Goal: Task Accomplishment & Management: Manage account settings

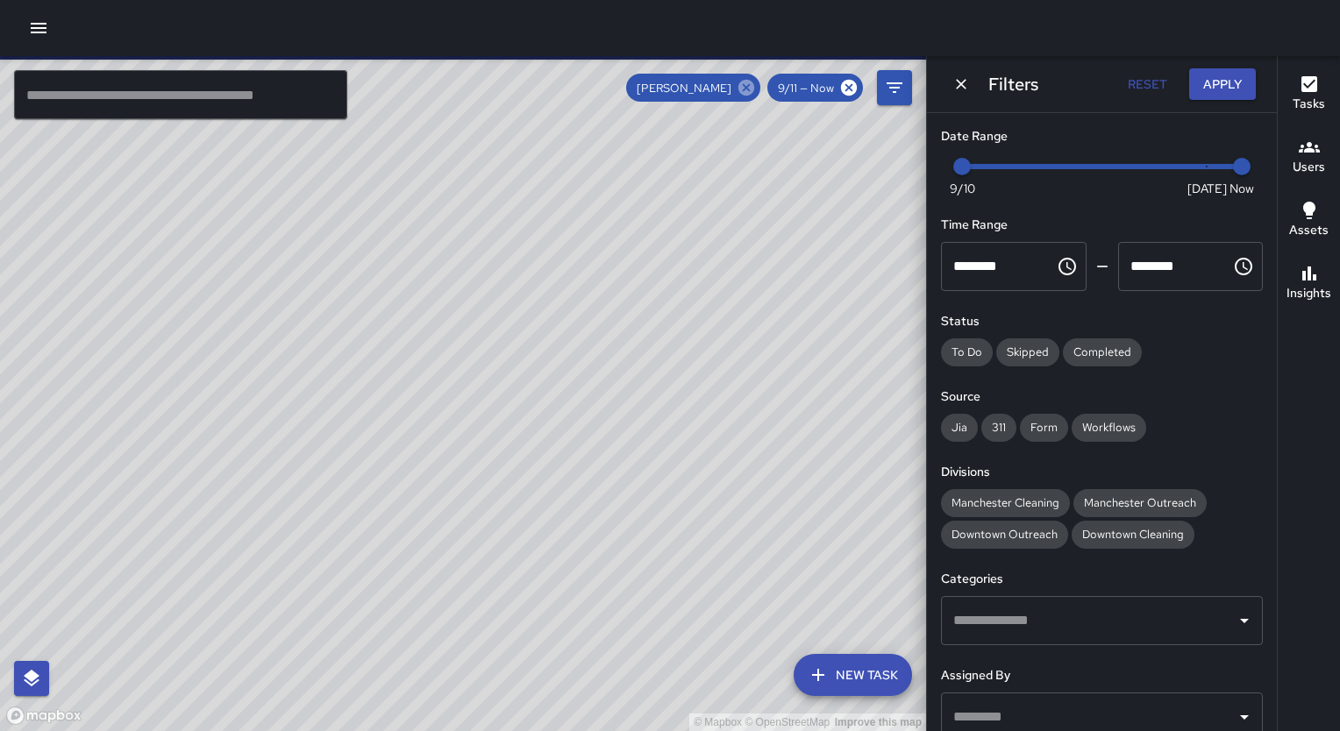
click at [747, 88] on icon at bounding box center [745, 87] width 19 height 19
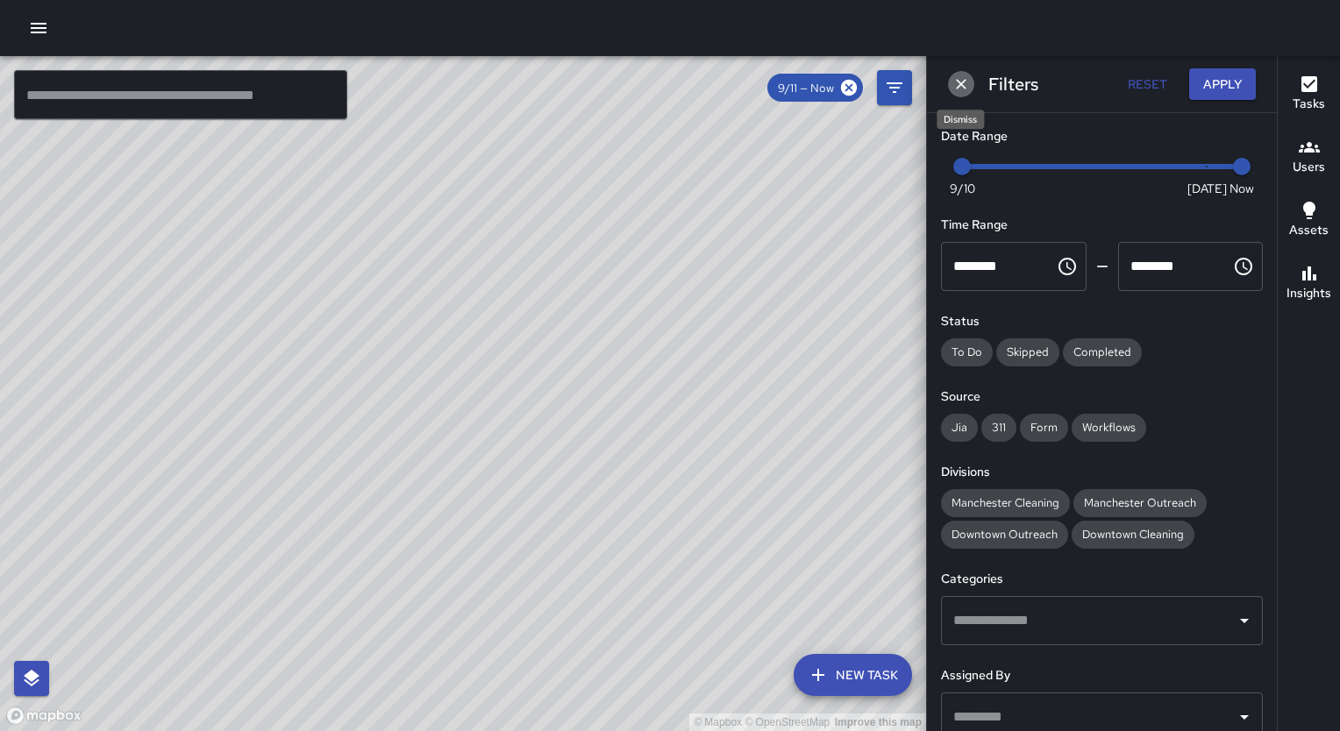
click at [952, 83] on icon "Dismiss" at bounding box center [961, 84] width 18 height 18
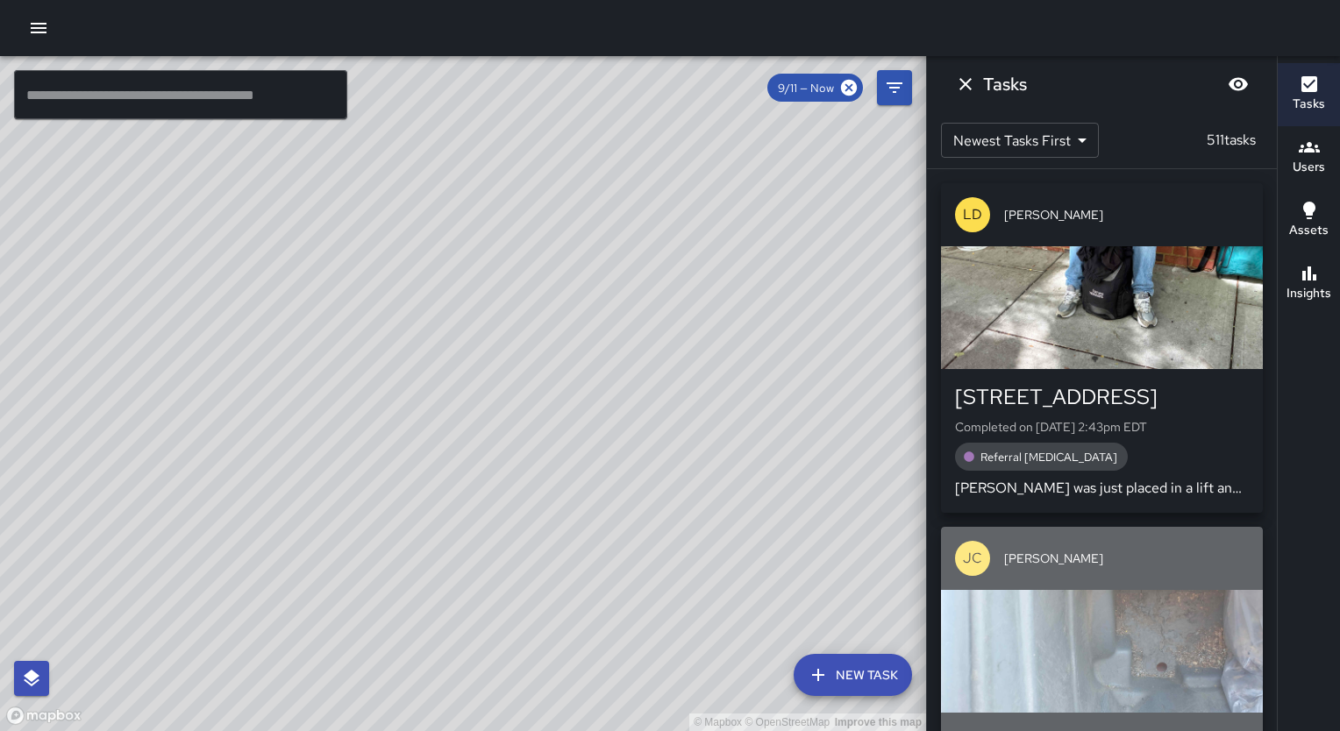
click at [1161, 601] on div "button" at bounding box center [1102, 651] width 322 height 123
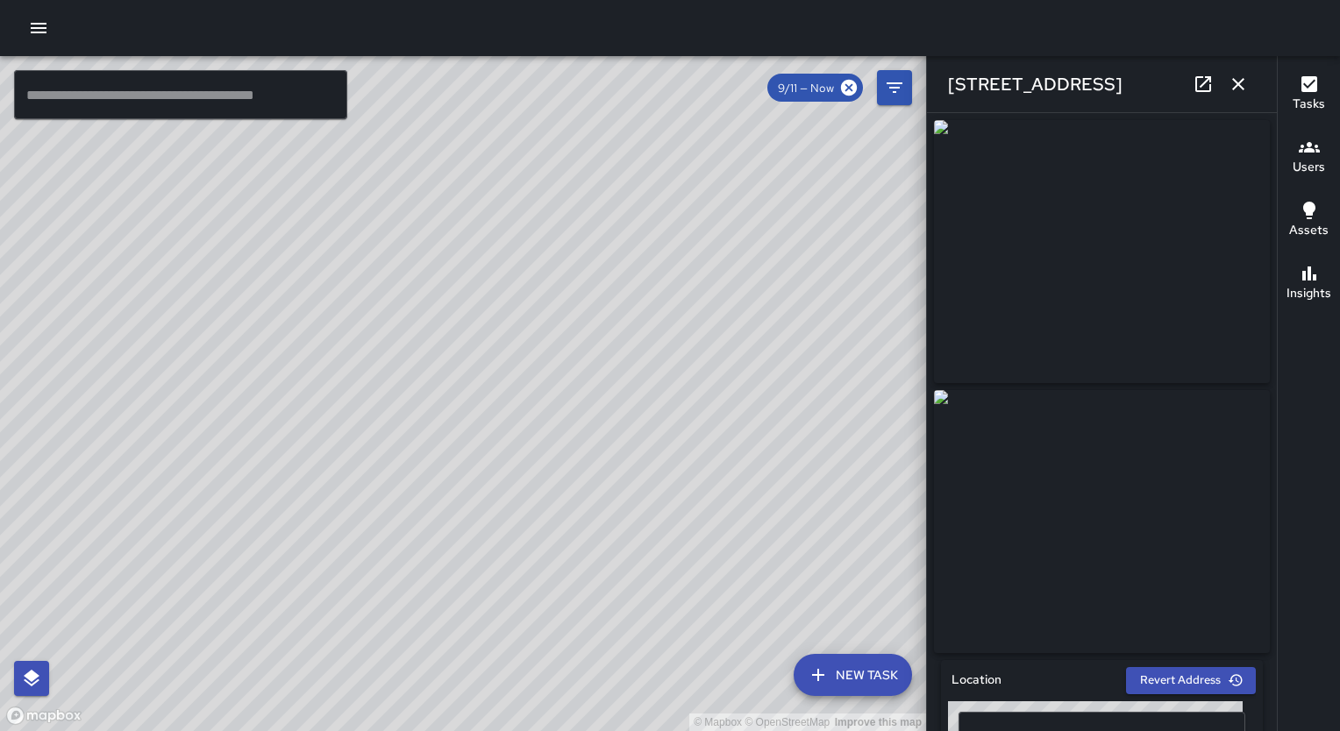
type input "**********"
click at [1236, 89] on icon "button" at bounding box center [1237, 84] width 21 height 21
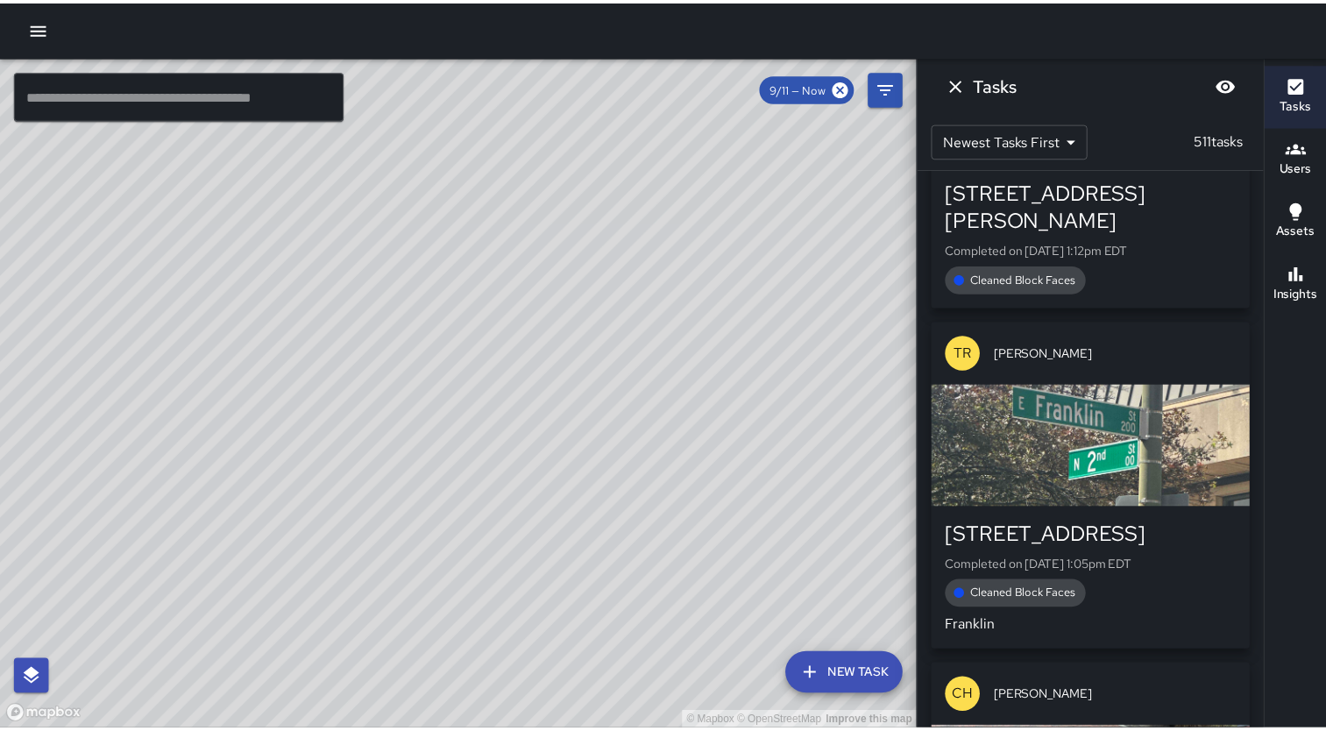
scroll to position [7676, 0]
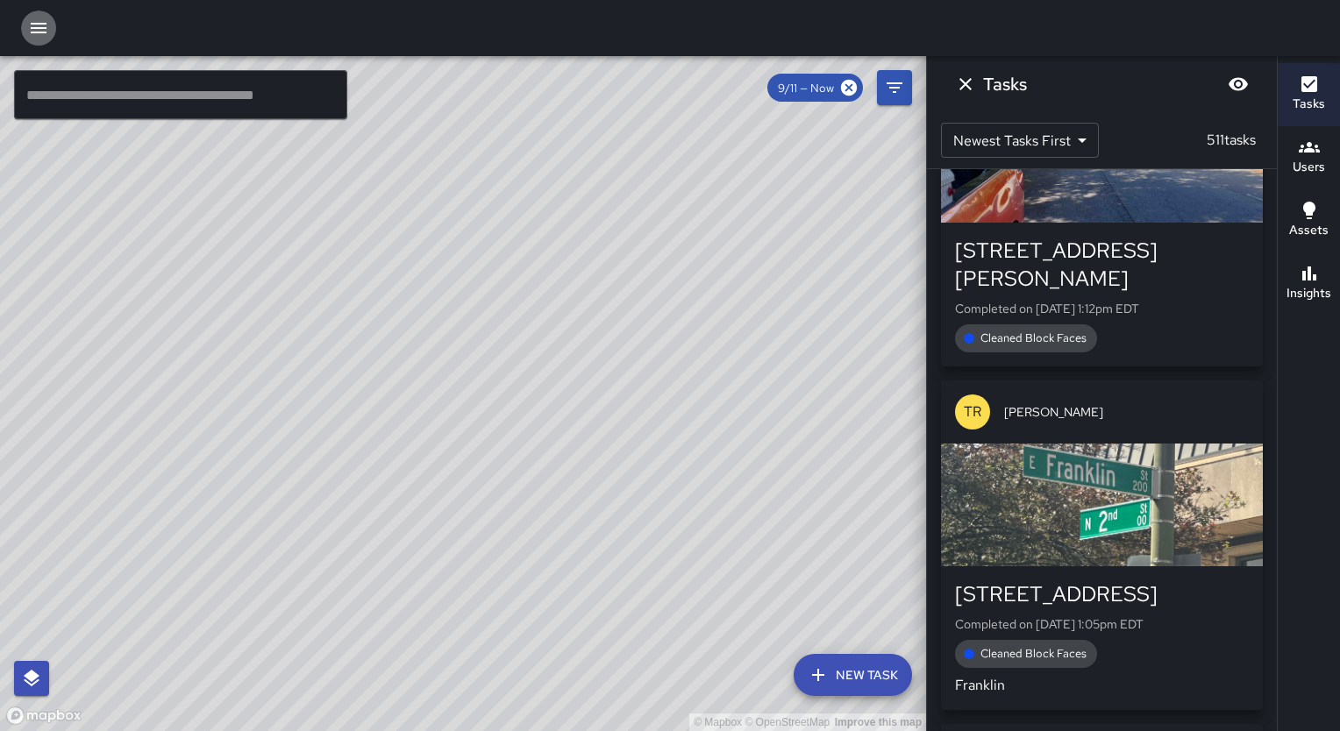
click at [45, 28] on icon "button" at bounding box center [39, 28] width 16 height 11
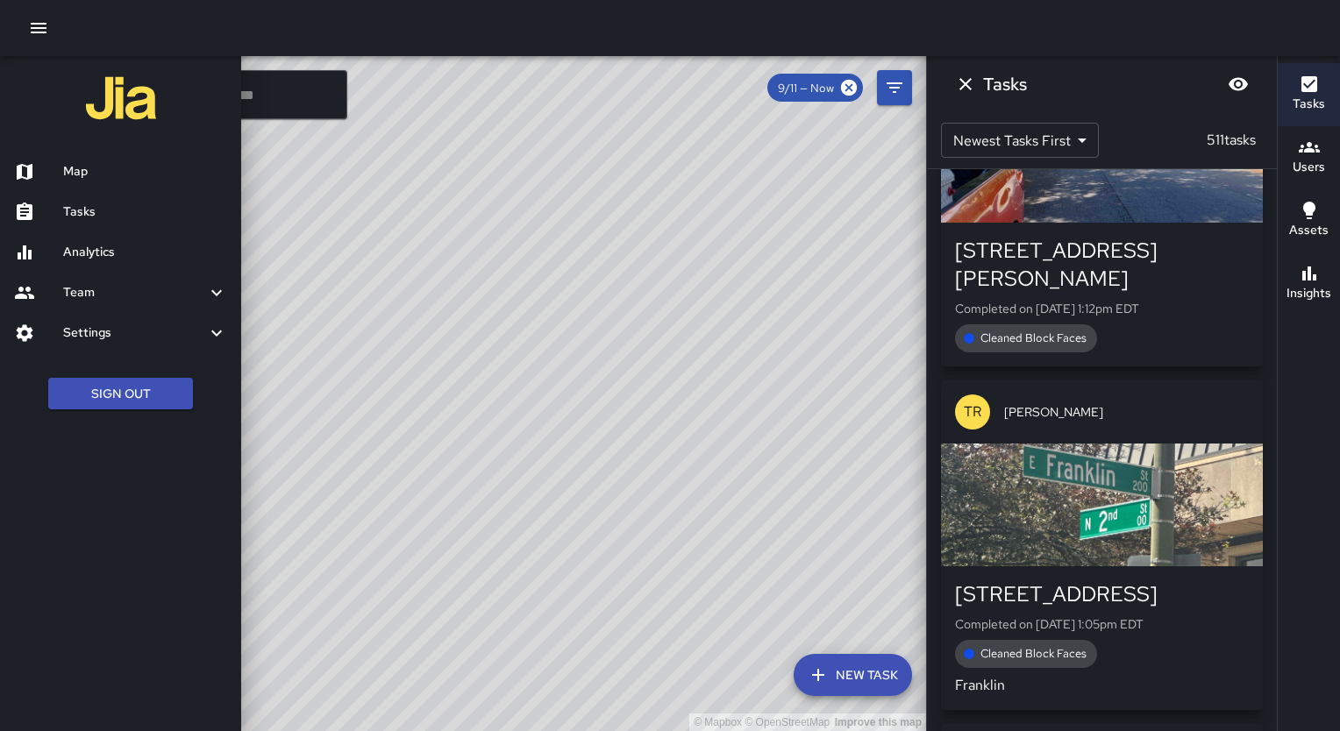
click at [85, 211] on h6 "Tasks" at bounding box center [145, 212] width 164 height 19
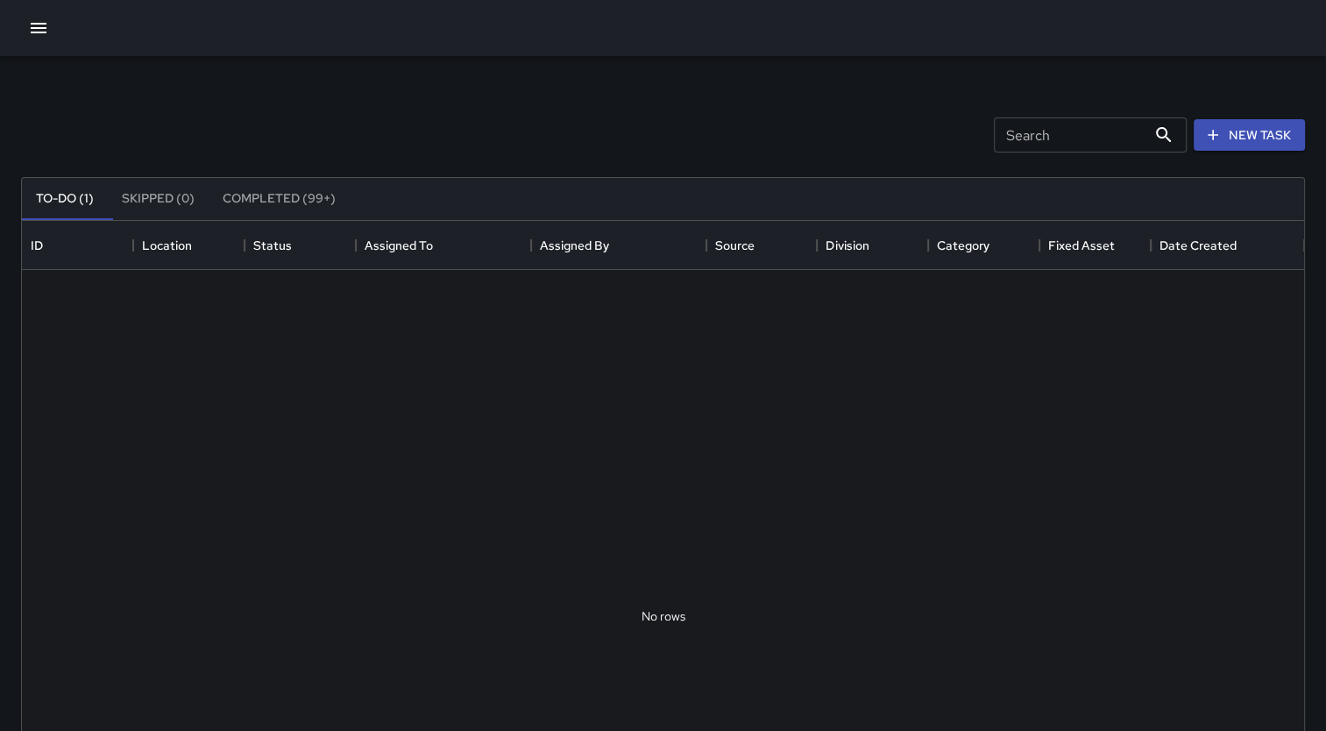
scroll to position [729, 1269]
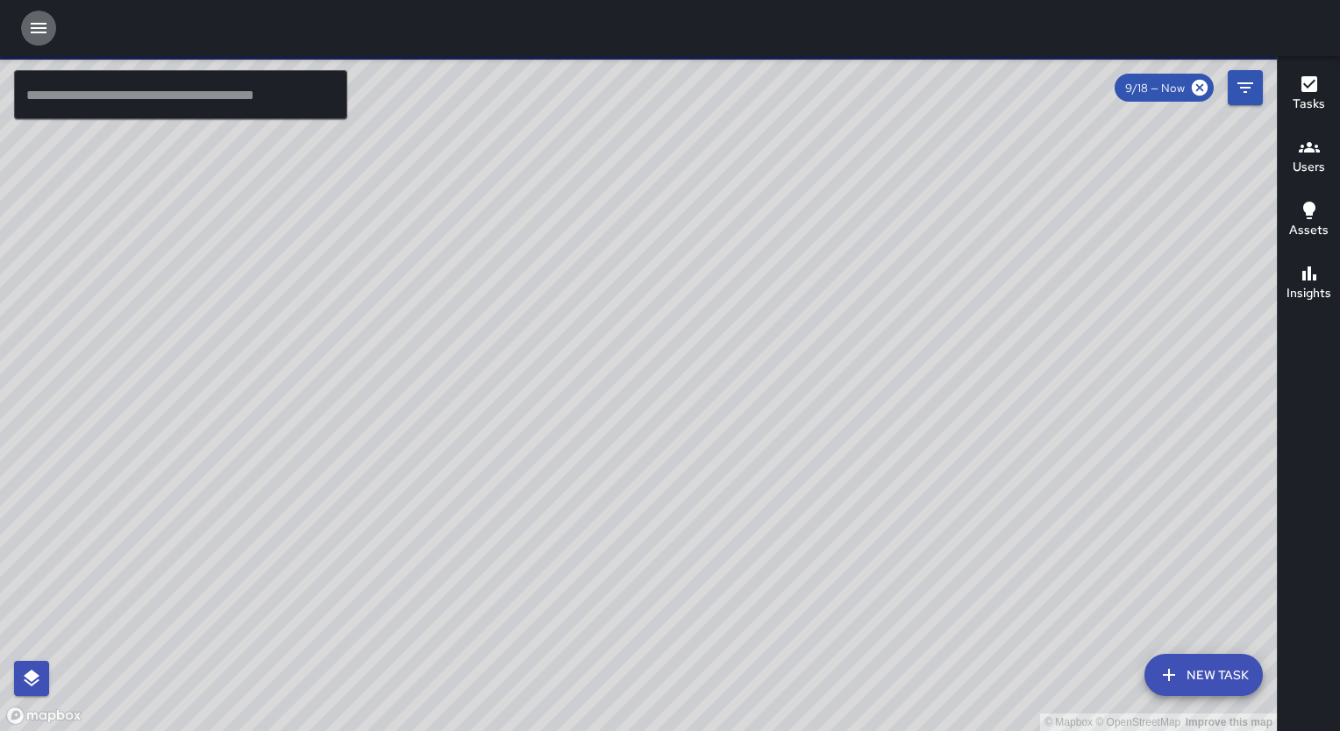
click at [29, 21] on icon "button" at bounding box center [38, 28] width 21 height 21
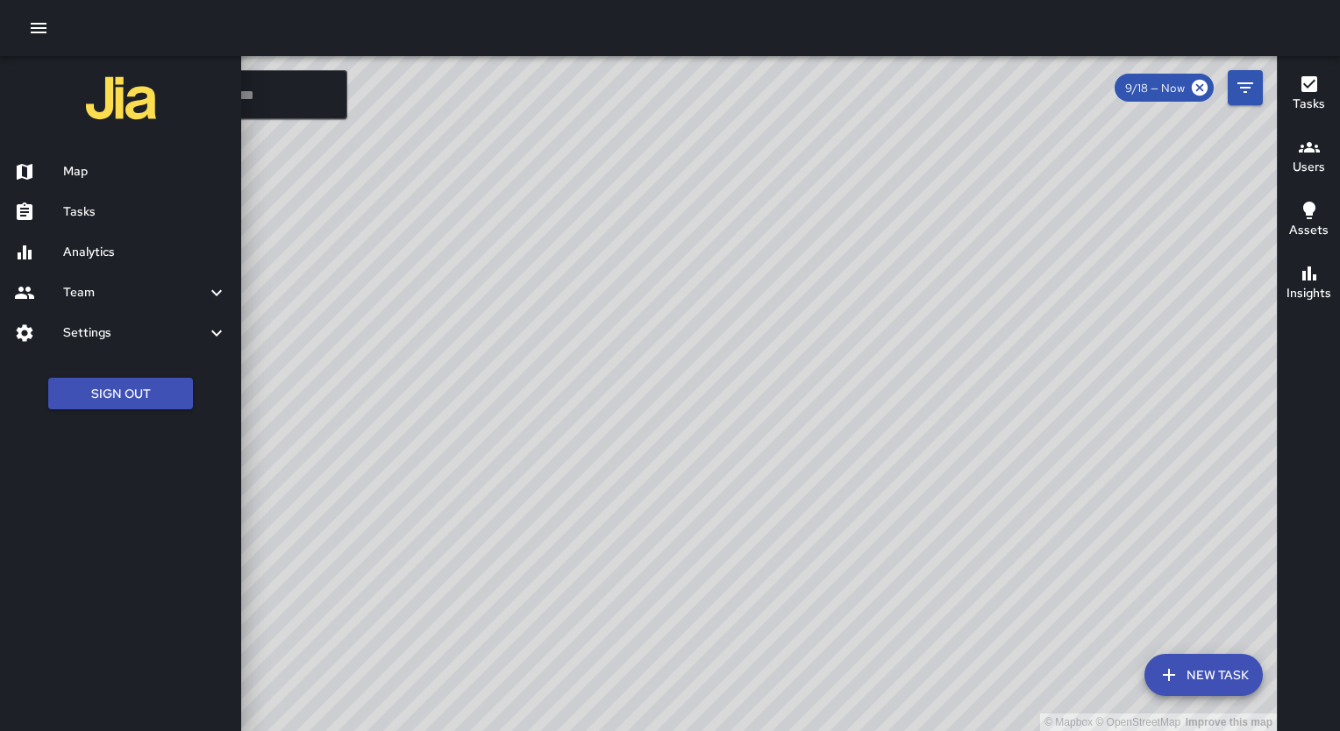
click at [146, 336] on h6 "Settings" at bounding box center [134, 332] width 143 height 19
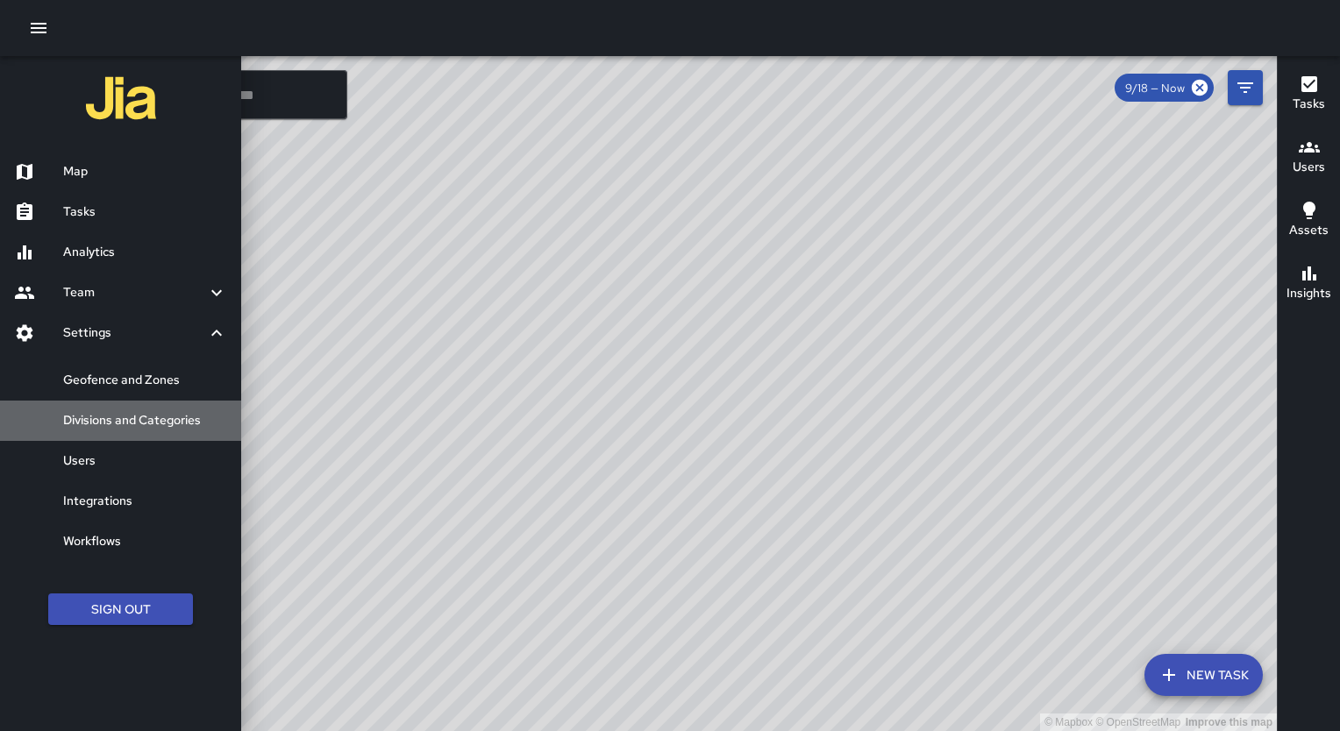
click at [146, 416] on h6 "Divisions and Categories" at bounding box center [145, 420] width 164 height 19
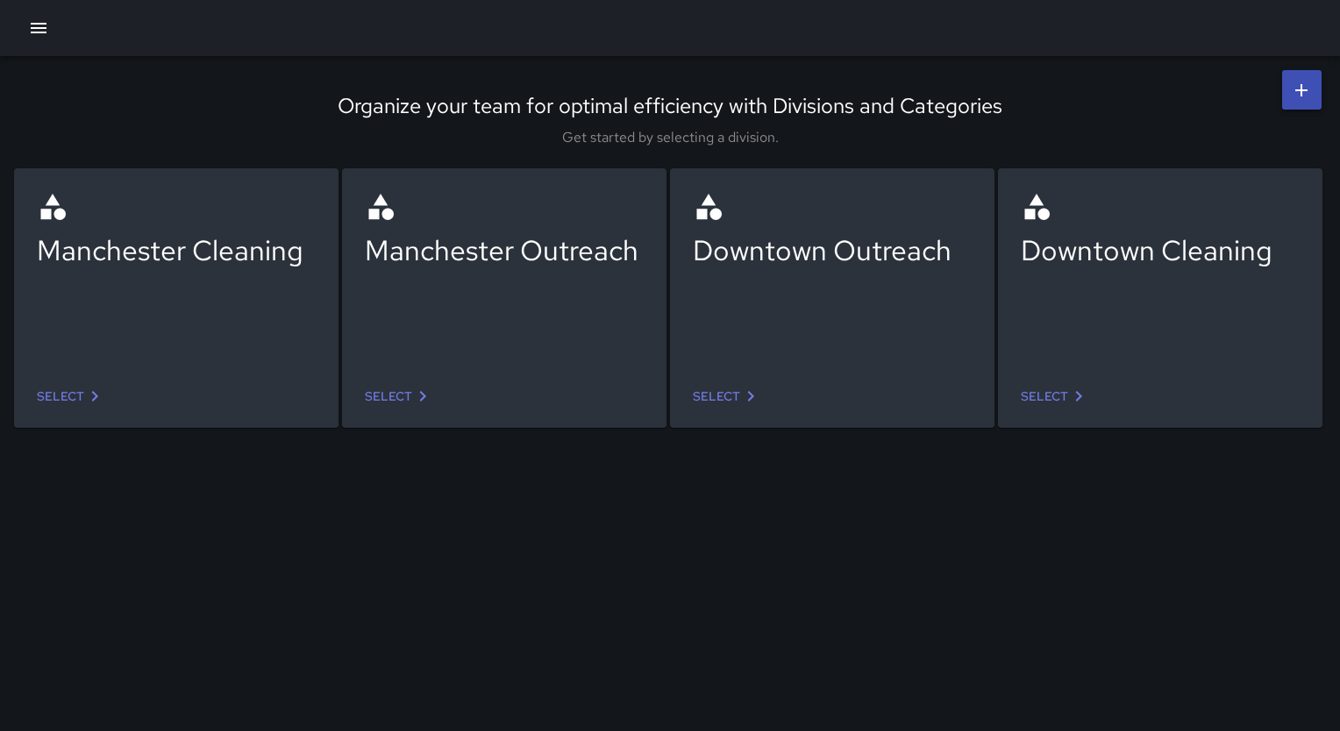
click at [1105, 283] on div "Downtown Cleaning" at bounding box center [1159, 275] width 279 height 168
click at [1059, 400] on link "Select" at bounding box center [1054, 396] width 82 height 32
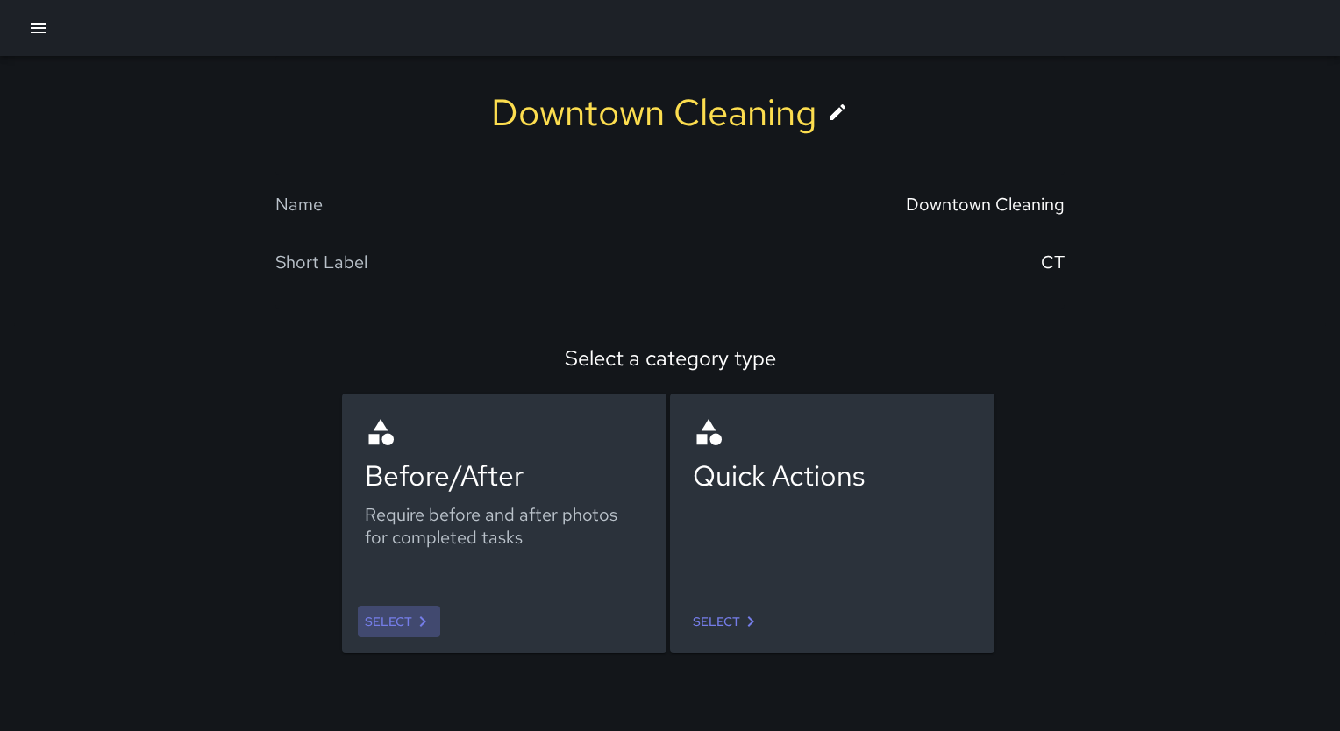
click at [412, 624] on icon at bounding box center [422, 621] width 21 height 21
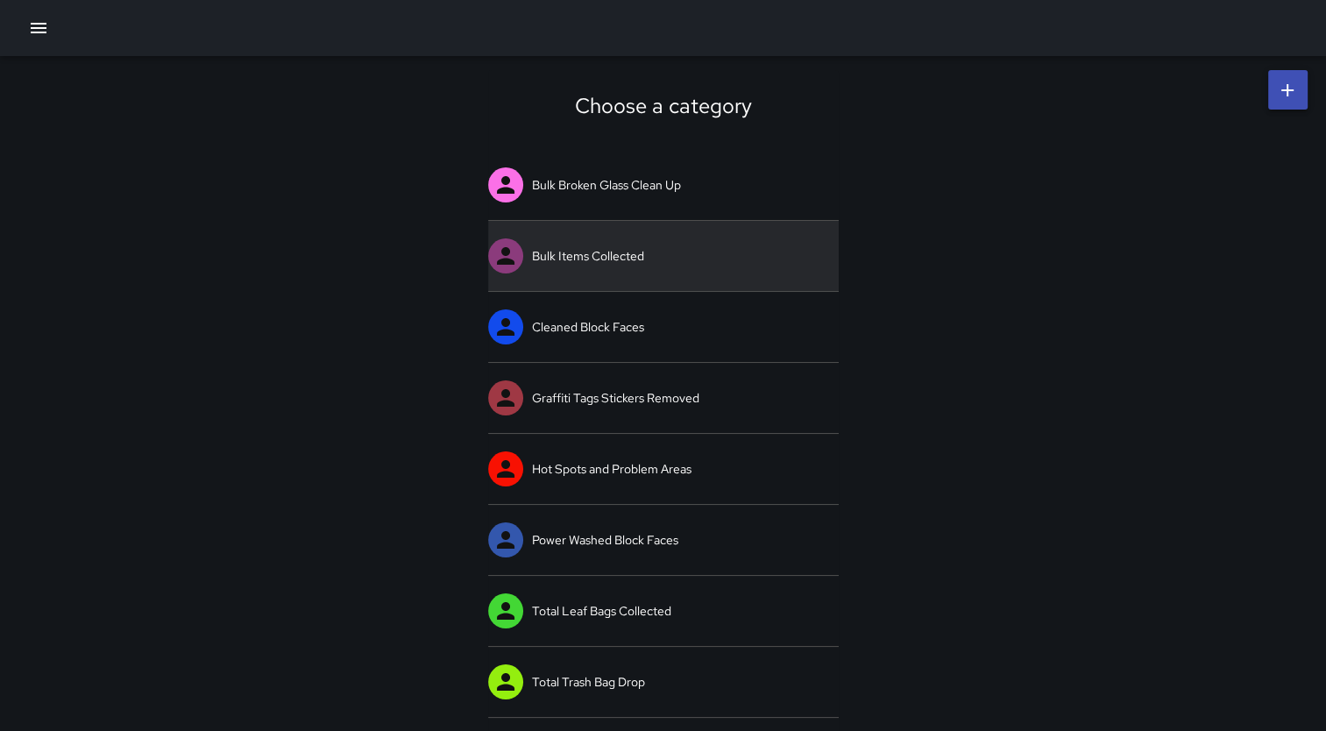
click at [520, 256] on div at bounding box center [505, 255] width 35 height 35
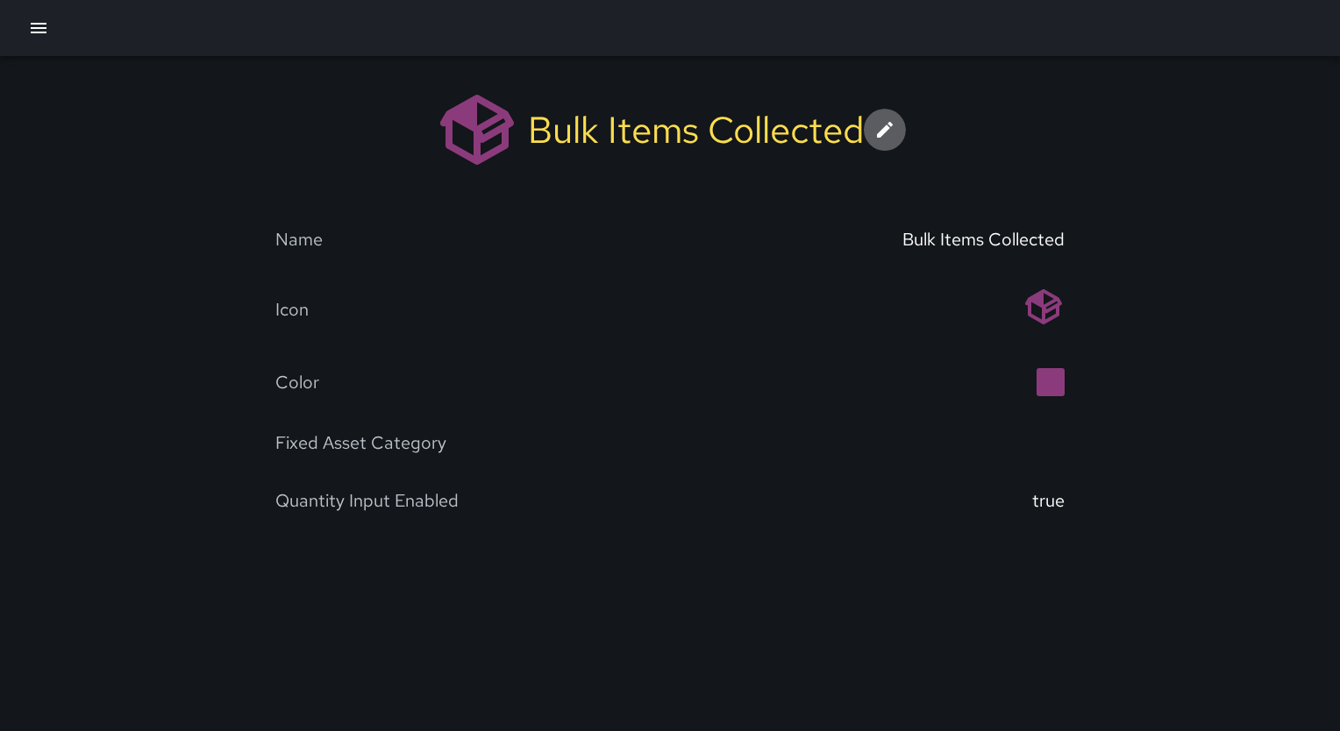
click at [878, 131] on icon at bounding box center [884, 129] width 21 height 21
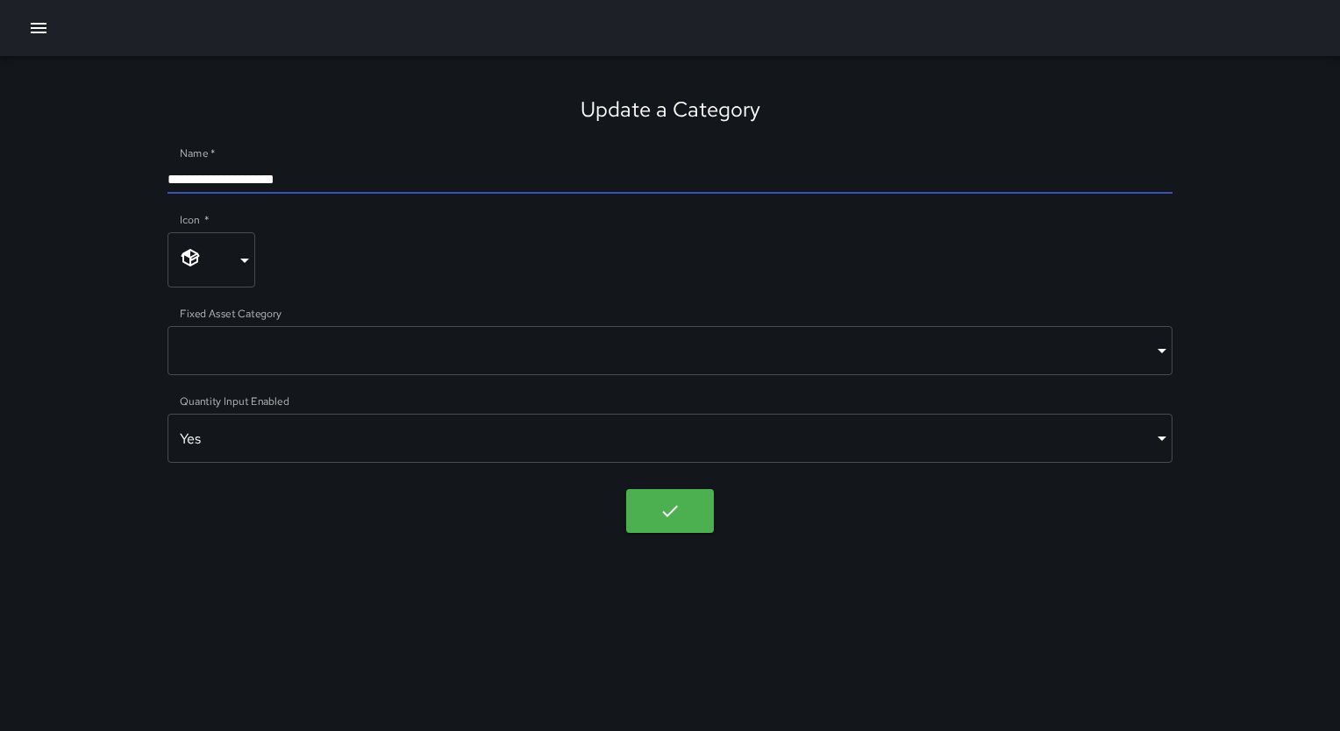
click at [326, 187] on input "**********" at bounding box center [669, 180] width 1005 height 28
type input "**********"
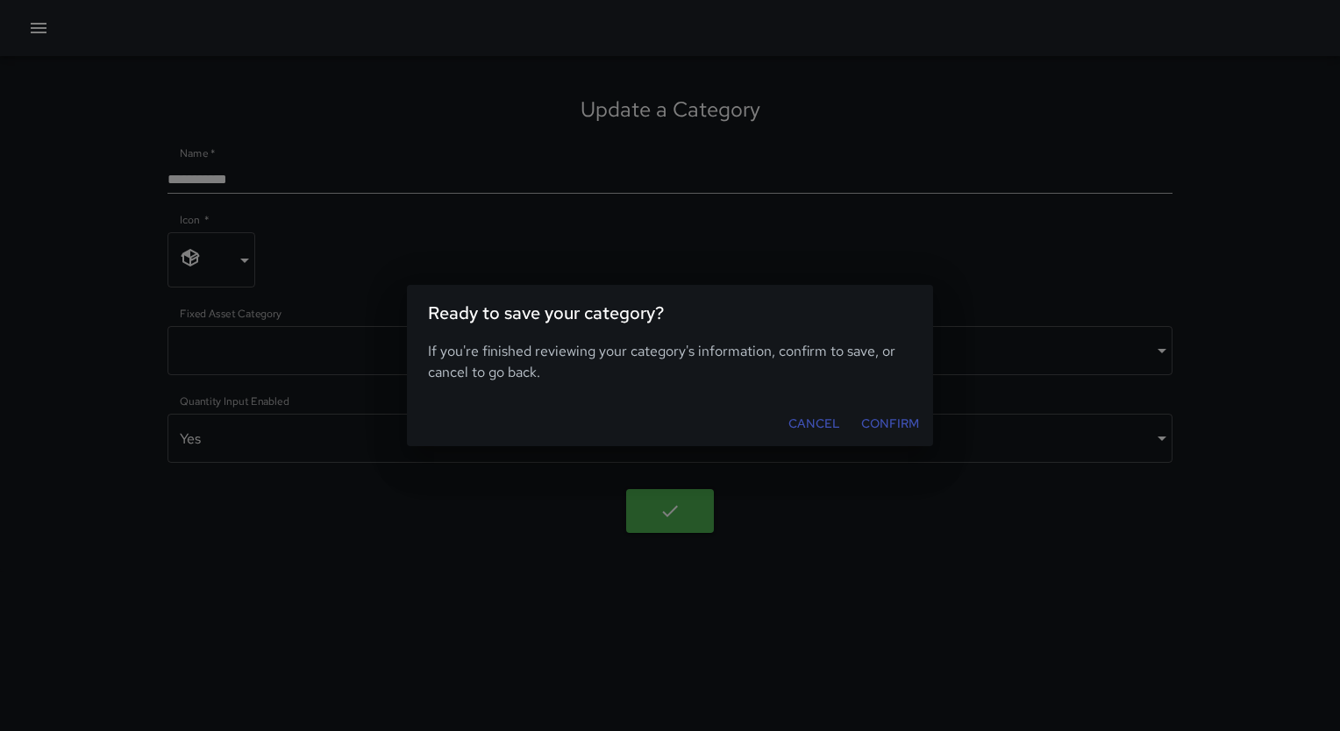
click at [673, 509] on div "Ready to save your category? If you're finished reviewing your category's infor…" at bounding box center [670, 365] width 1340 height 731
click at [673, 509] on body "**********" at bounding box center [670, 365] width 1340 height 731
click at [885, 430] on button "Confirm" at bounding box center [890, 424] width 72 height 32
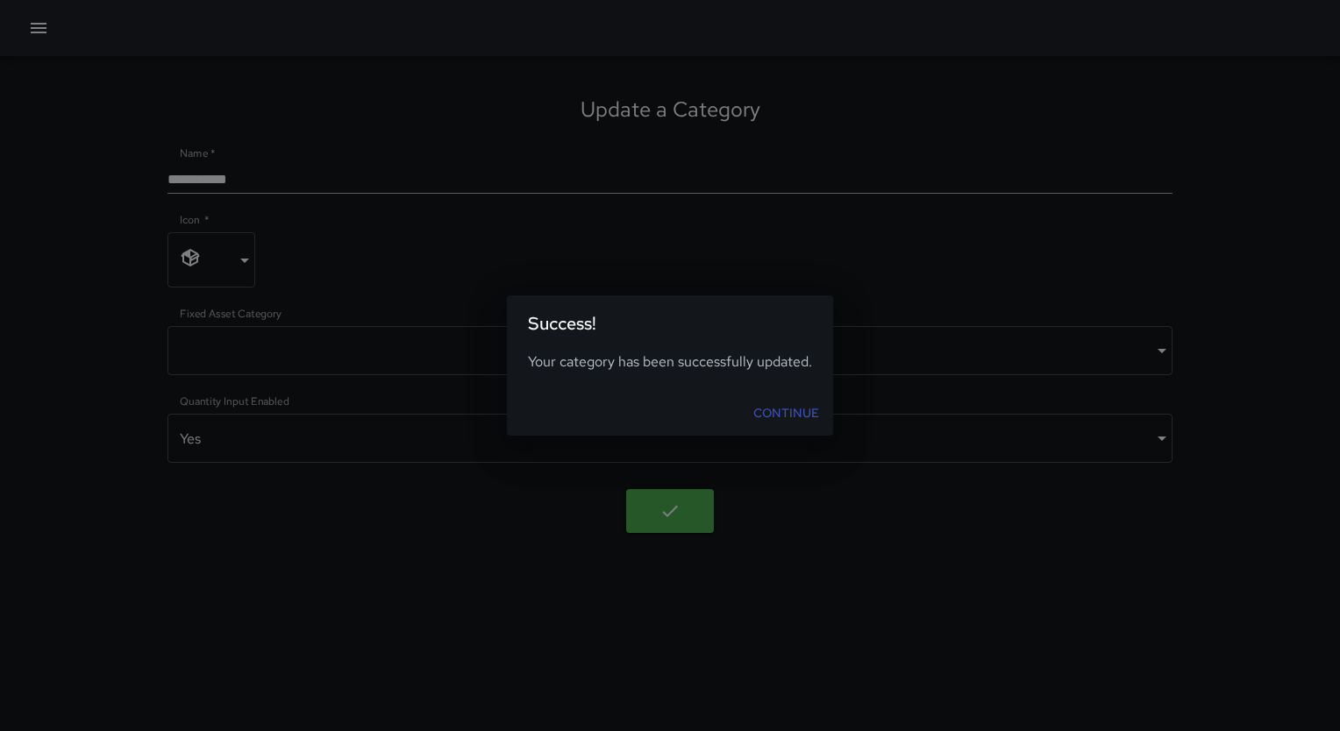
click at [773, 416] on link "Continue" at bounding box center [786, 413] width 80 height 32
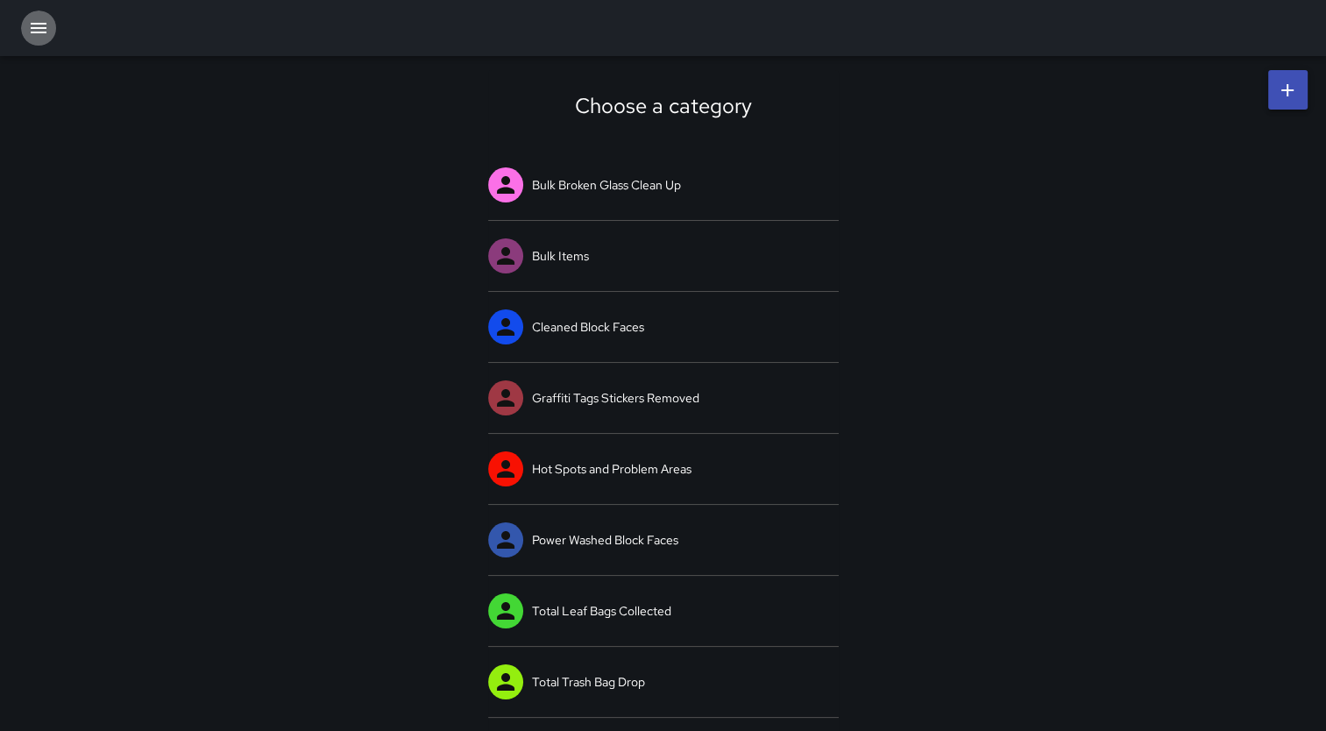
click at [41, 19] on icon "button" at bounding box center [38, 28] width 21 height 21
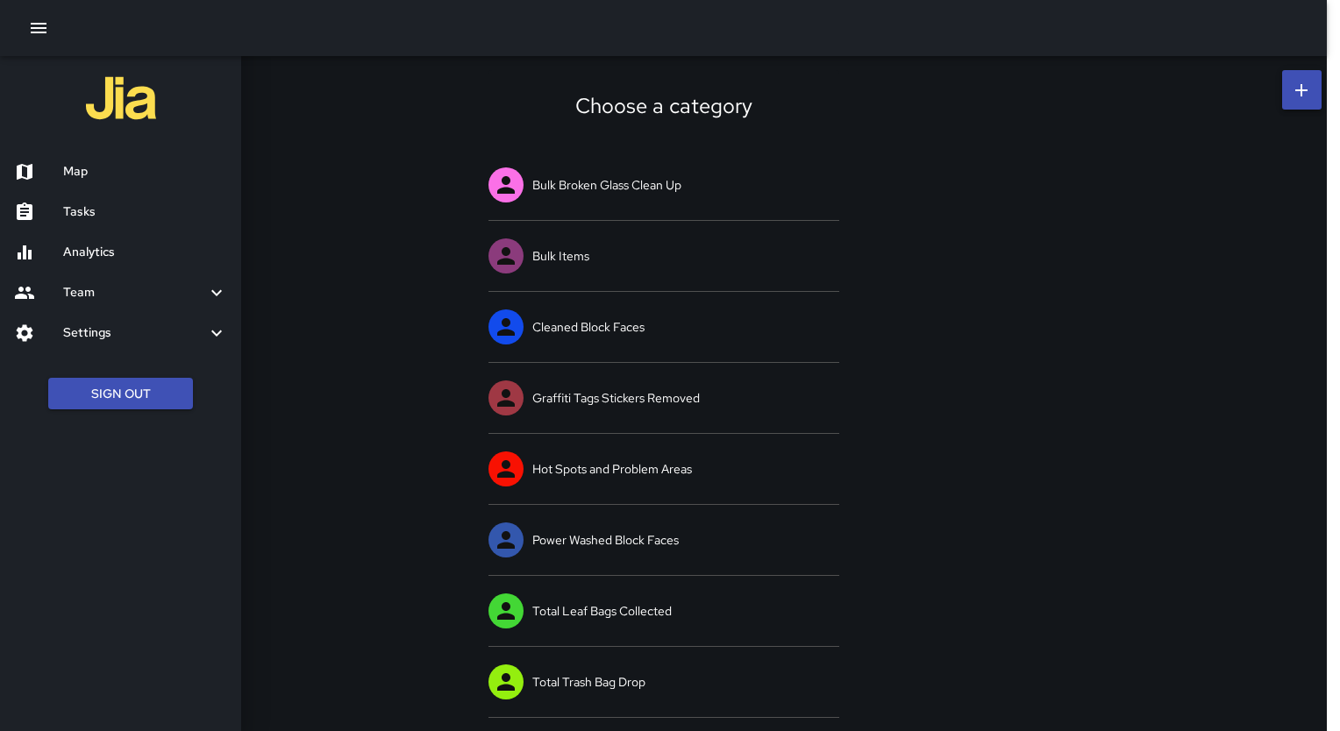
click at [278, 89] on div at bounding box center [670, 365] width 1340 height 731
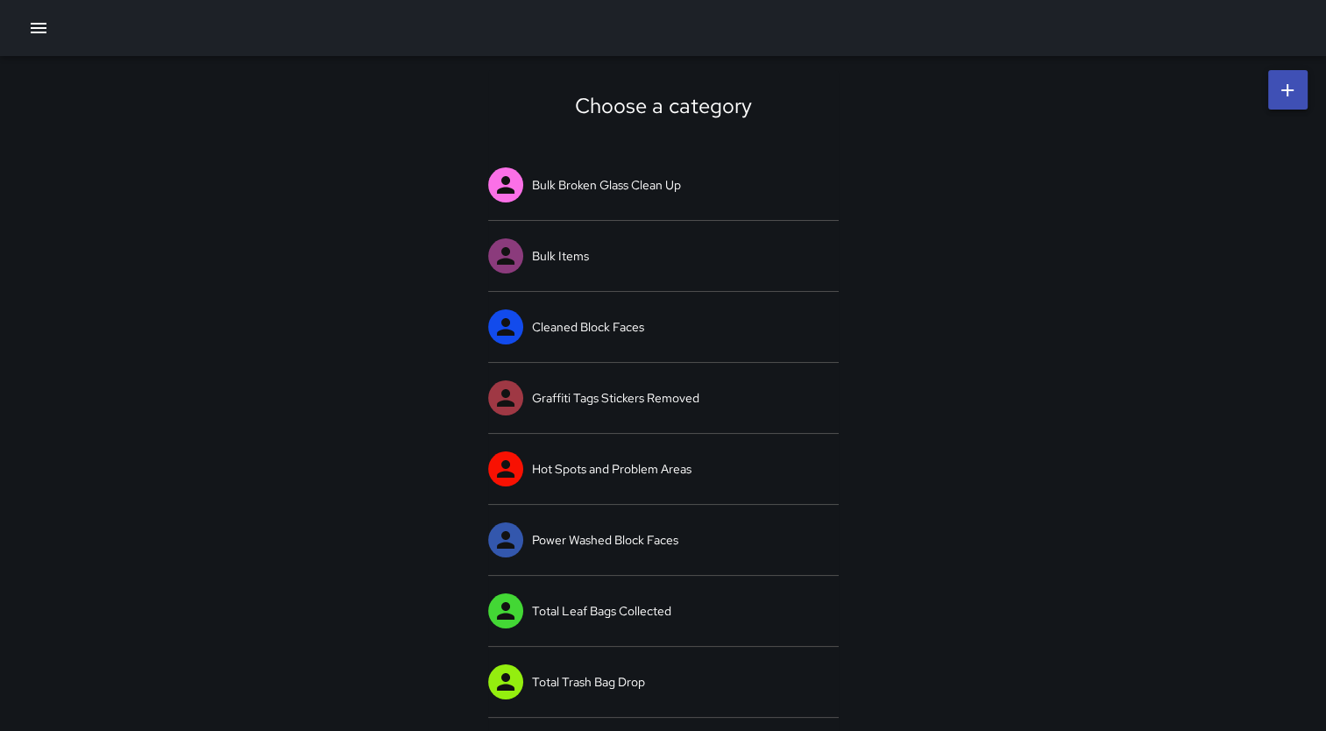
click at [41, 22] on icon "button" at bounding box center [38, 28] width 21 height 21
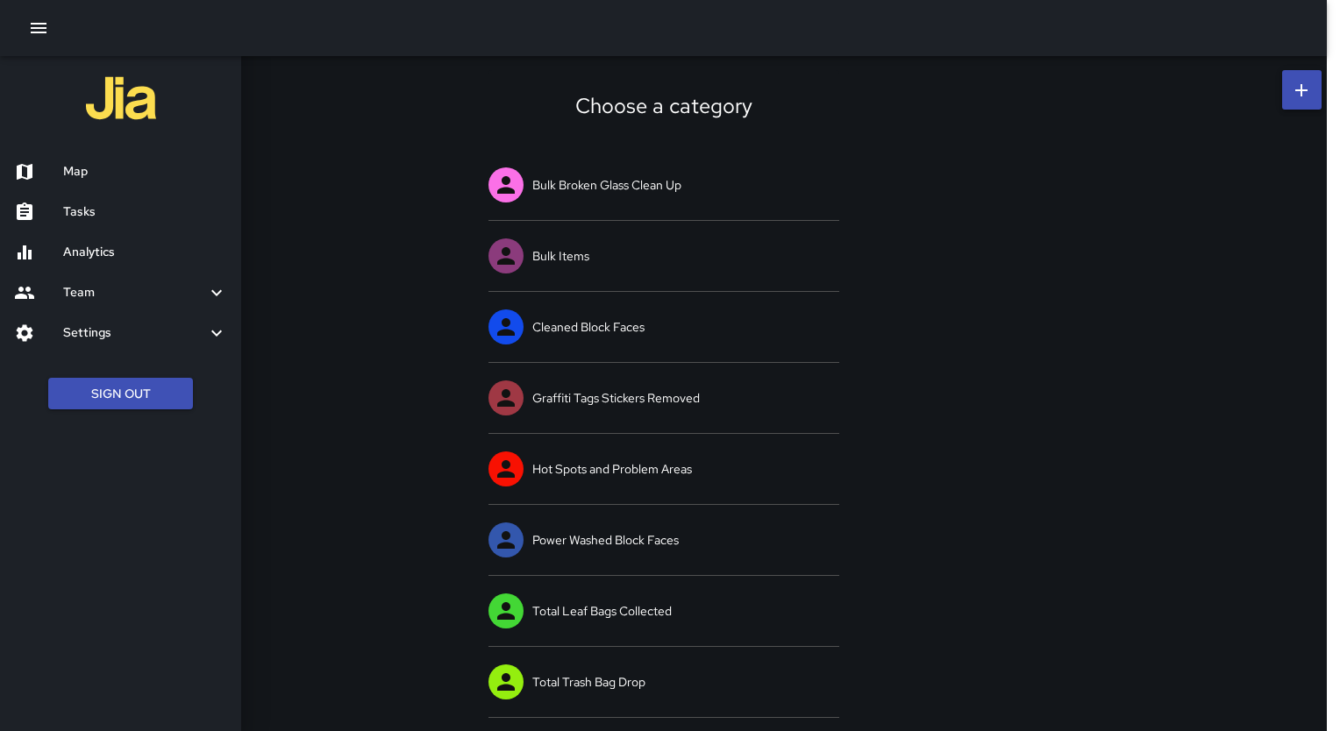
click at [169, 331] on h6 "Settings" at bounding box center [134, 332] width 143 height 19
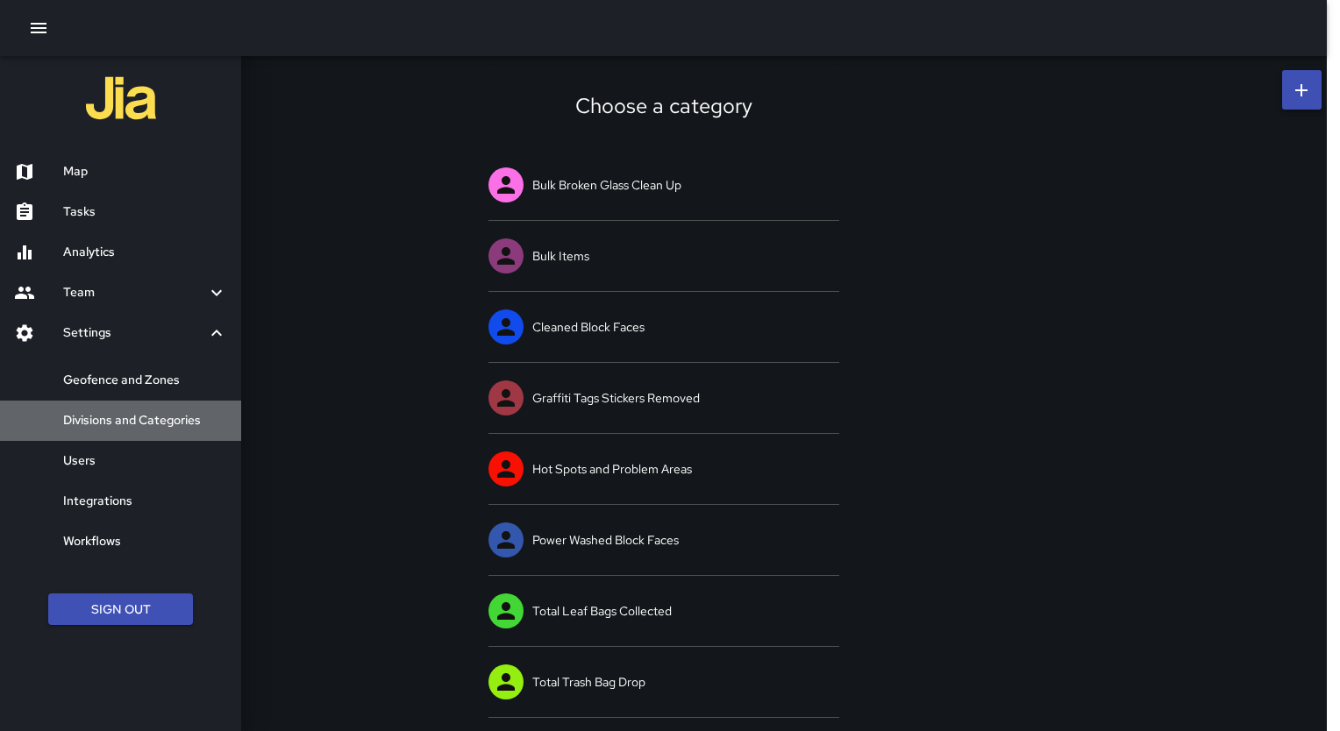
click at [163, 431] on div "Divisions and Categories" at bounding box center [120, 421] width 241 height 40
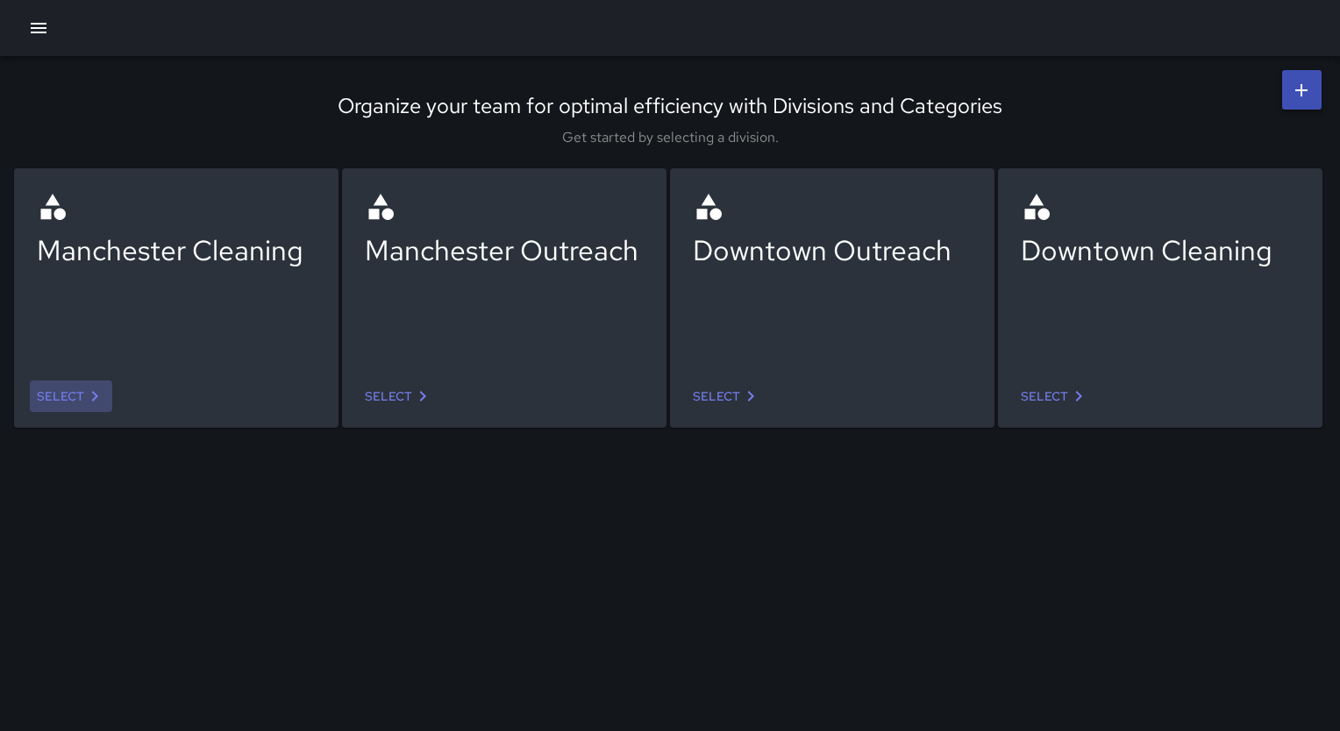
click at [78, 392] on link "Select" at bounding box center [71, 396] width 82 height 32
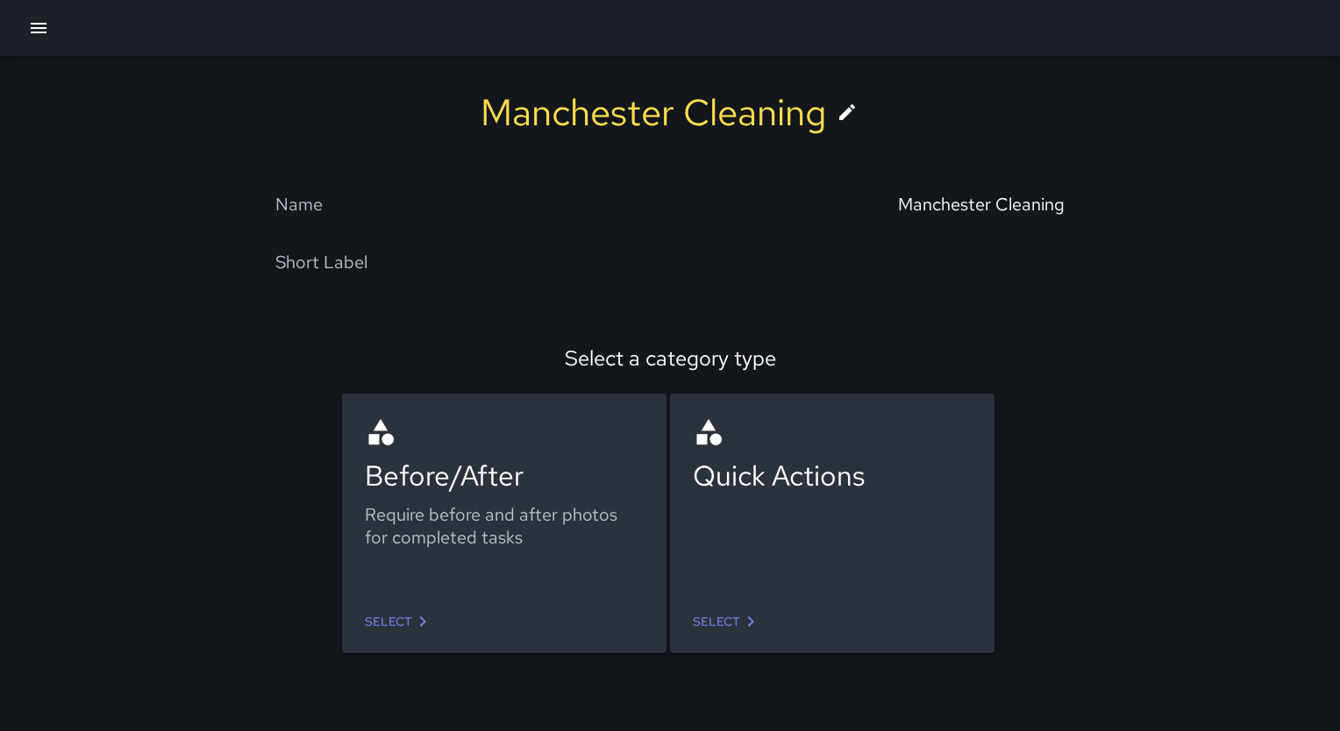
click at [414, 606] on link "Select" at bounding box center [399, 622] width 82 height 32
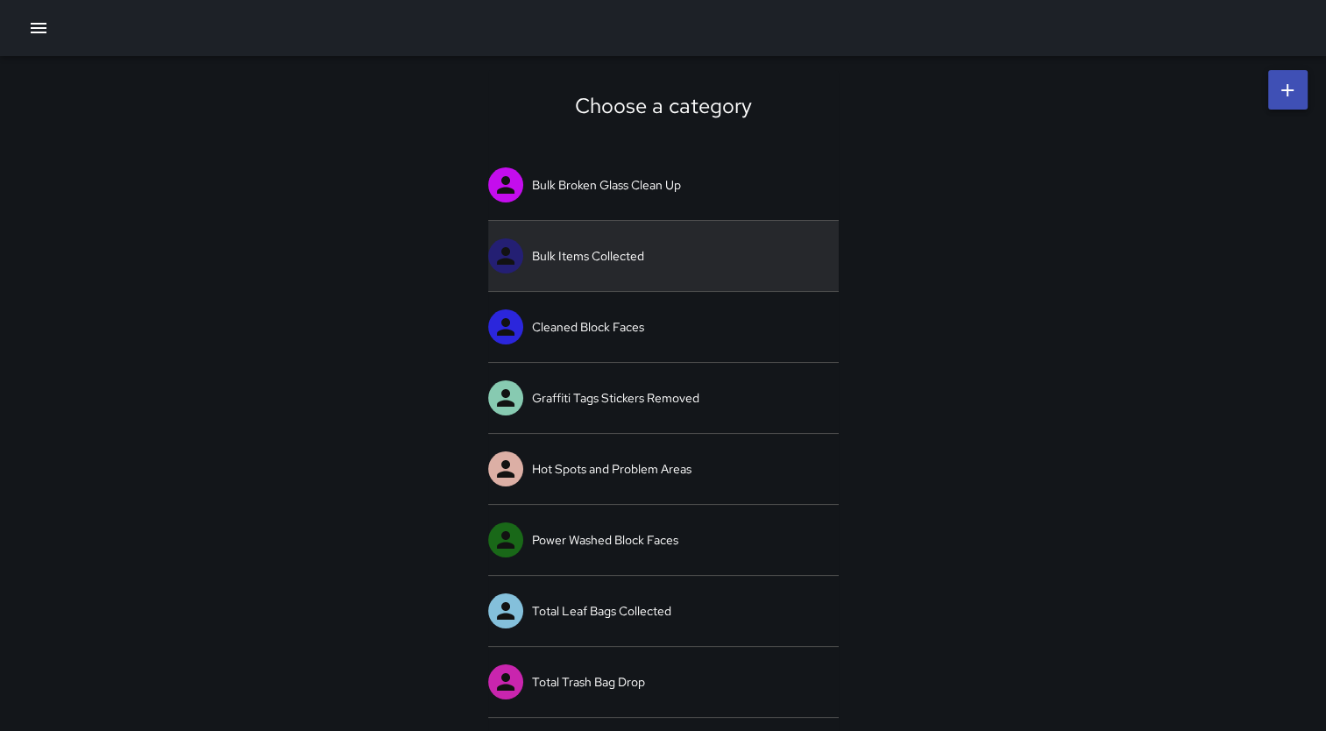
click at [558, 264] on link "Bulk Items Collected" at bounding box center [663, 256] width 351 height 70
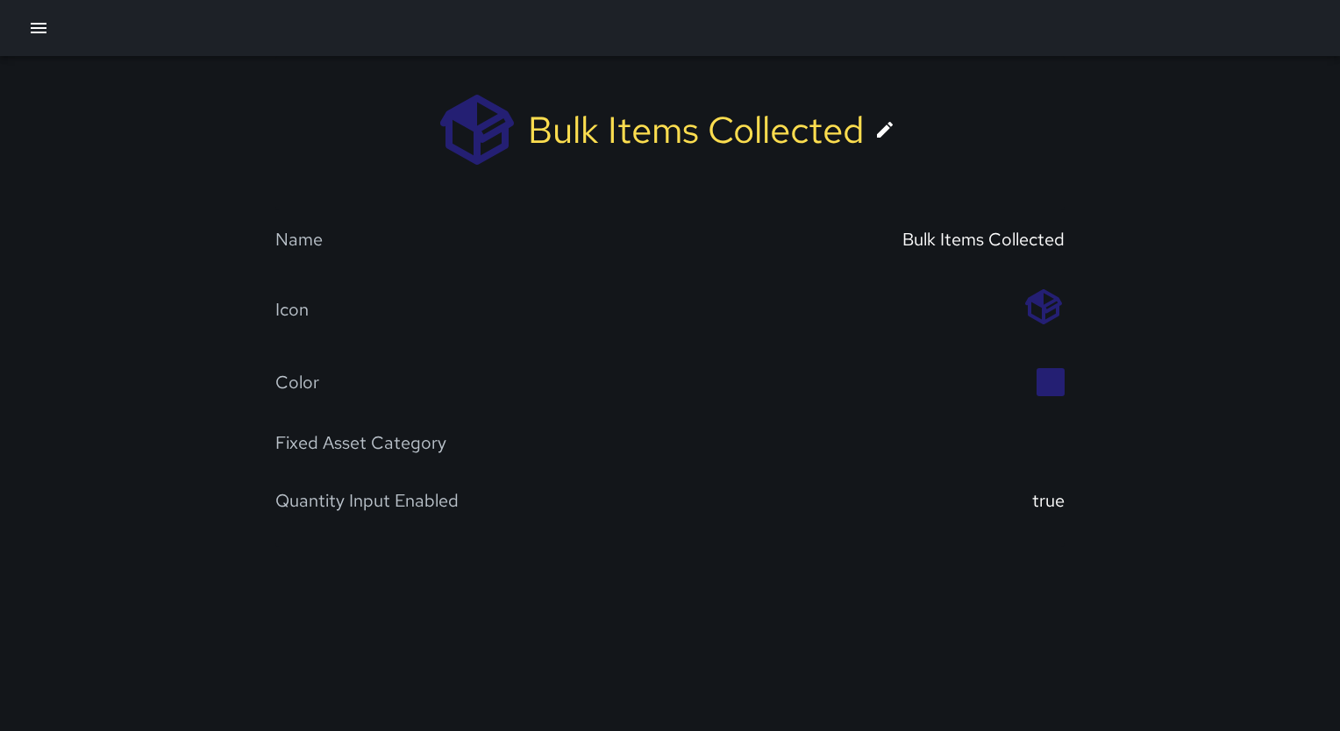
click at [877, 132] on icon at bounding box center [884, 129] width 21 height 21
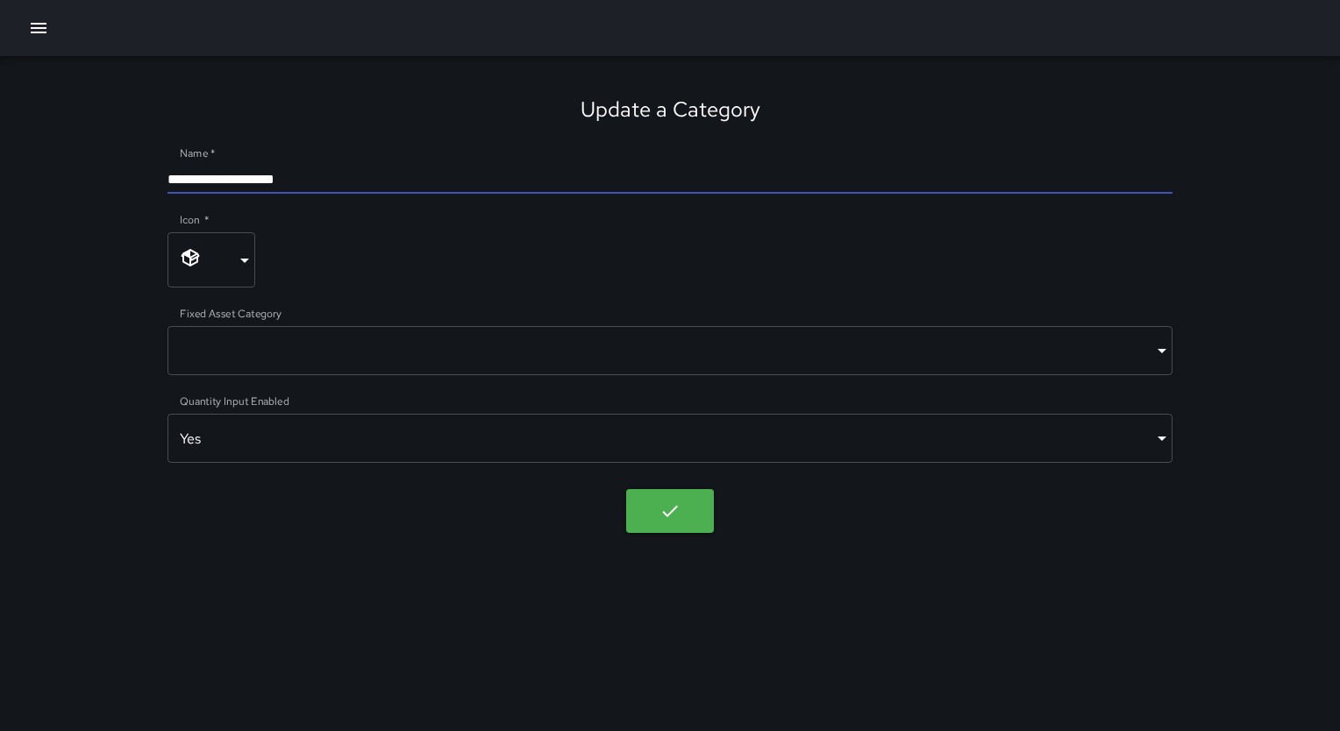
click at [312, 181] on input "**********" at bounding box center [669, 180] width 1005 height 28
type input "**********"
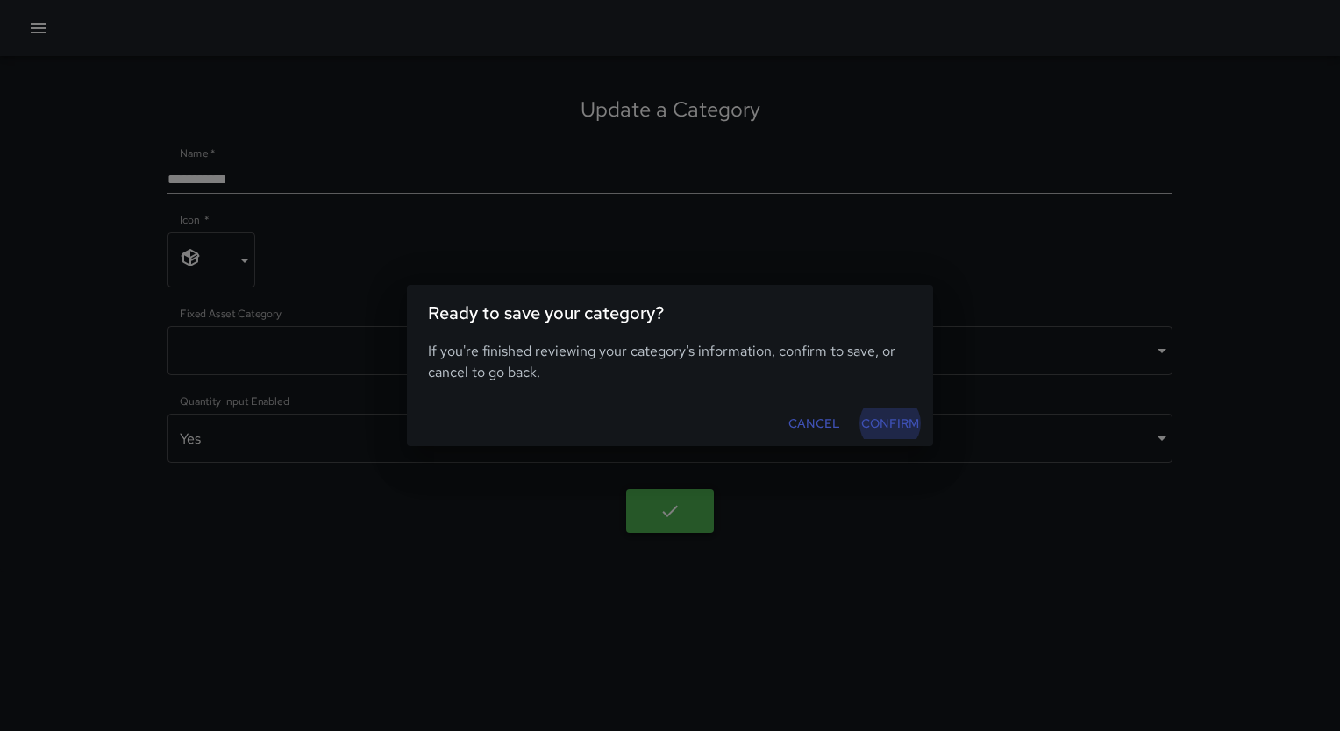
click at [682, 517] on body "**********" at bounding box center [670, 365] width 1340 height 731
click at [885, 430] on button "Confirm" at bounding box center [890, 424] width 72 height 32
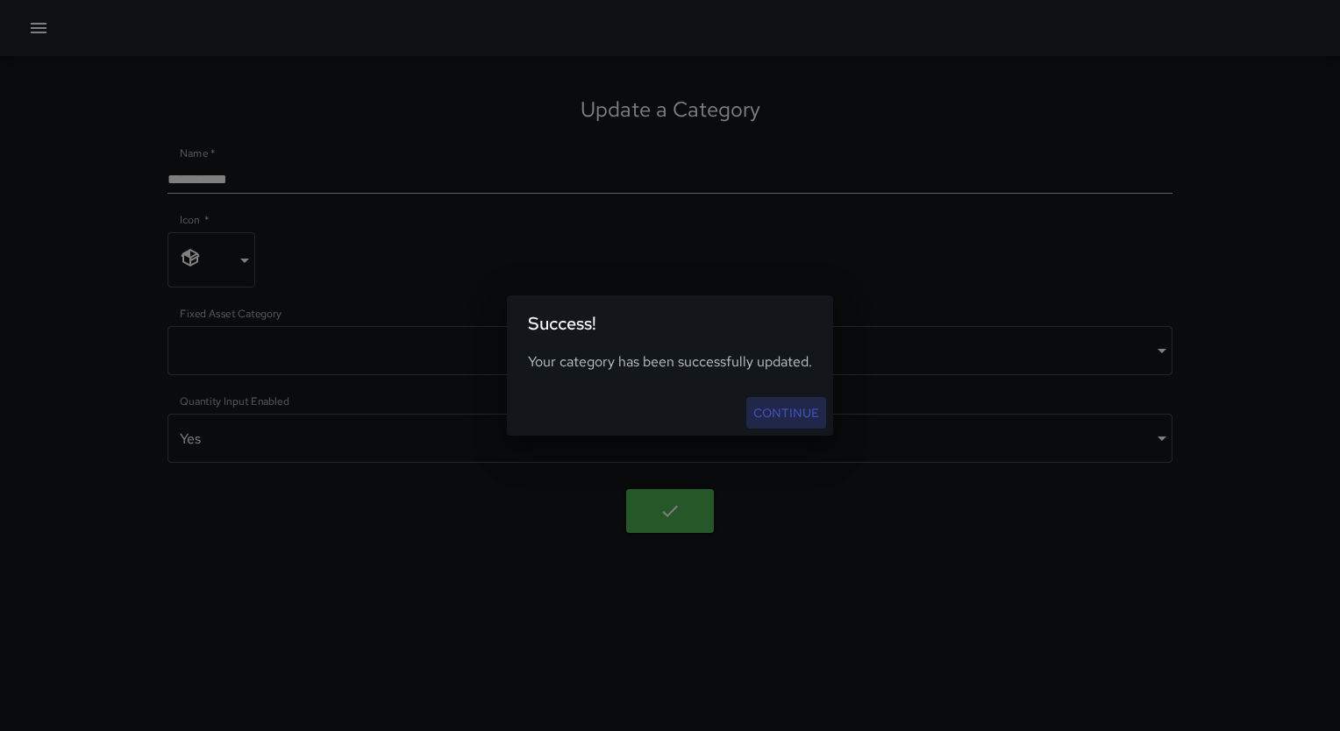
click at [778, 413] on link "Continue" at bounding box center [786, 413] width 80 height 32
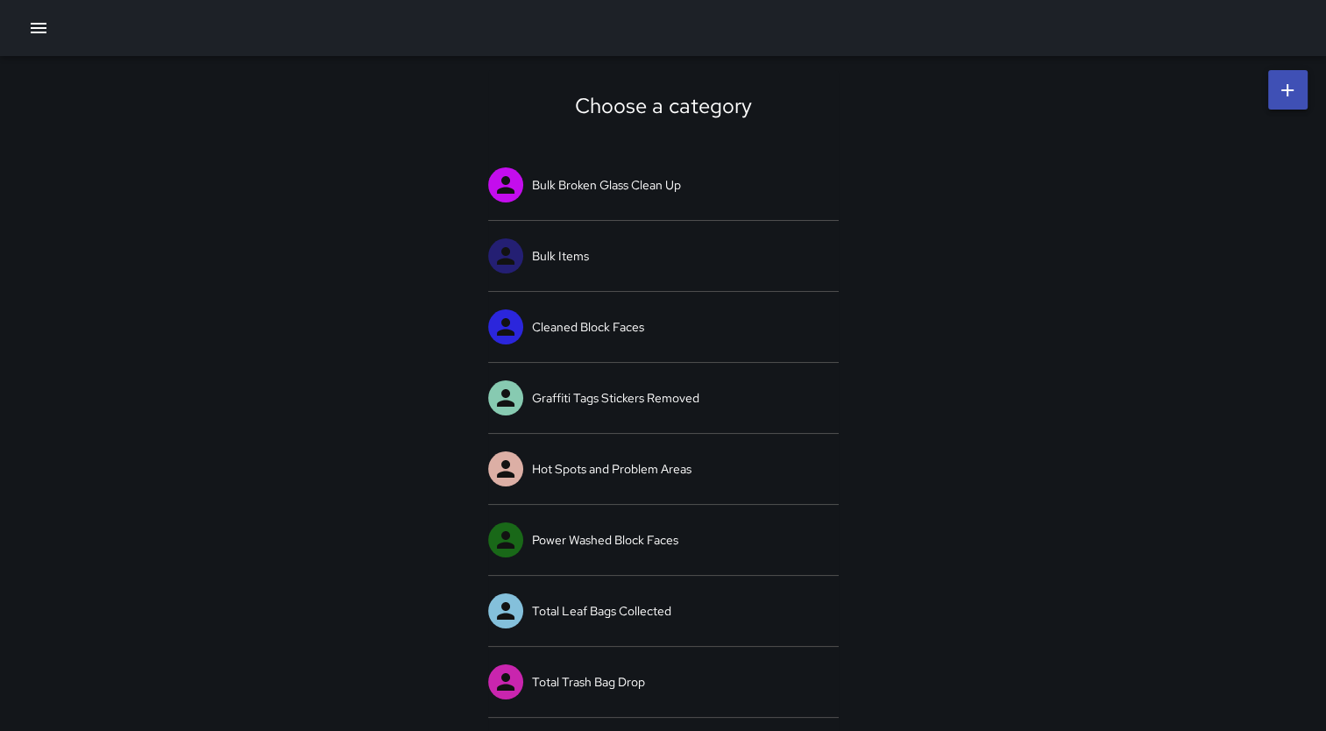
click at [45, 23] on icon "button" at bounding box center [39, 28] width 16 height 11
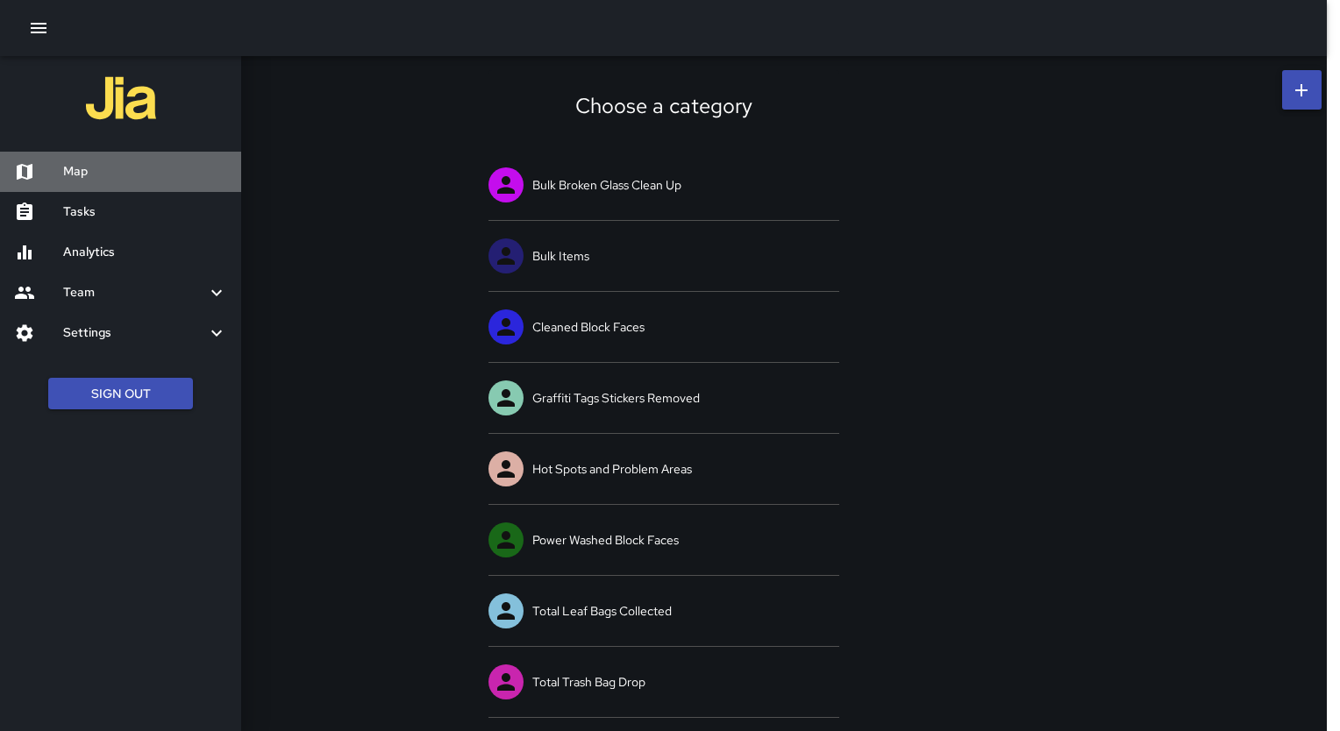
click at [23, 177] on icon at bounding box center [25, 172] width 16 height 16
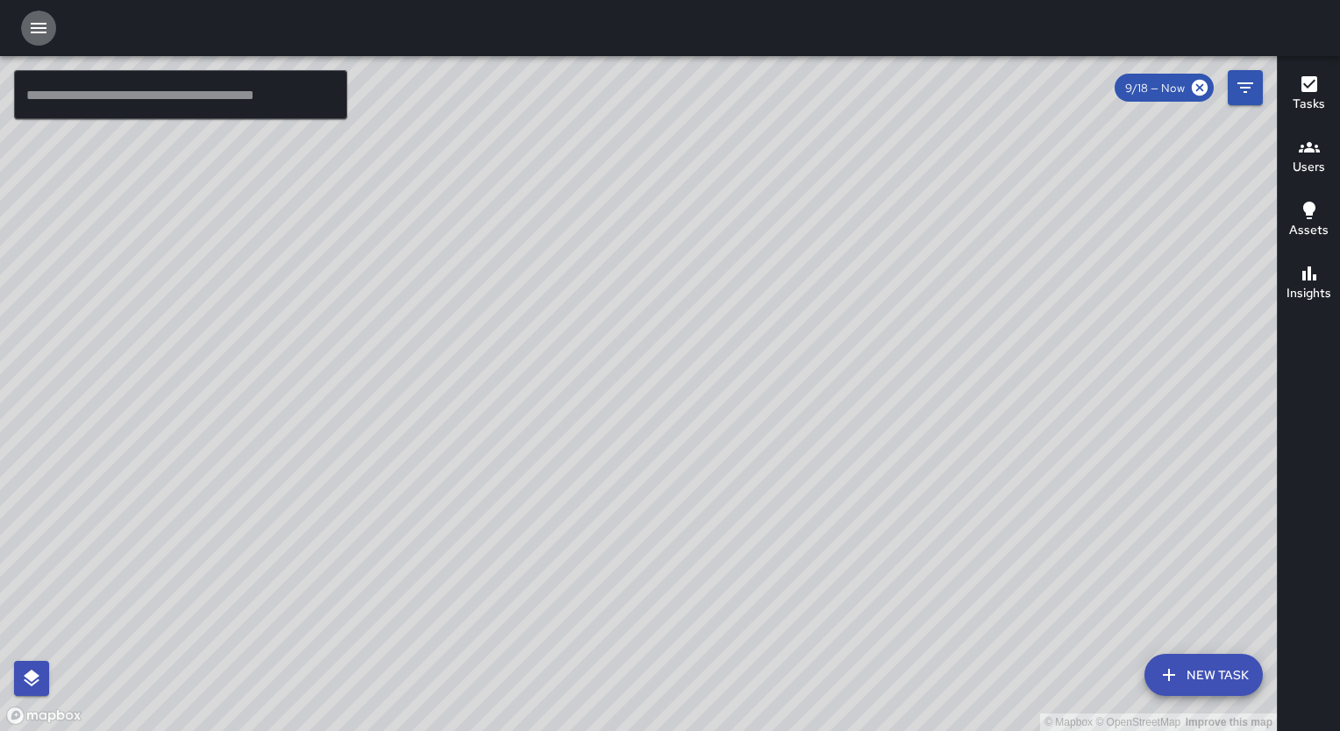
click at [30, 25] on icon "button" at bounding box center [38, 28] width 21 height 21
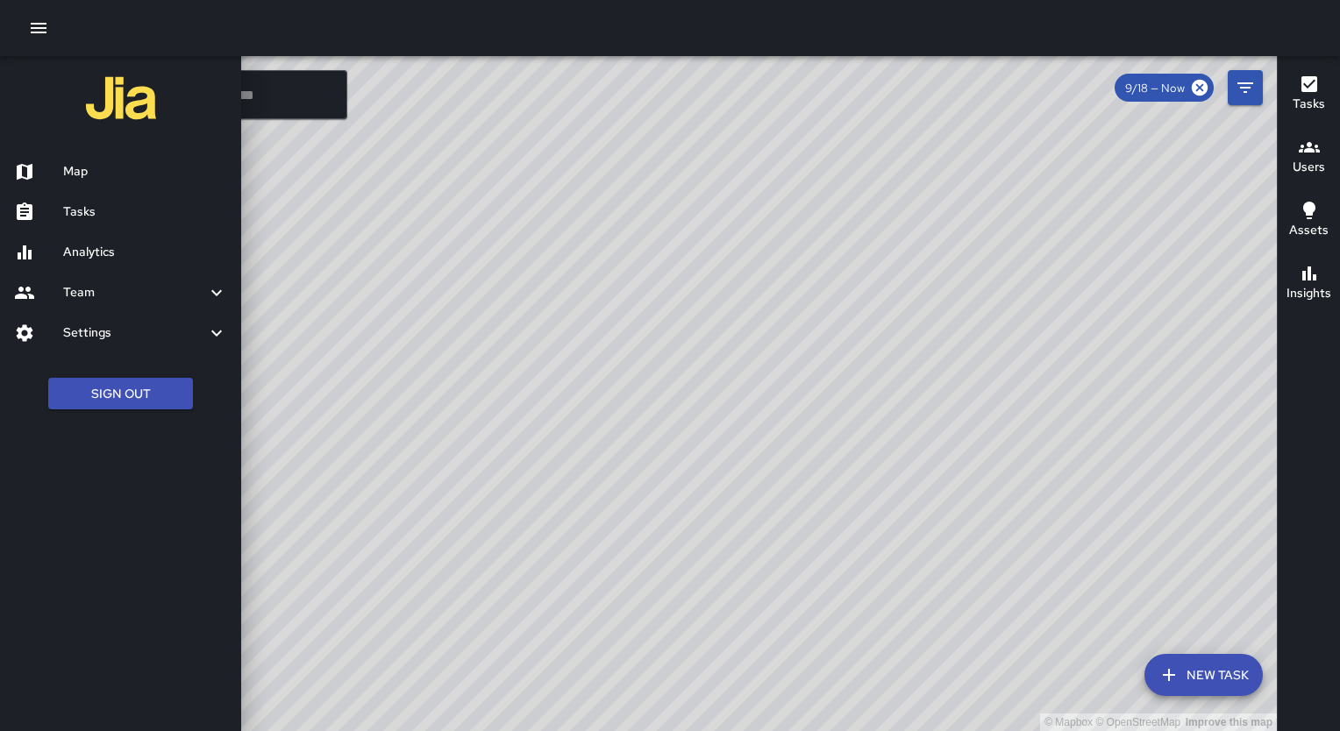
click at [30, 25] on icon "button" at bounding box center [38, 28] width 21 height 21
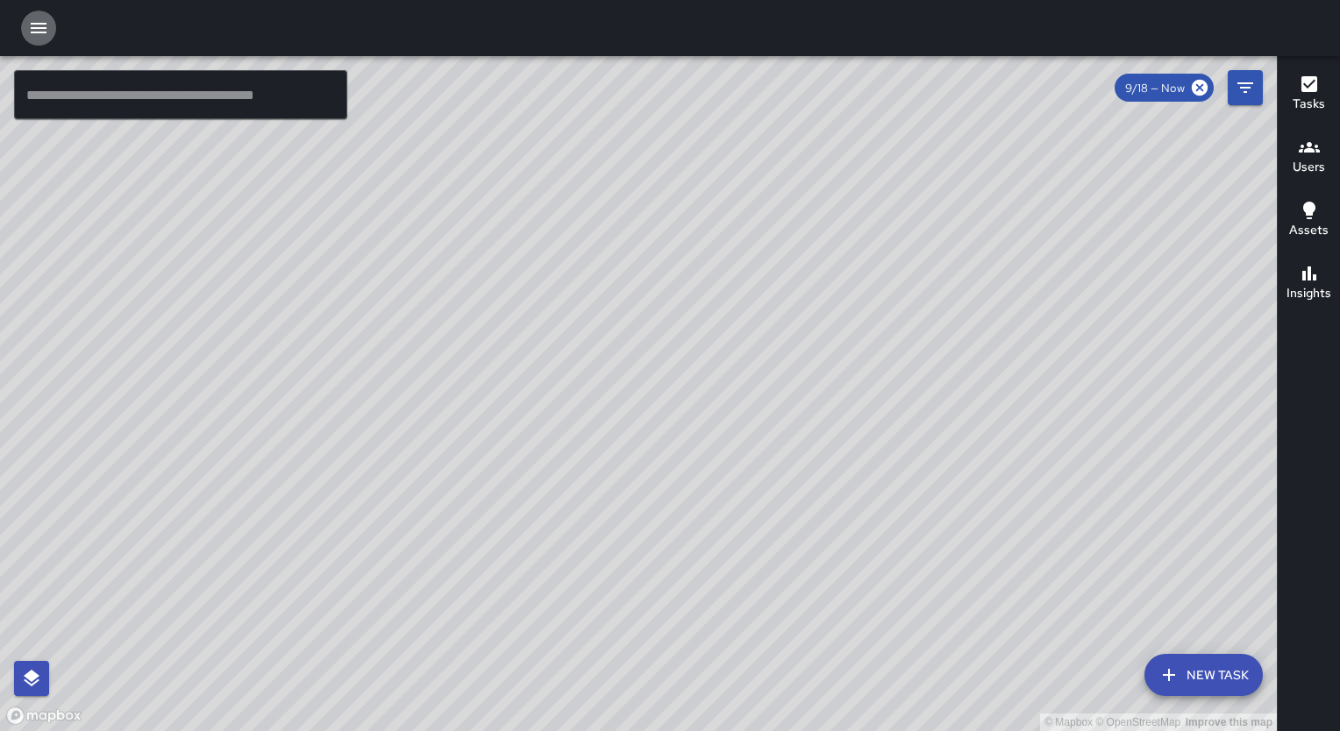
click at [31, 25] on icon "button" at bounding box center [38, 28] width 21 height 21
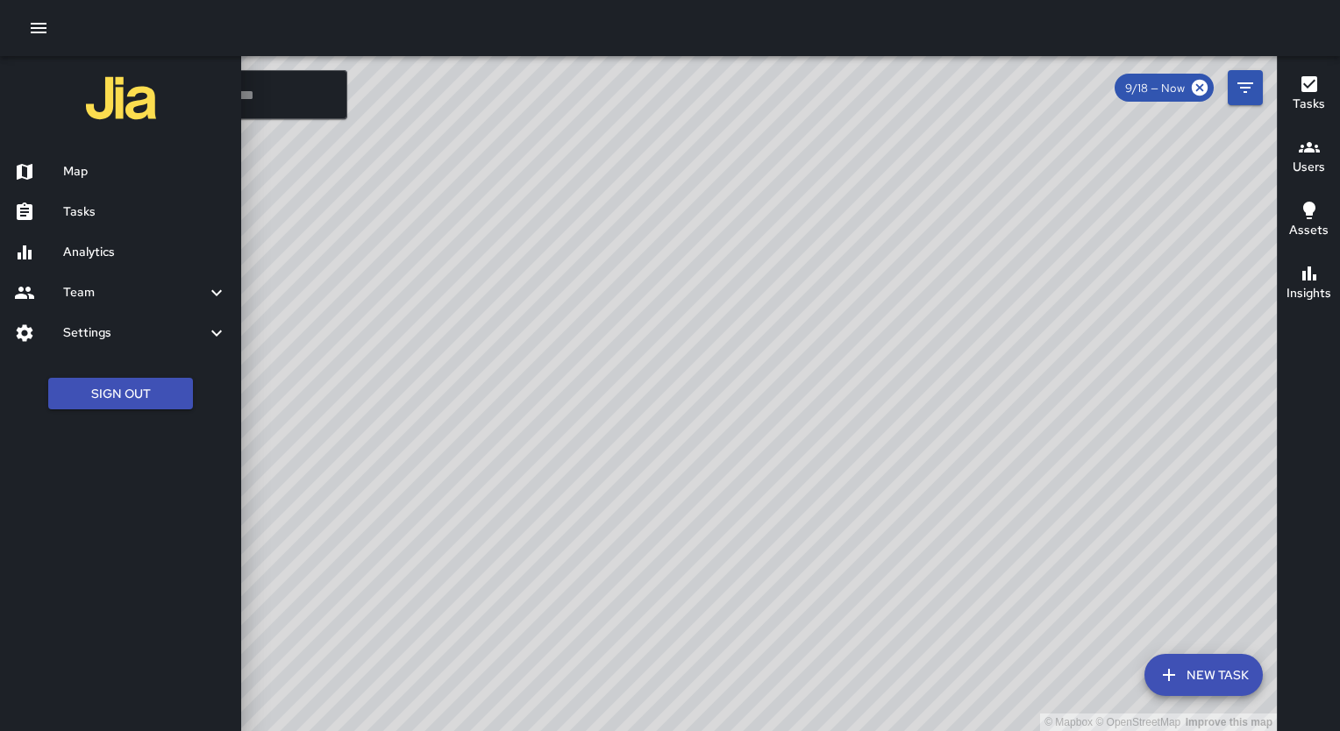
click at [78, 294] on h6 "Team" at bounding box center [134, 292] width 143 height 19
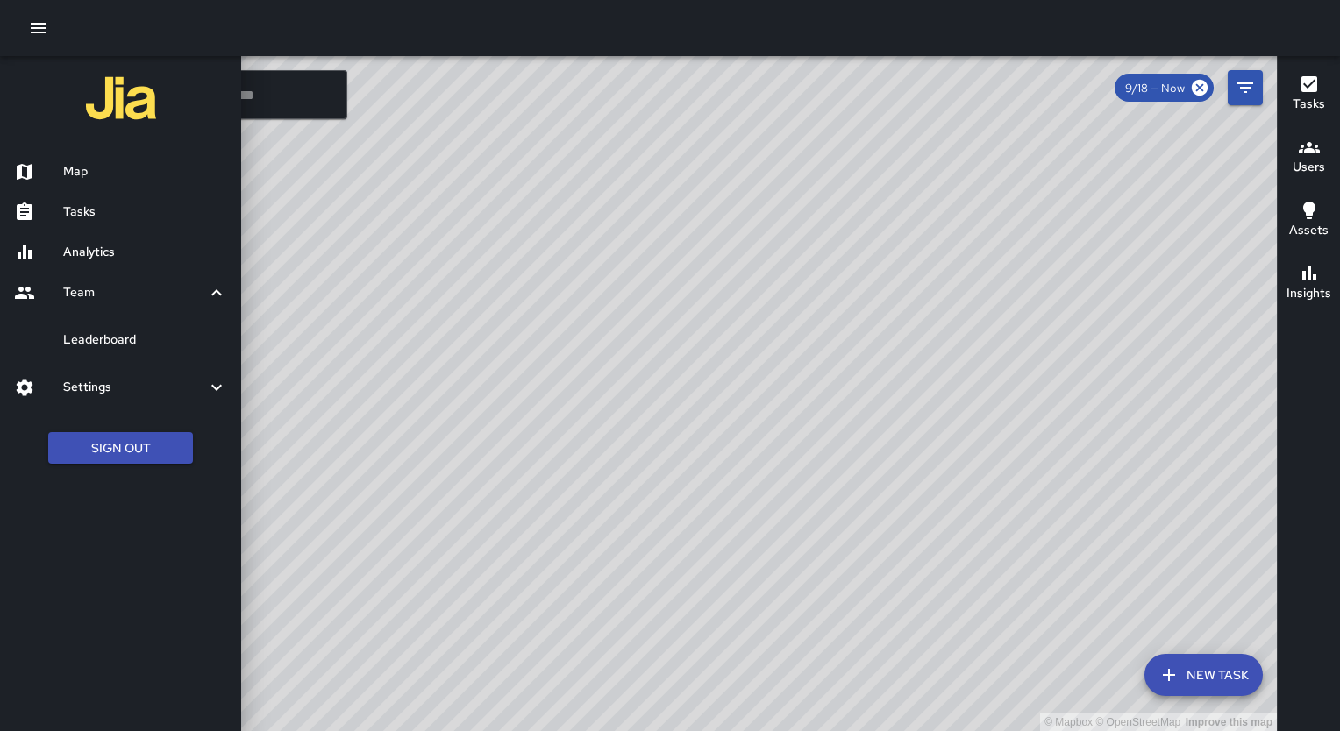
click at [190, 387] on h6 "Settings" at bounding box center [134, 387] width 143 height 19
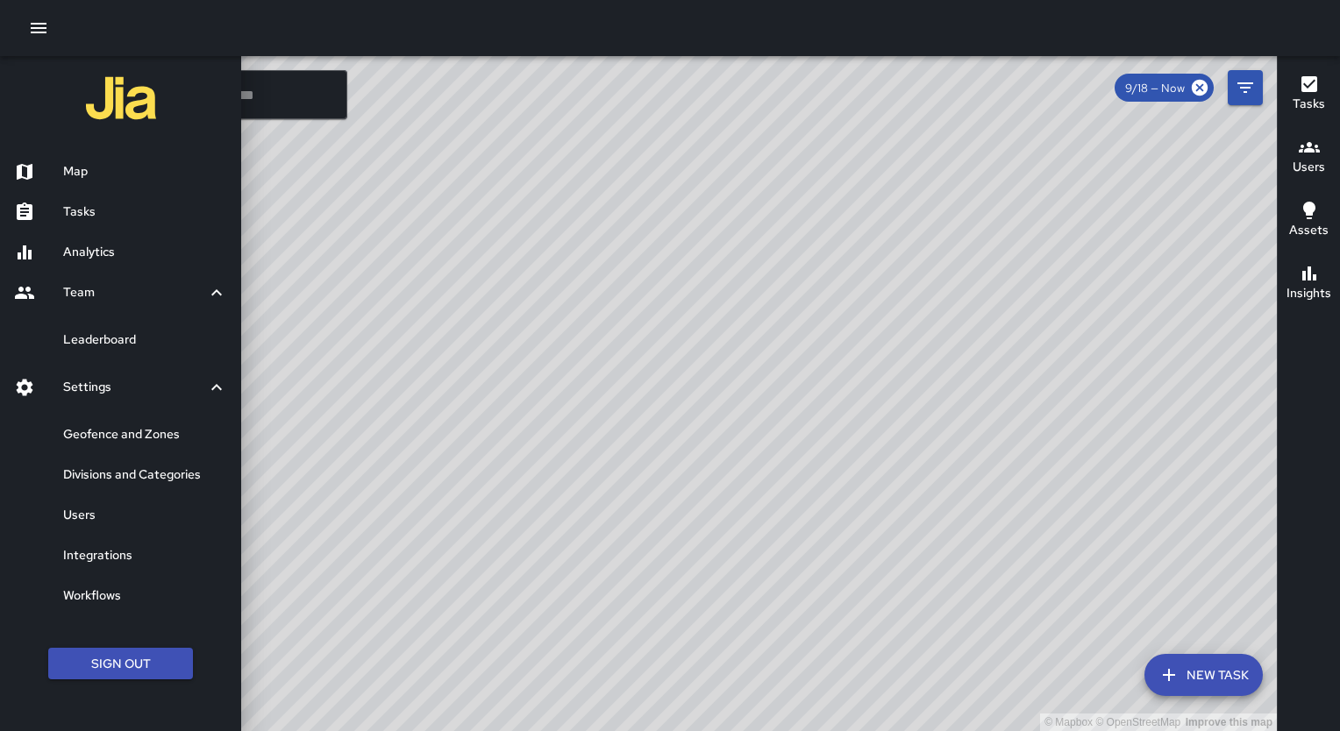
click at [189, 479] on h6 "Divisions and Categories" at bounding box center [145, 474] width 164 height 19
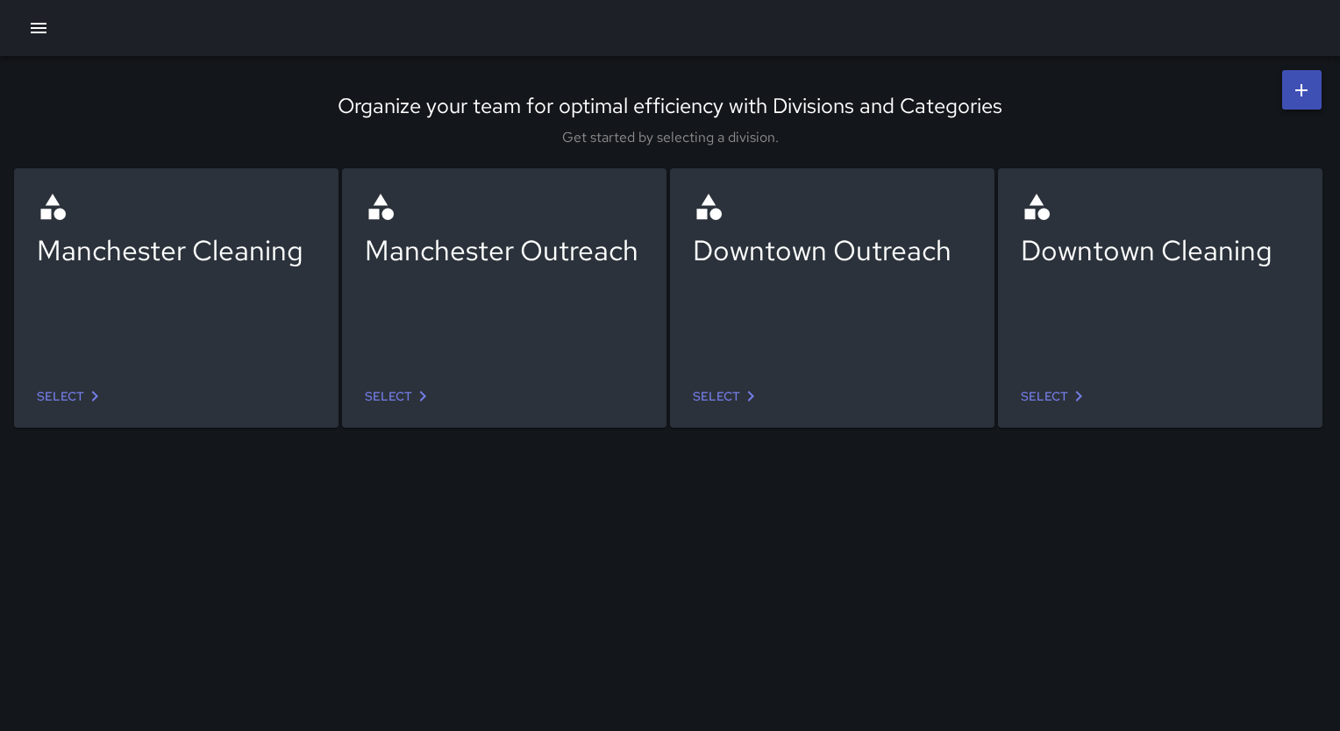
click at [89, 393] on icon at bounding box center [94, 396] width 21 height 21
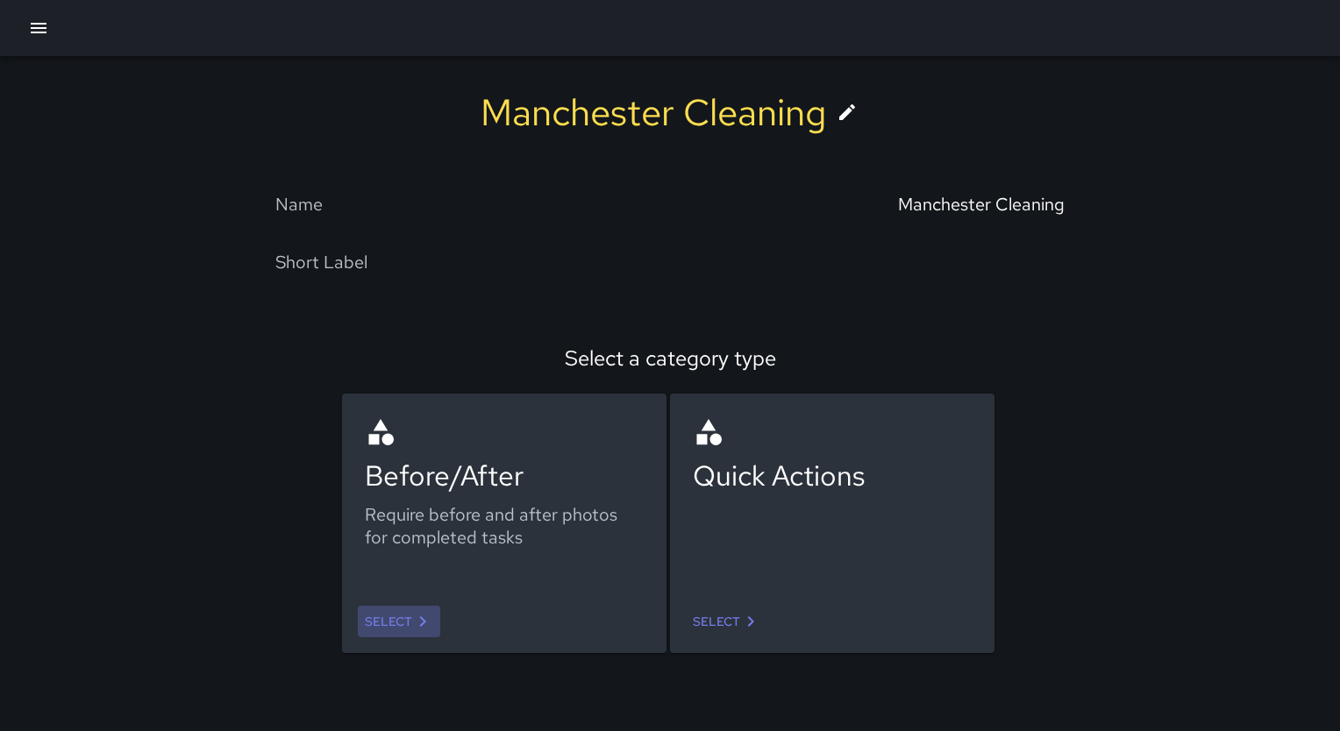
click at [409, 612] on link "Select" at bounding box center [399, 622] width 82 height 32
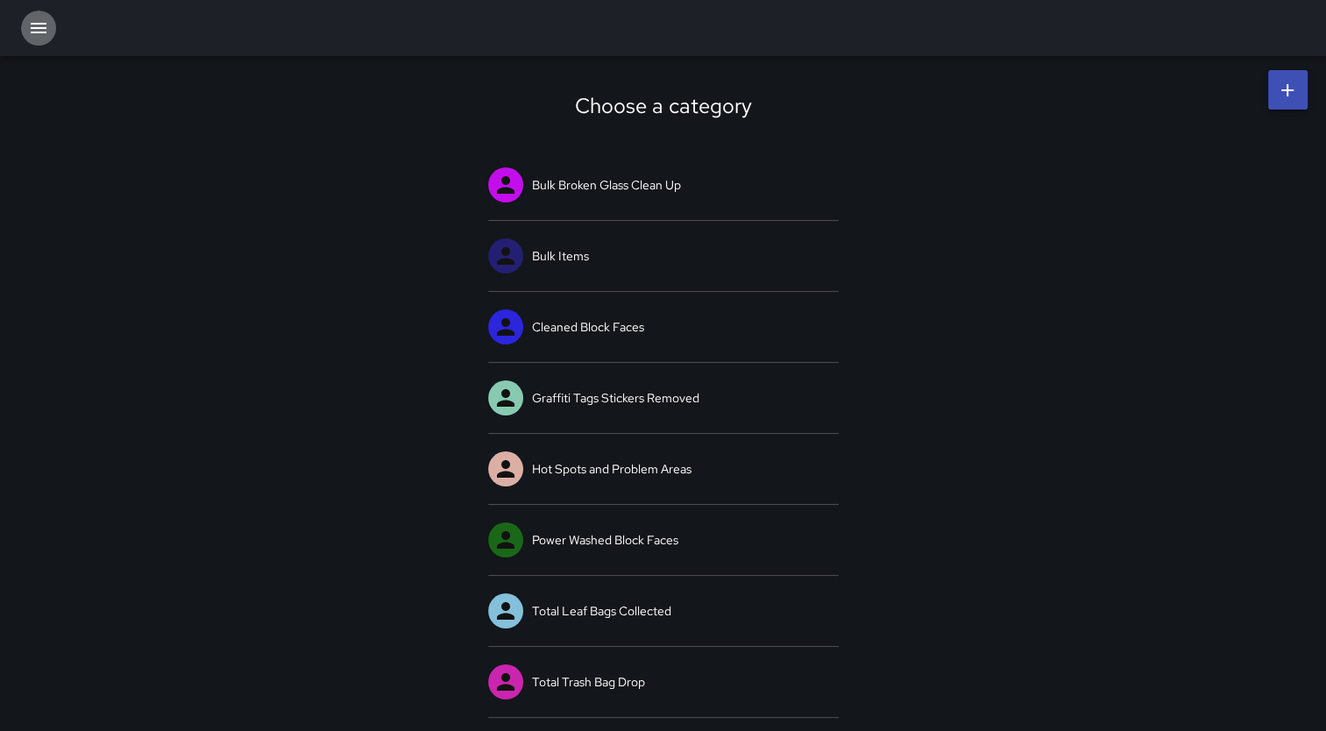
click at [38, 26] on icon "button" at bounding box center [38, 28] width 21 height 21
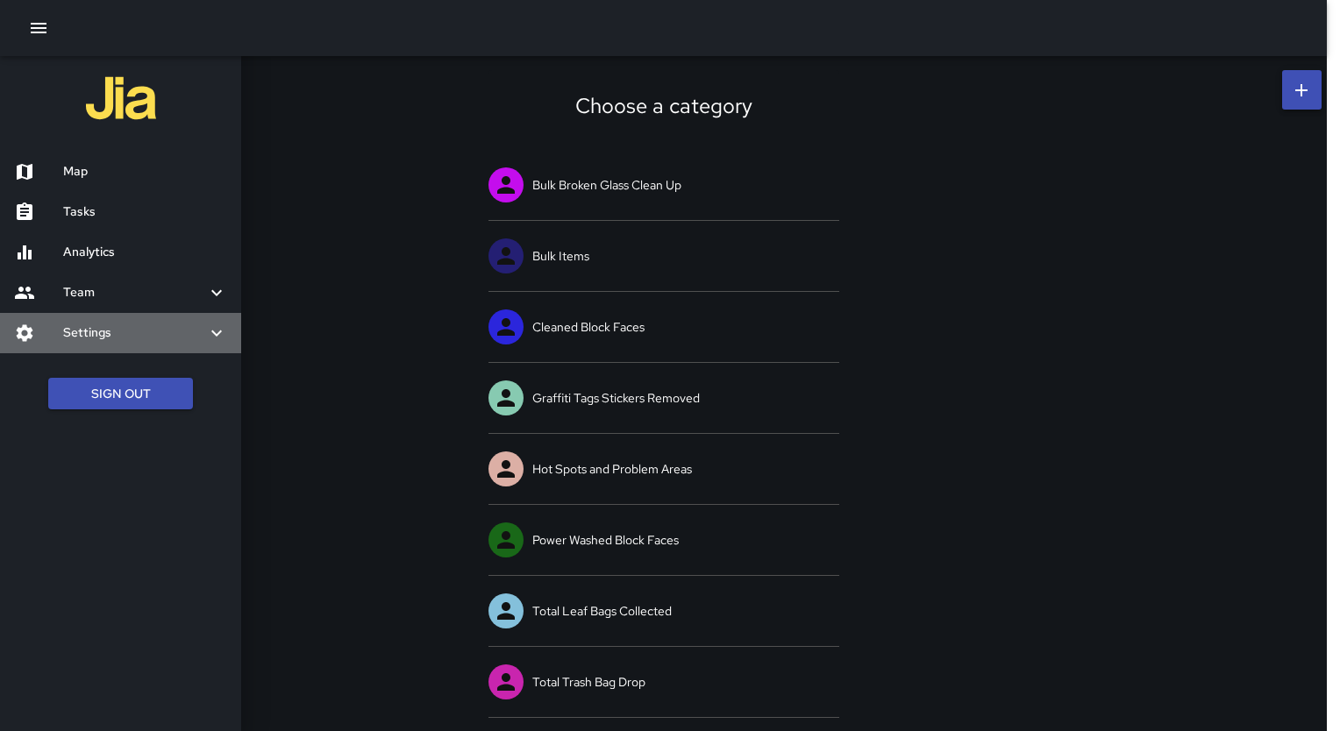
click at [126, 328] on h6 "Settings" at bounding box center [134, 332] width 143 height 19
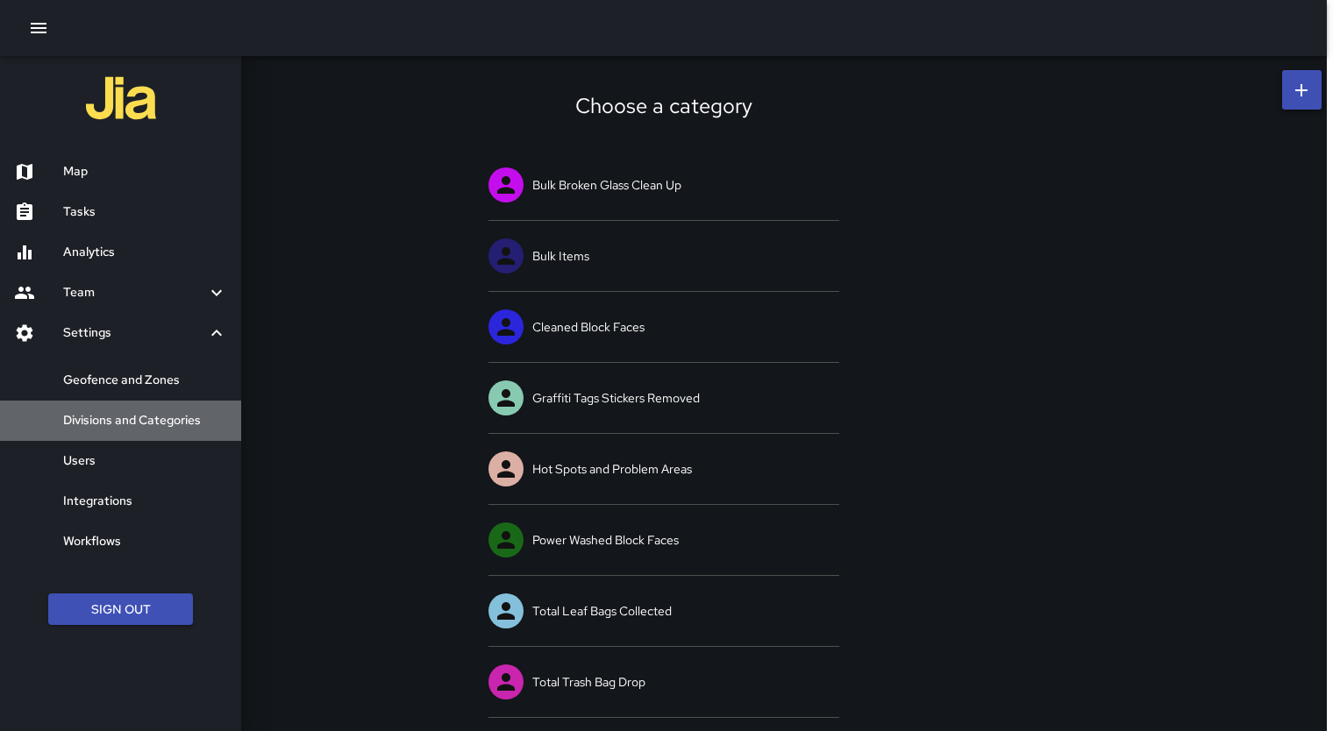
click at [128, 412] on h6 "Divisions and Categories" at bounding box center [145, 420] width 164 height 19
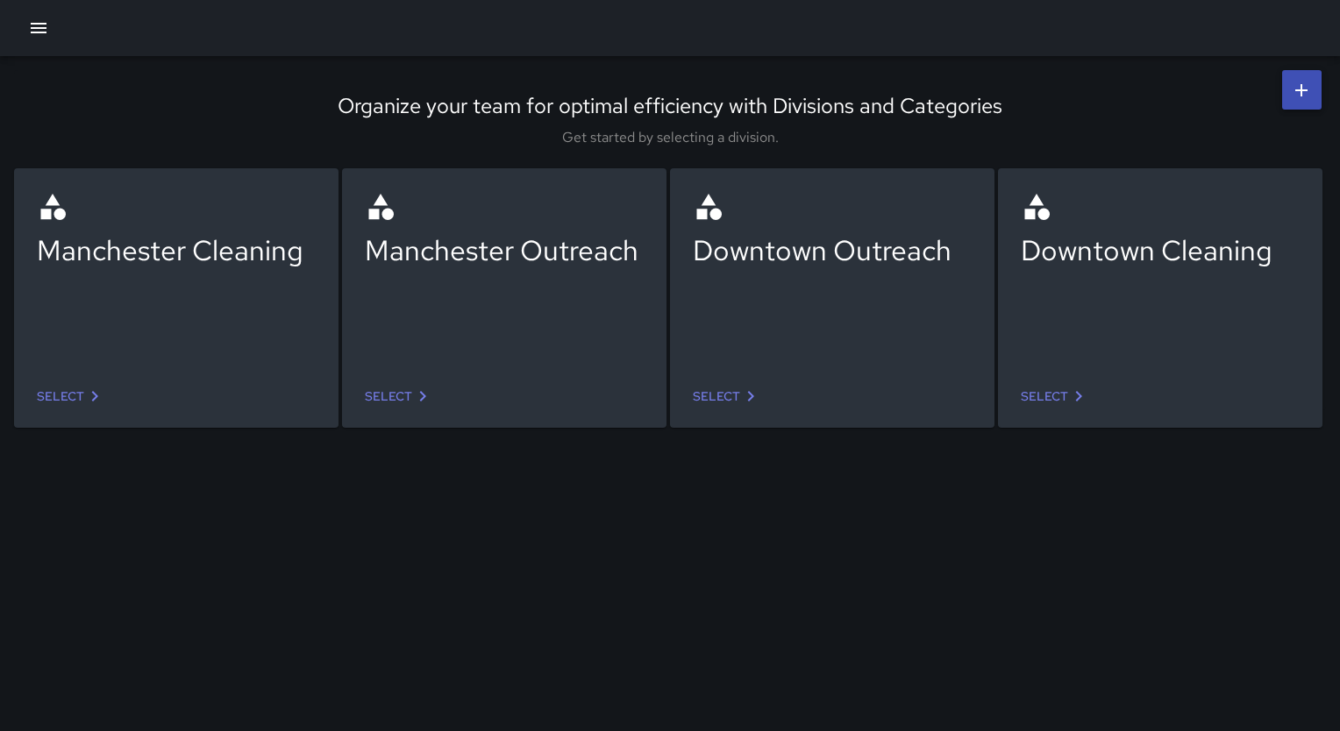
click at [746, 342] on div "Downtown Outreach" at bounding box center [832, 275] width 279 height 168
click at [729, 404] on link "Select" at bounding box center [727, 396] width 82 height 32
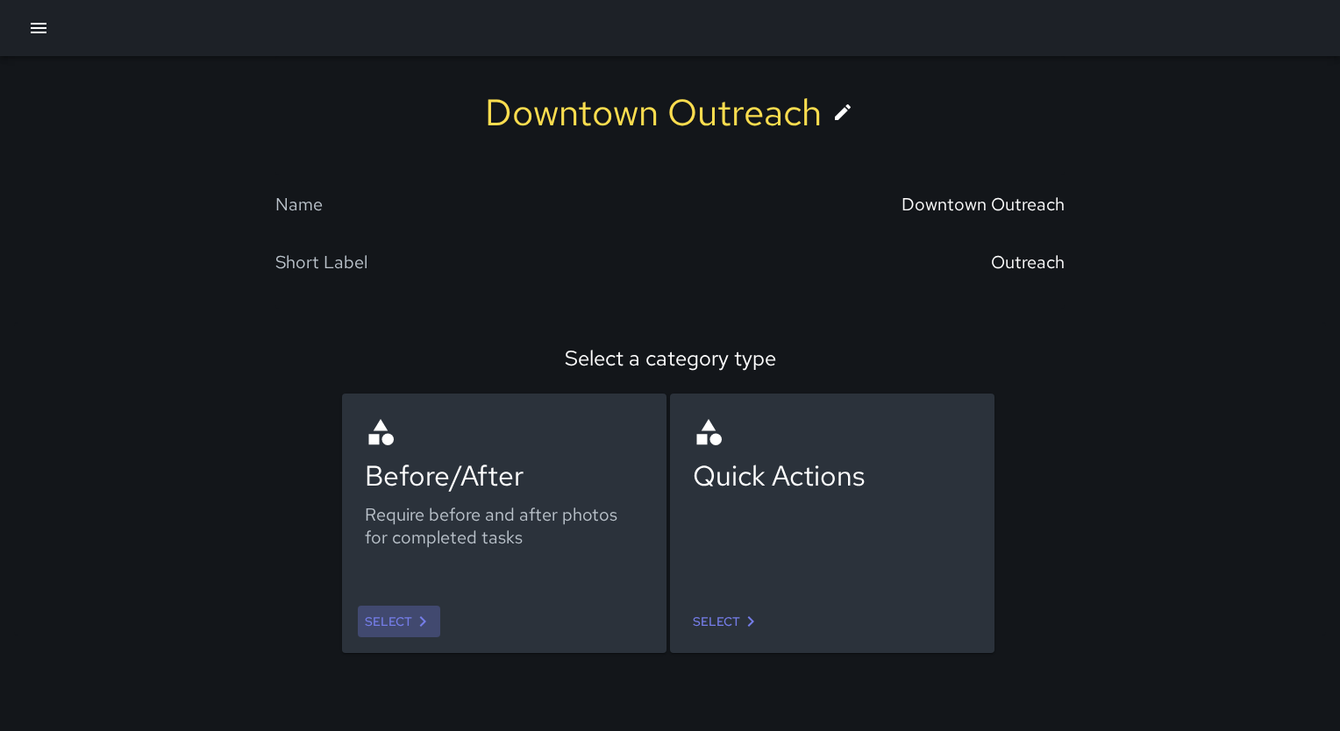
click at [397, 626] on link "Select" at bounding box center [399, 622] width 82 height 32
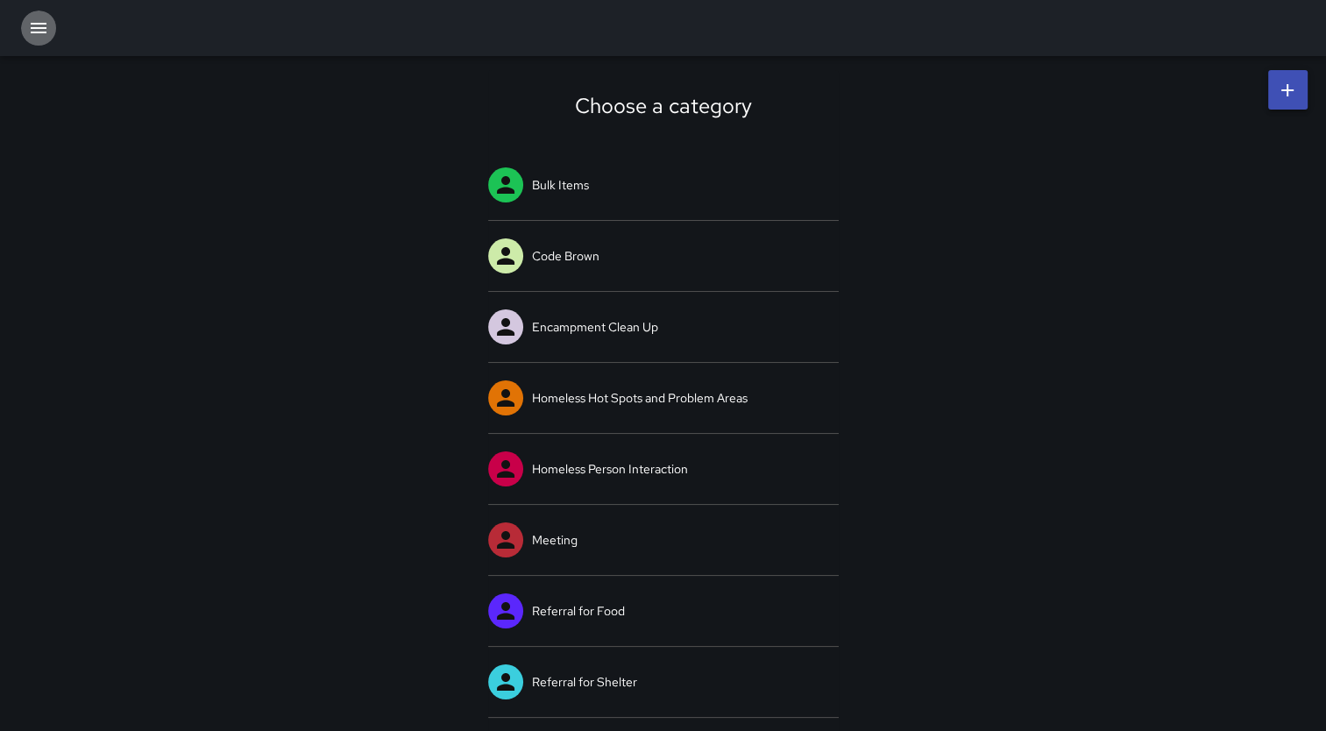
click at [43, 24] on icon "button" at bounding box center [39, 28] width 16 height 11
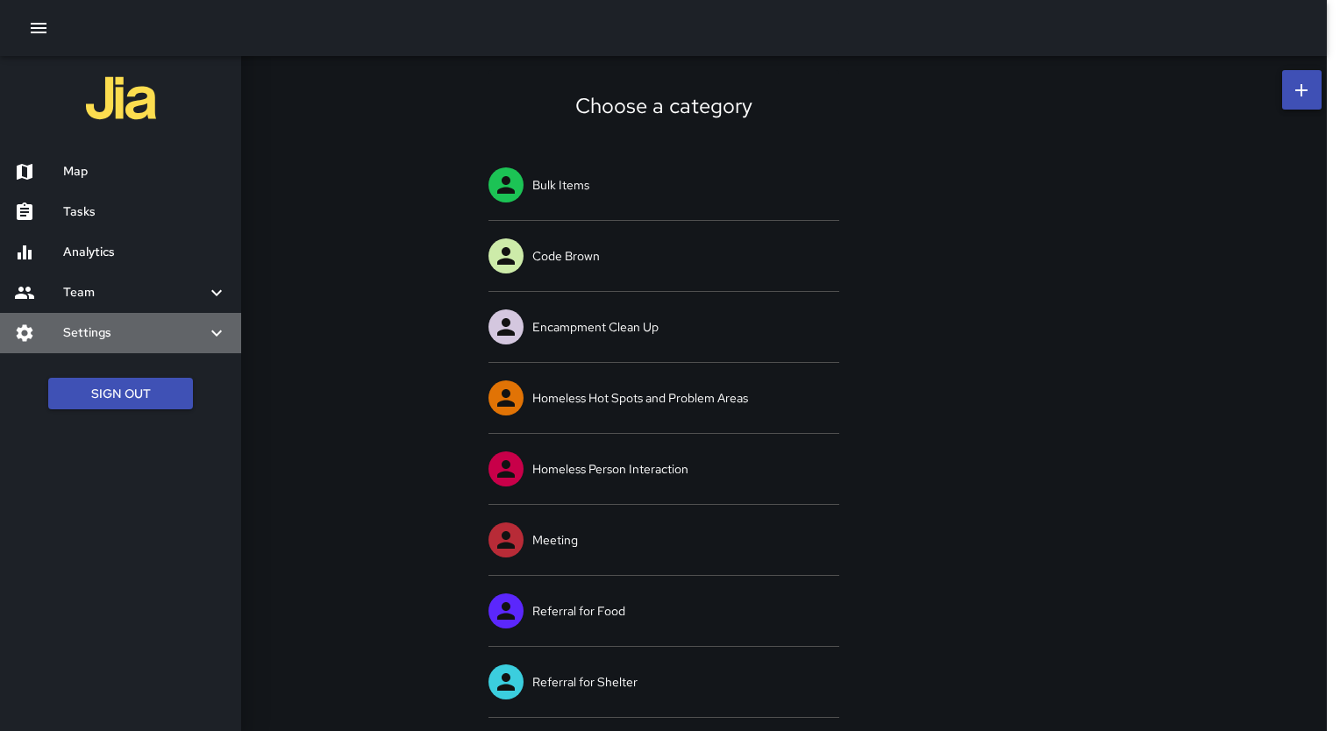
click at [101, 341] on h6 "Settings" at bounding box center [134, 332] width 143 height 19
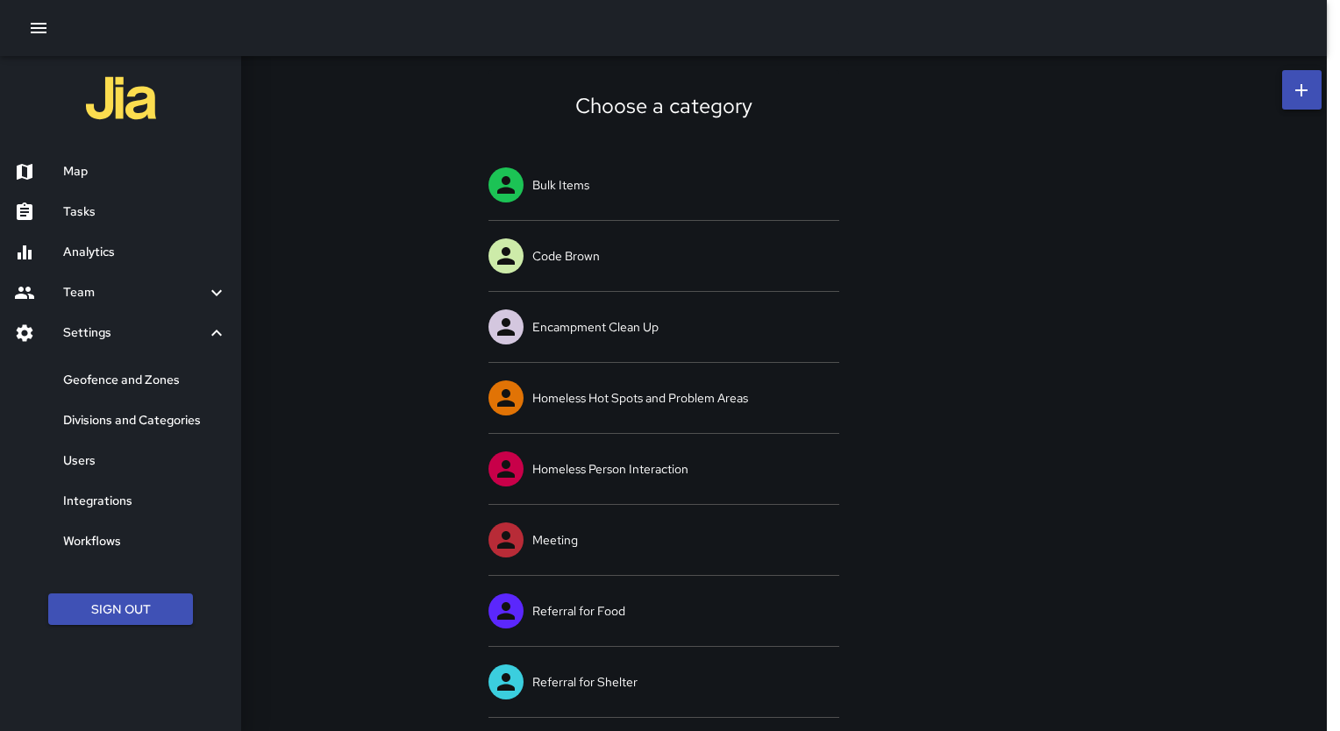
click at [149, 413] on h6 "Divisions and Categories" at bounding box center [145, 420] width 164 height 19
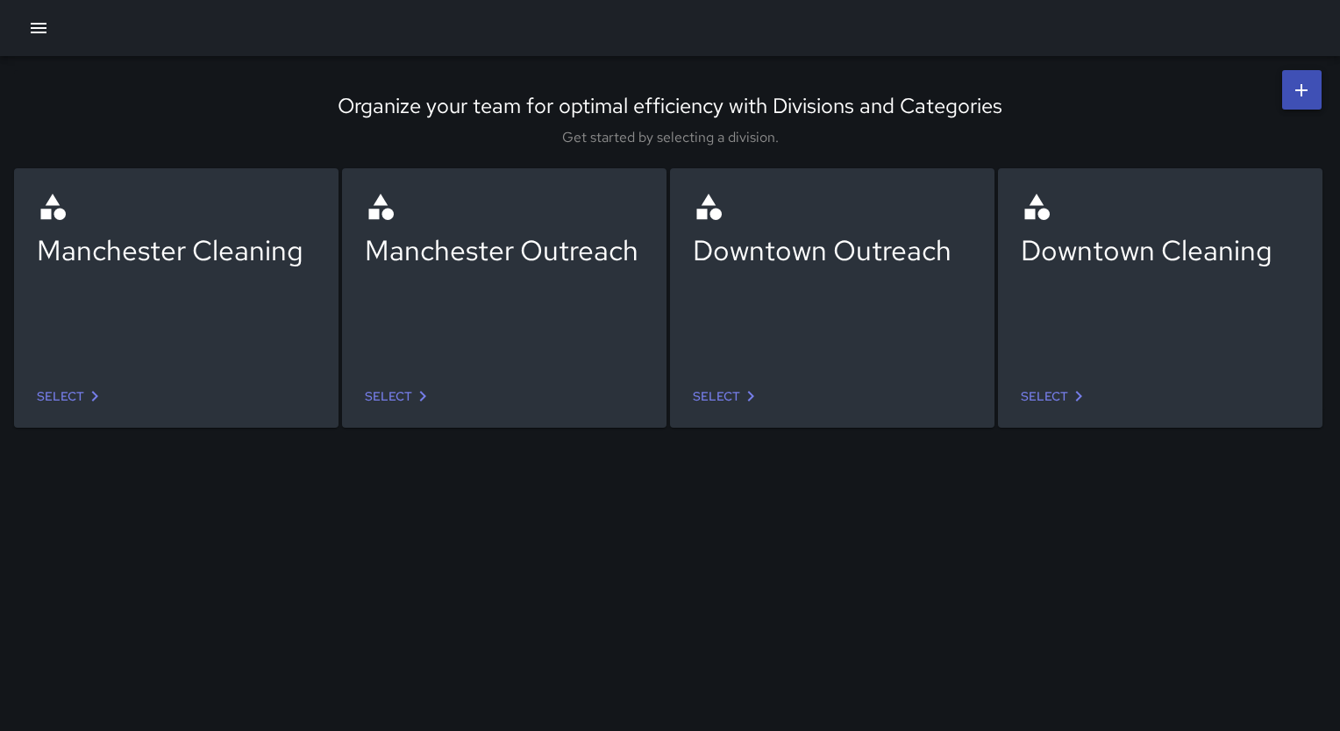
click at [75, 393] on link "Select" at bounding box center [71, 396] width 82 height 32
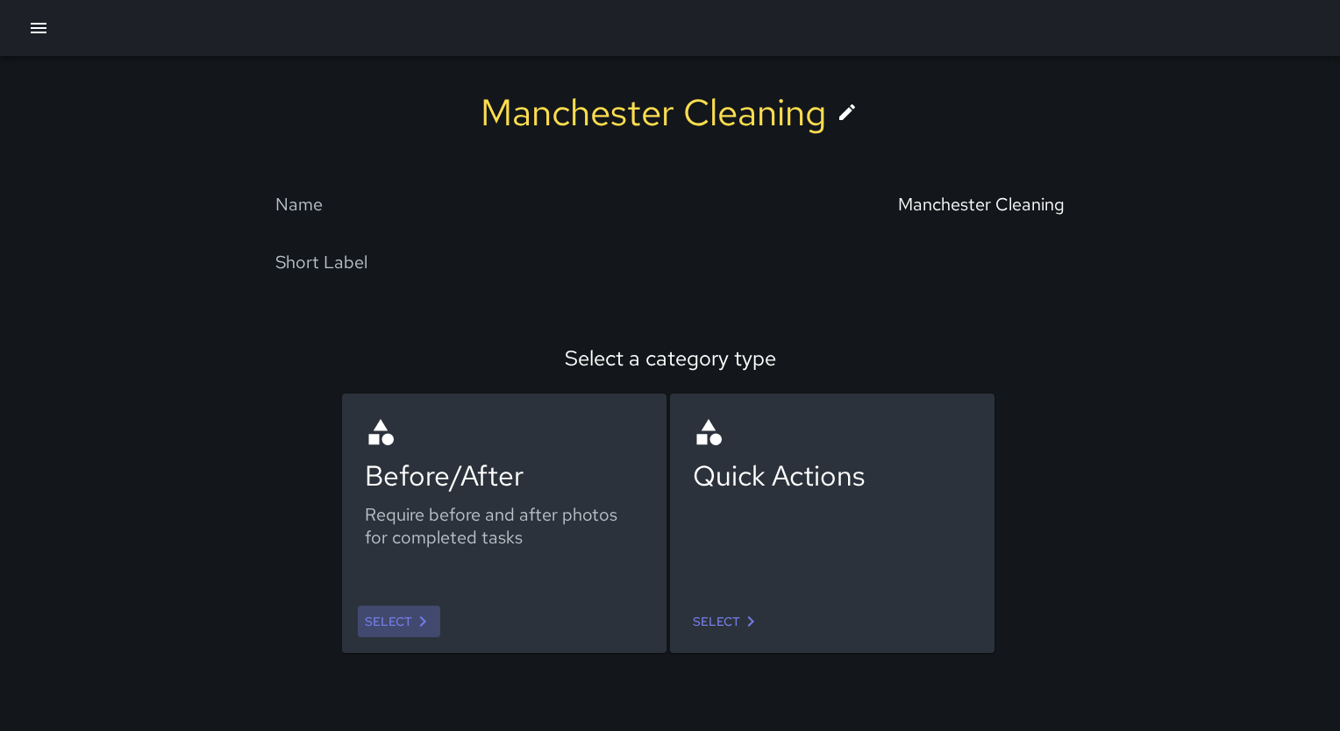
click at [403, 616] on link "Select" at bounding box center [399, 622] width 82 height 32
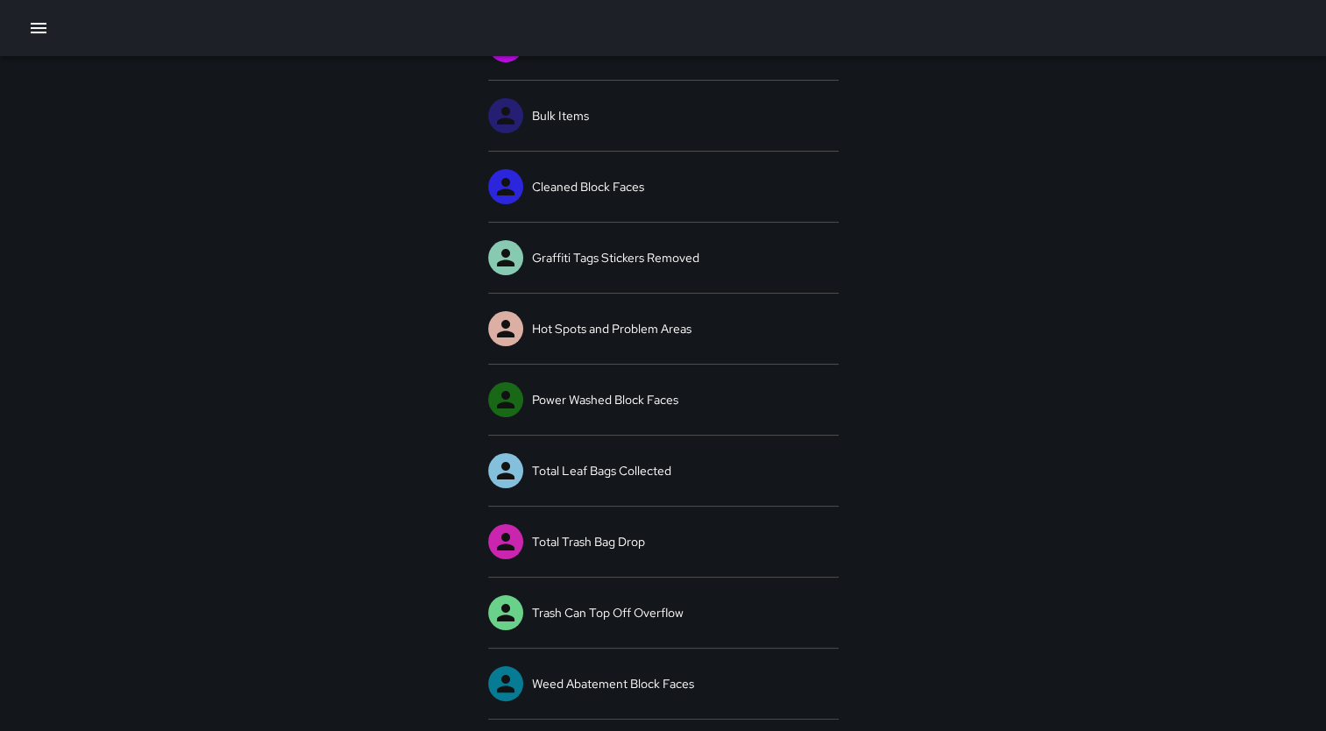
scroll to position [141, 0]
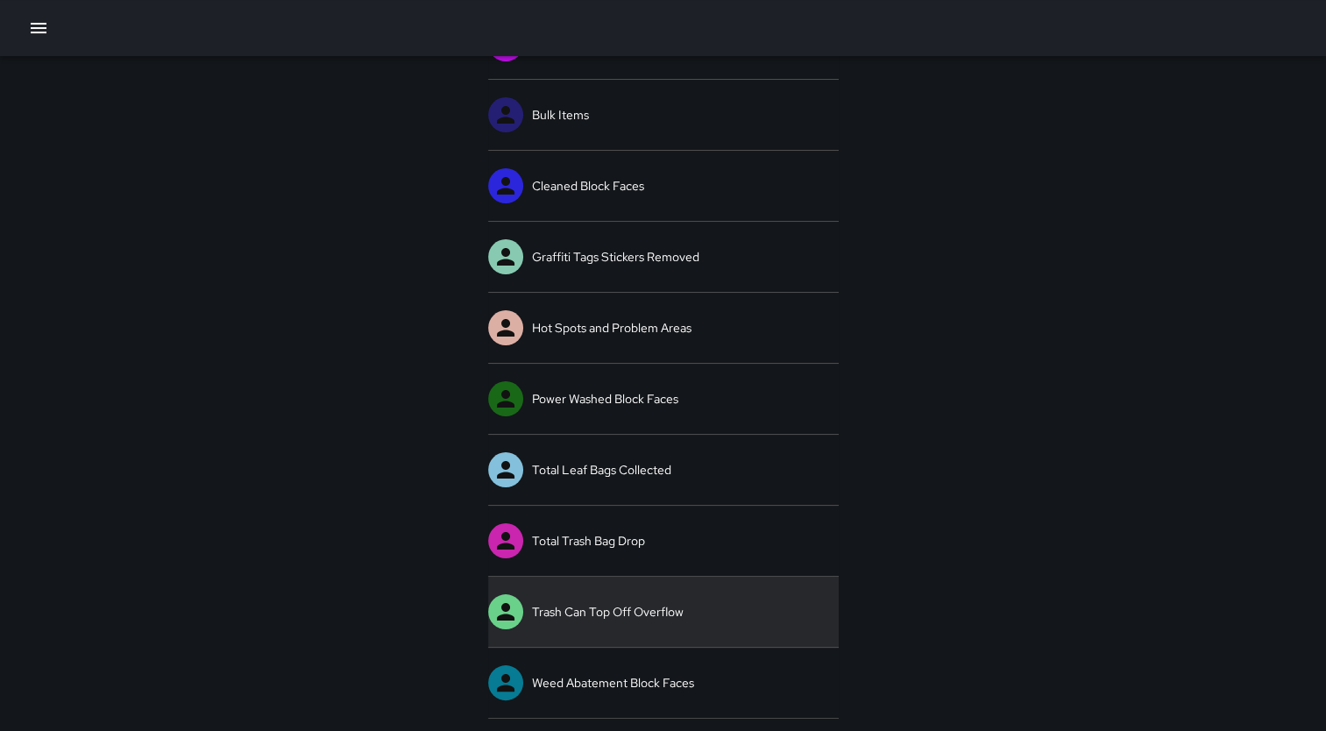
click at [558, 608] on link "Trash Can Top Off Overflow" at bounding box center [663, 612] width 351 height 70
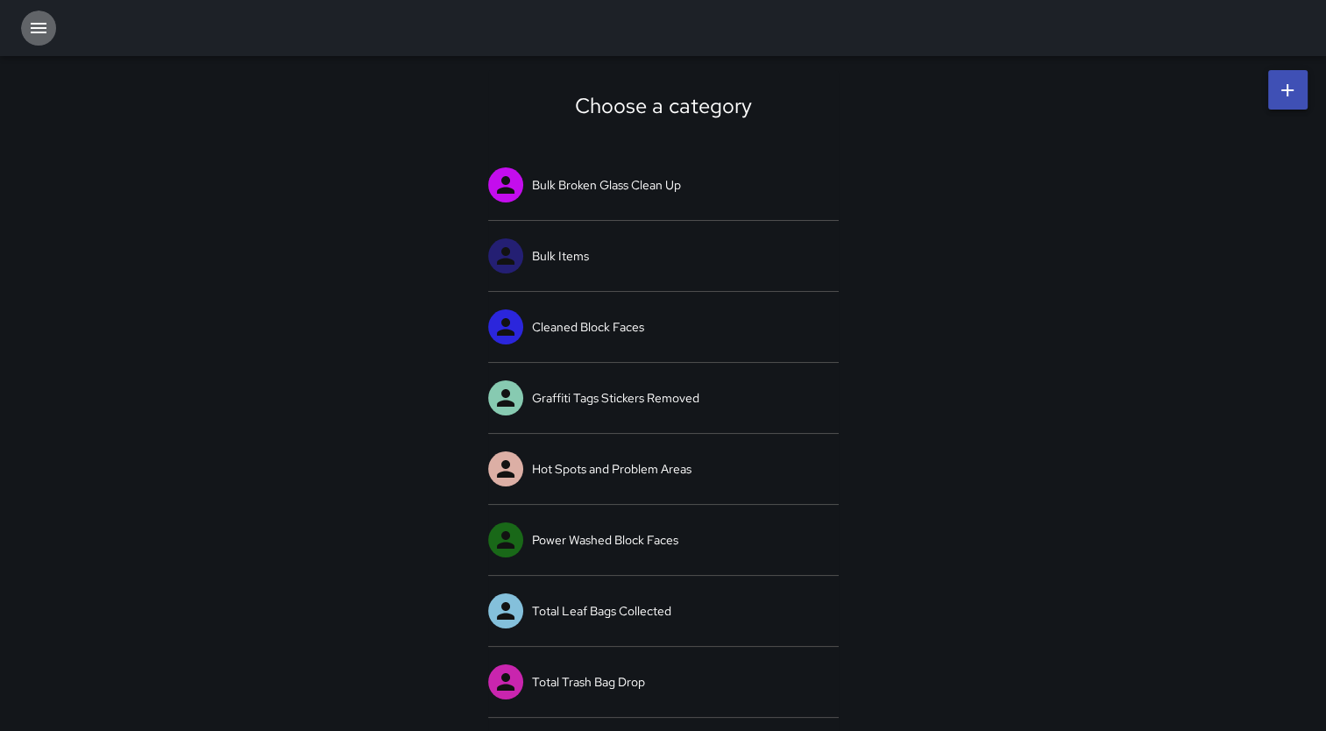
click at [35, 32] on icon "button" at bounding box center [39, 28] width 16 height 11
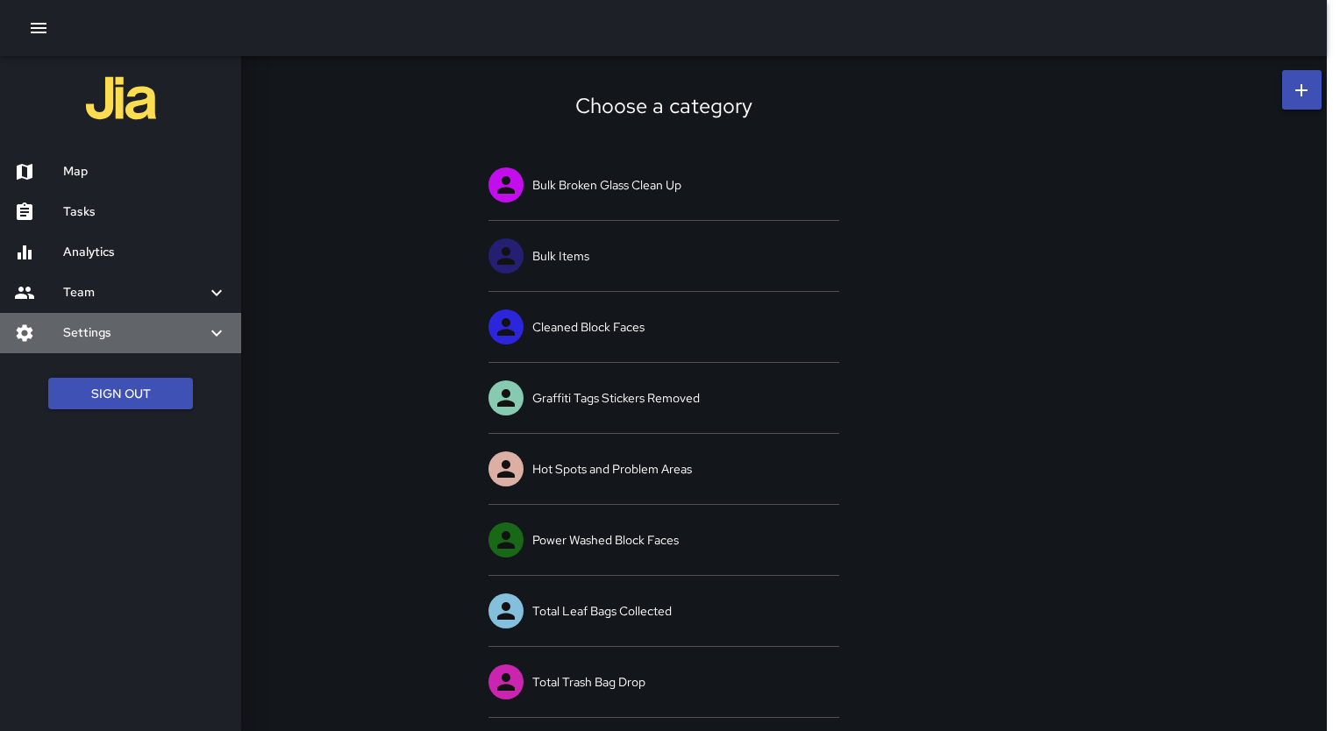
click at [111, 335] on h6 "Settings" at bounding box center [134, 332] width 143 height 19
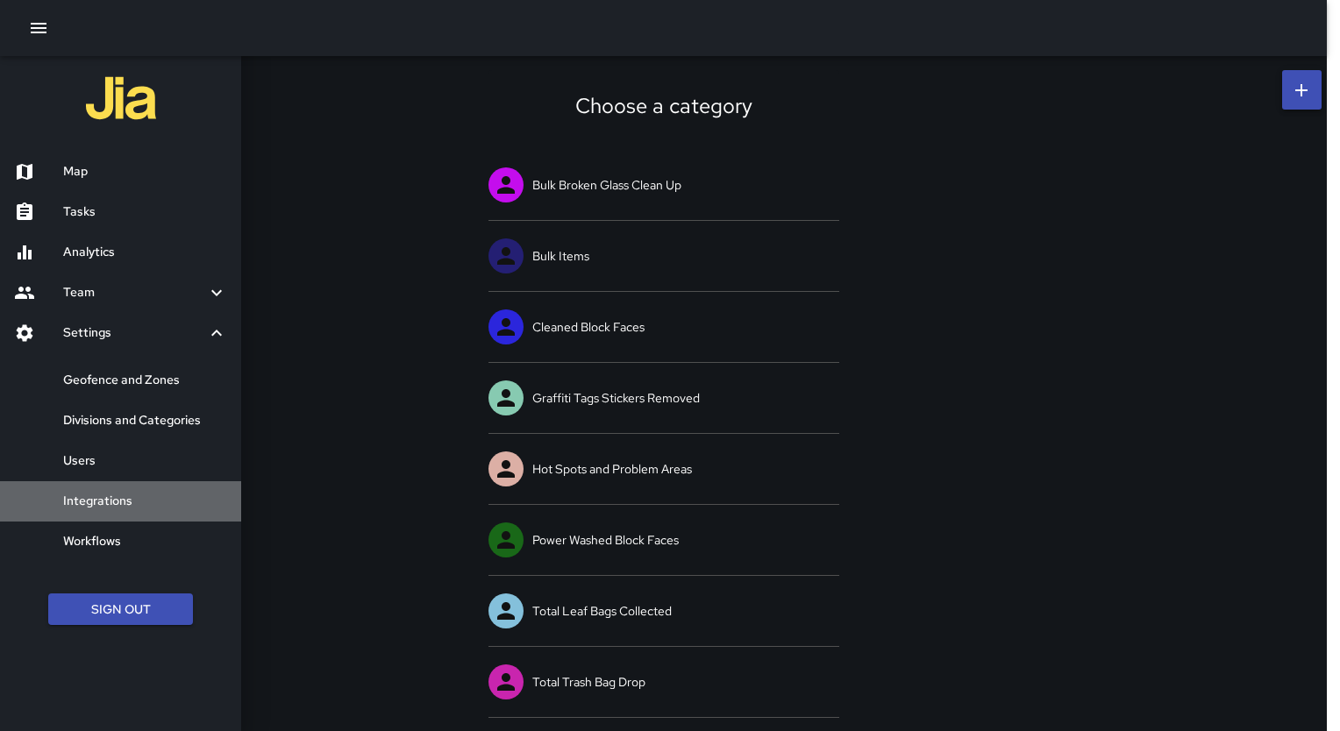
click at [126, 484] on div "Integrations" at bounding box center [120, 501] width 241 height 40
click at [126, 484] on div "Map Tasks Analytics Team Leaderboard Settings Geofence and Zones Divisions and …" at bounding box center [670, 365] width 1340 height 731
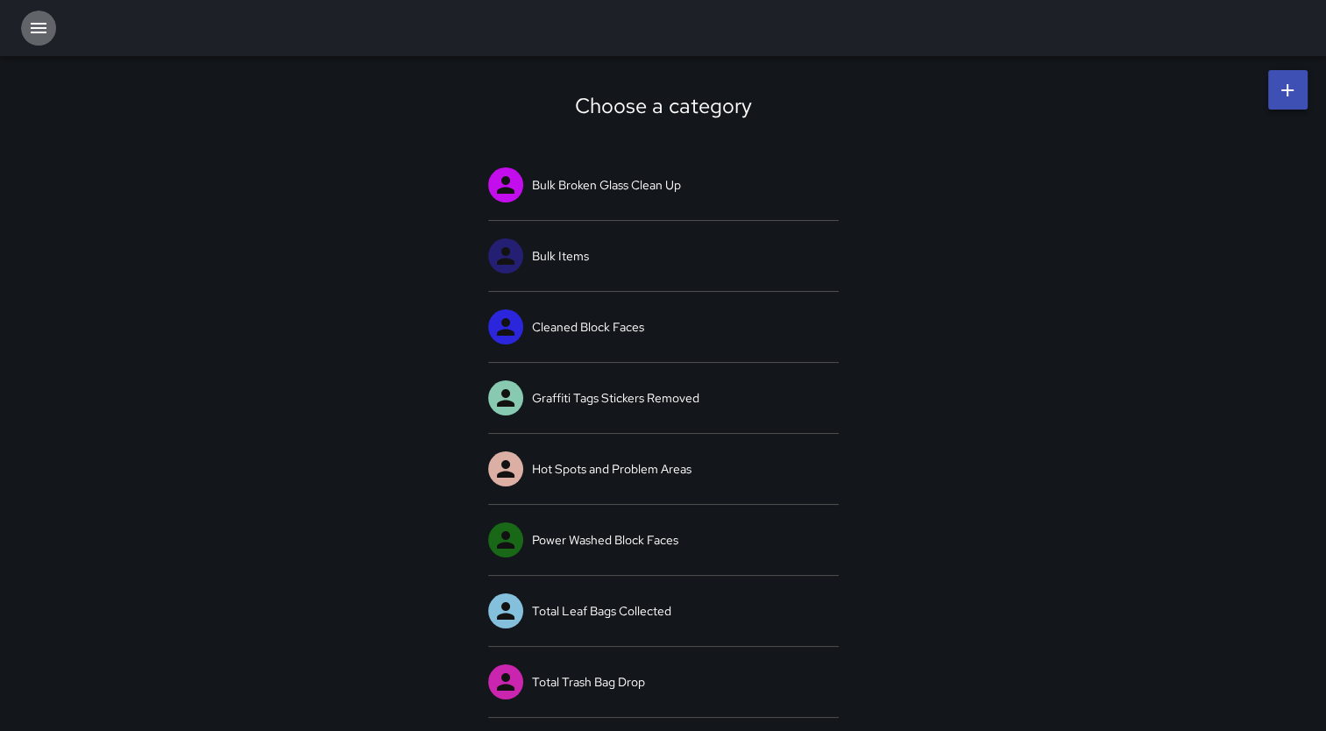
click at [40, 30] on icon "button" at bounding box center [38, 28] width 21 height 21
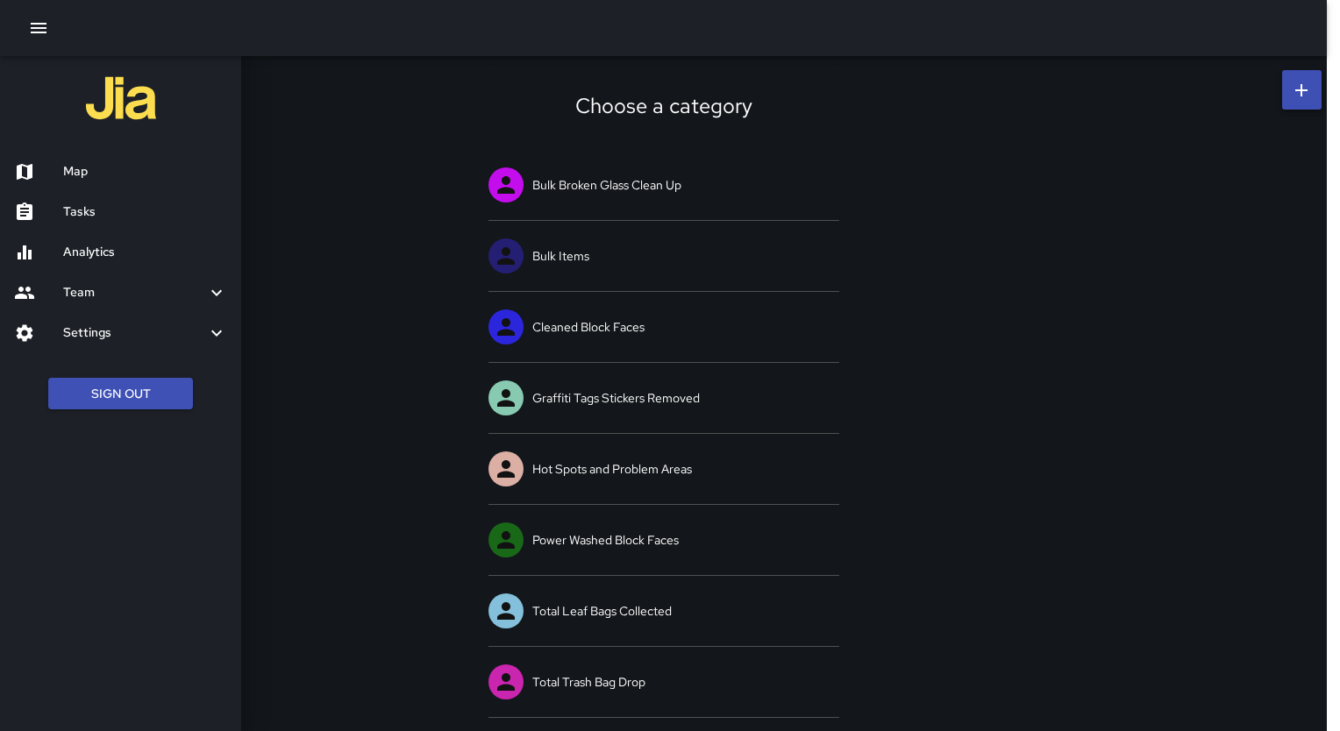
click at [100, 332] on h6 "Settings" at bounding box center [134, 332] width 143 height 19
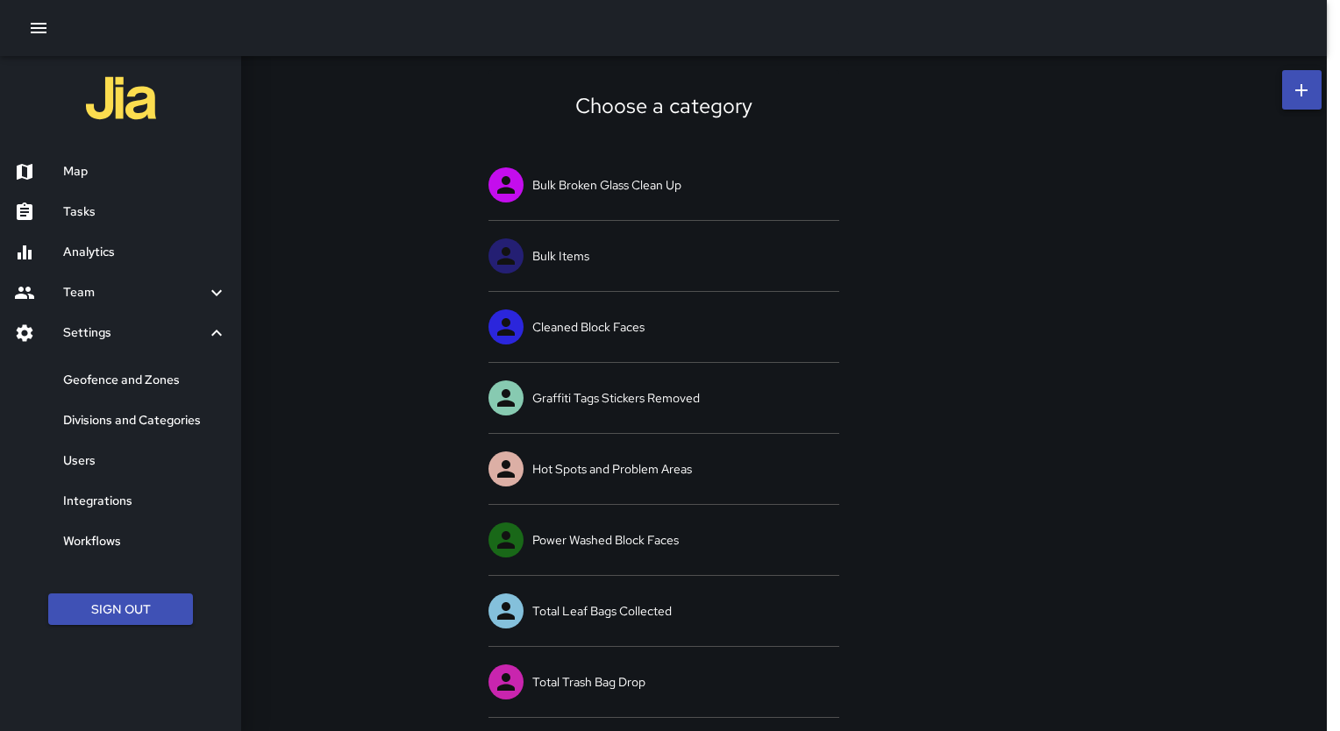
click at [163, 419] on h6 "Divisions and Categories" at bounding box center [145, 420] width 164 height 19
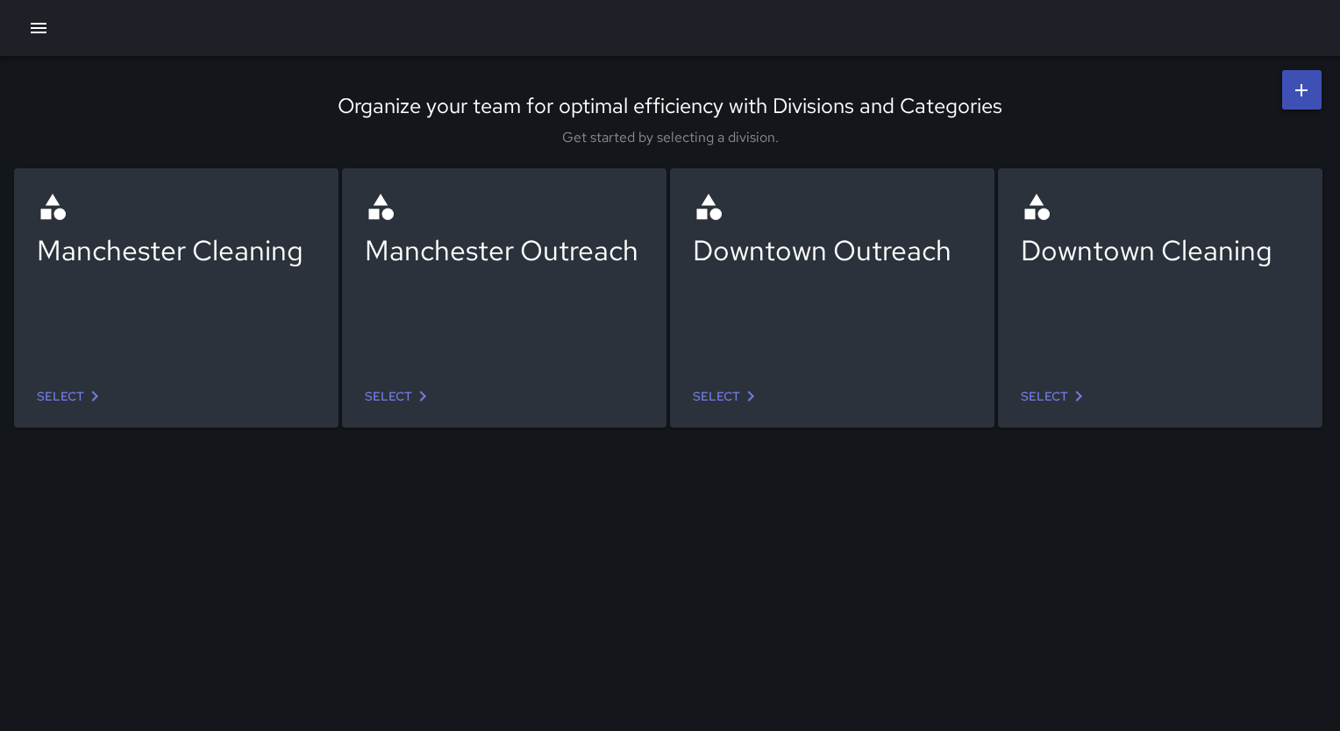
click at [726, 391] on link "Select" at bounding box center [727, 396] width 82 height 32
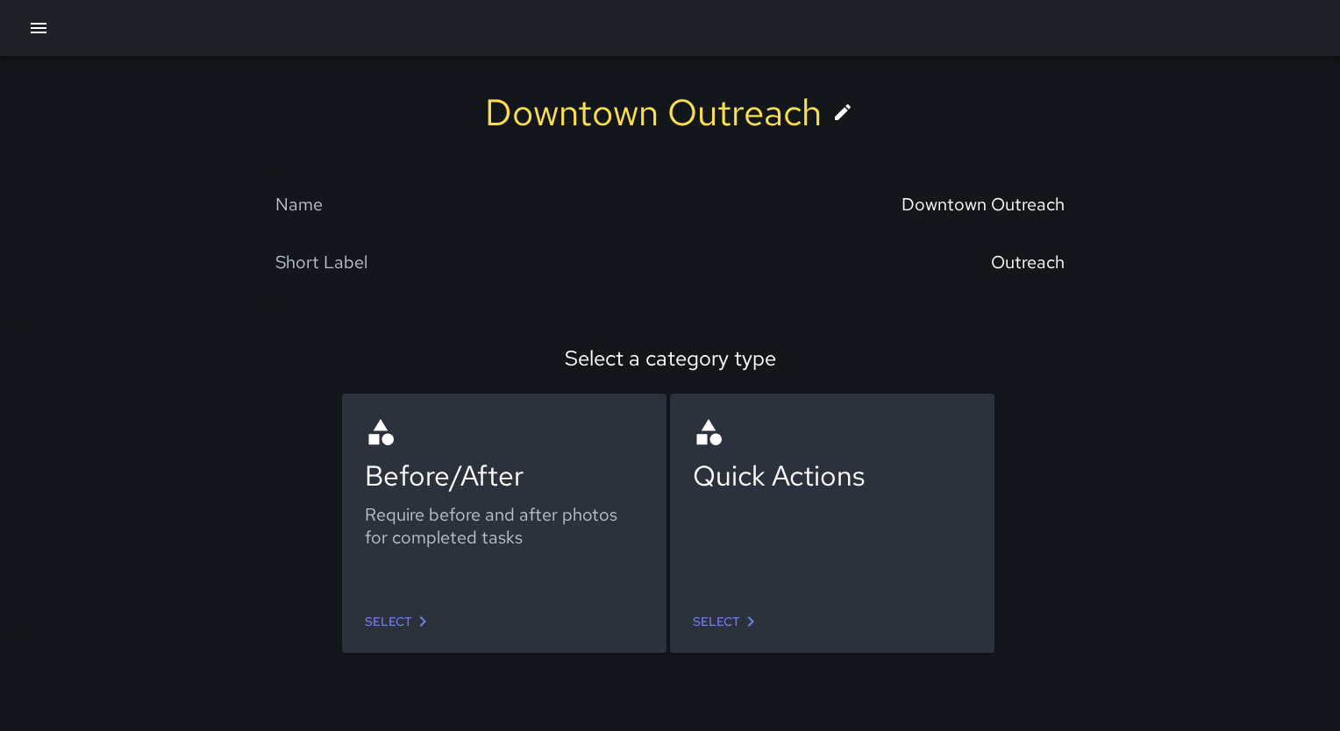
click at [402, 622] on link "Select" at bounding box center [399, 622] width 82 height 32
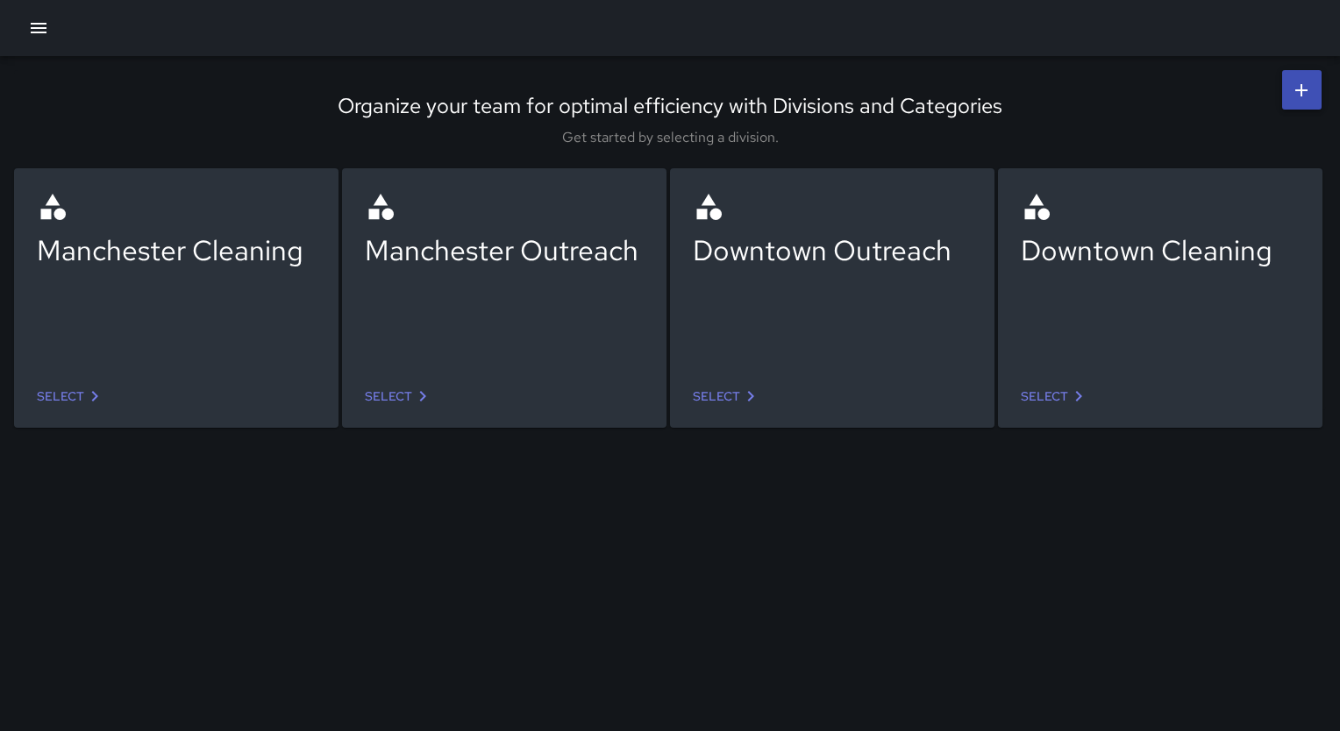
click at [410, 393] on link "Select" at bounding box center [399, 396] width 82 height 32
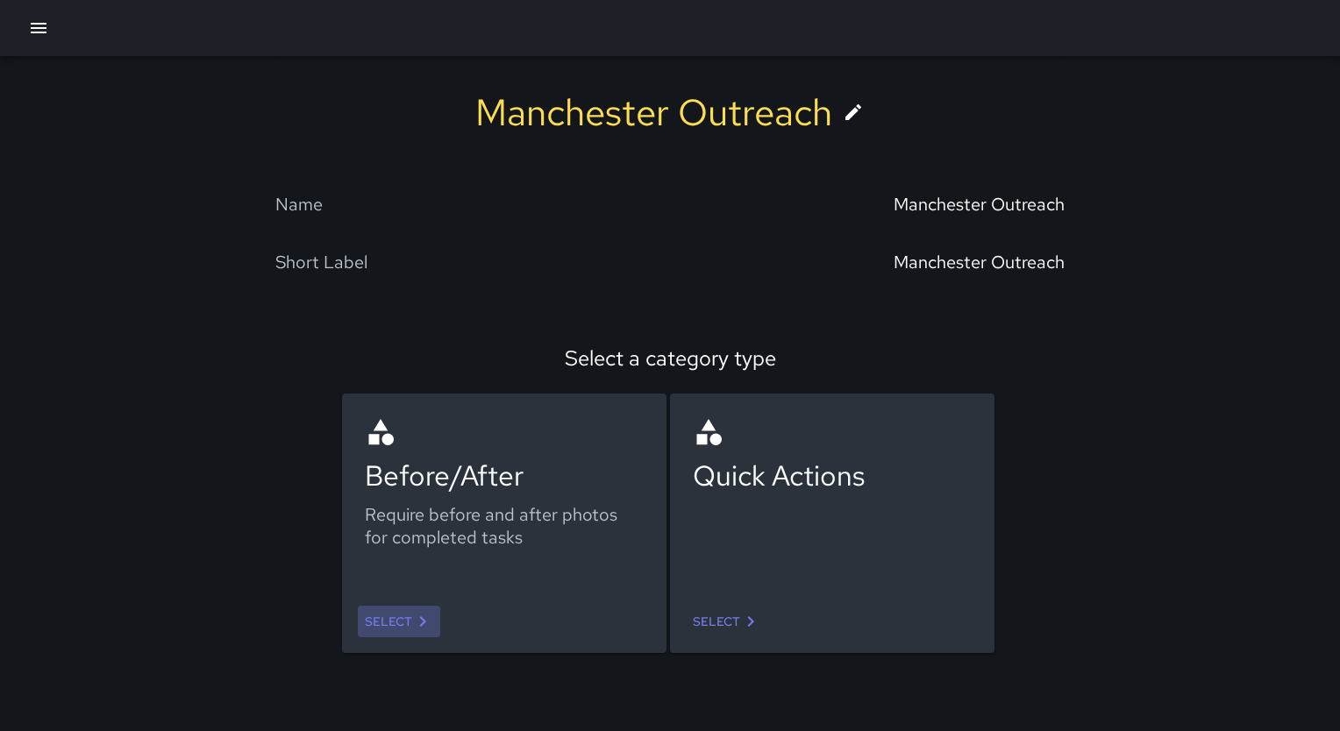
click at [403, 629] on link "Select" at bounding box center [399, 622] width 82 height 32
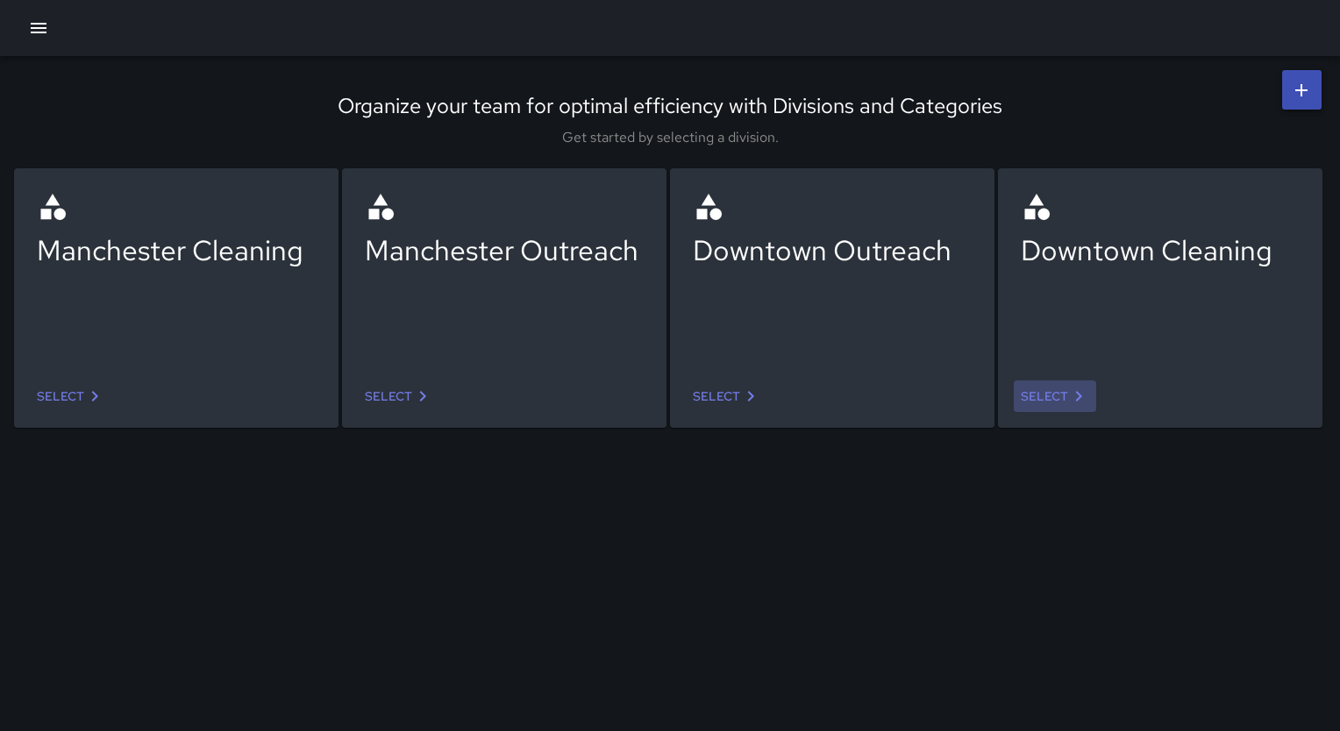
click at [1048, 391] on link "Select" at bounding box center [1054, 396] width 82 height 32
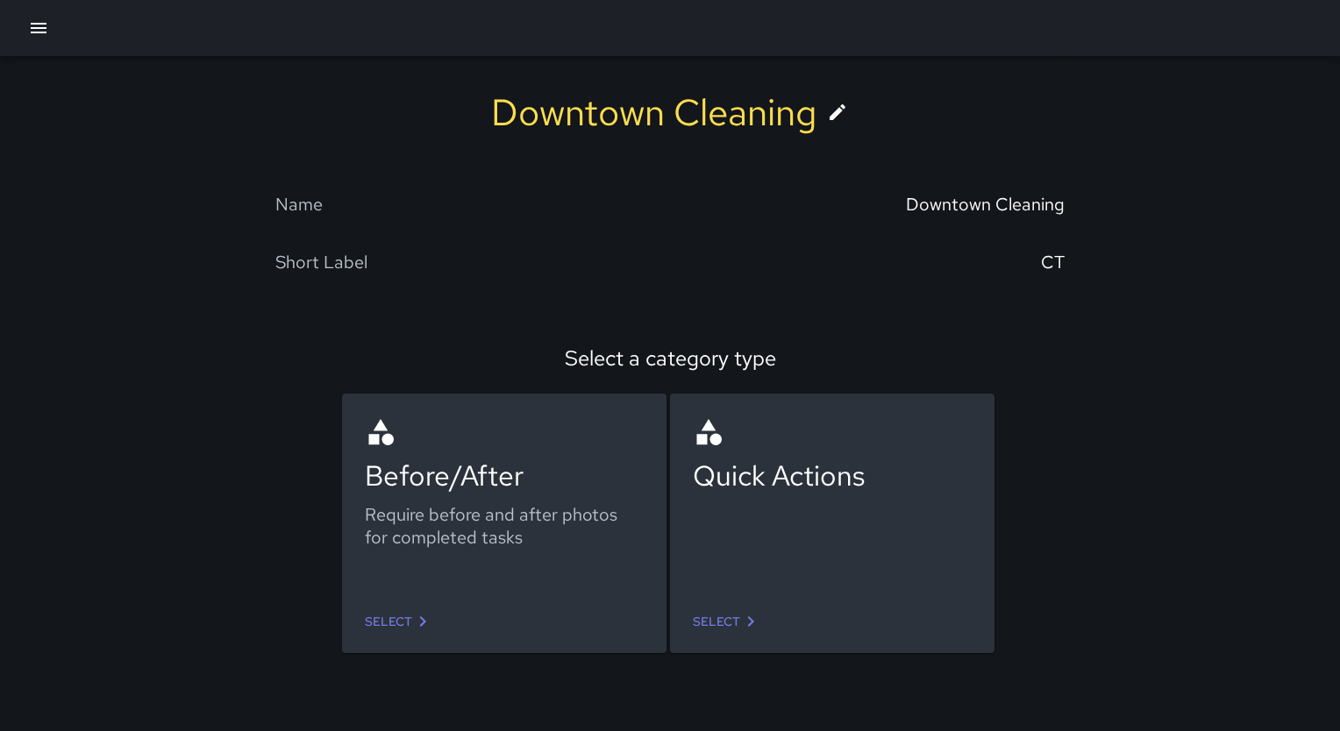
click at [405, 603] on div "Select" at bounding box center [504, 622] width 307 height 46
click at [402, 613] on link "Select" at bounding box center [399, 622] width 82 height 32
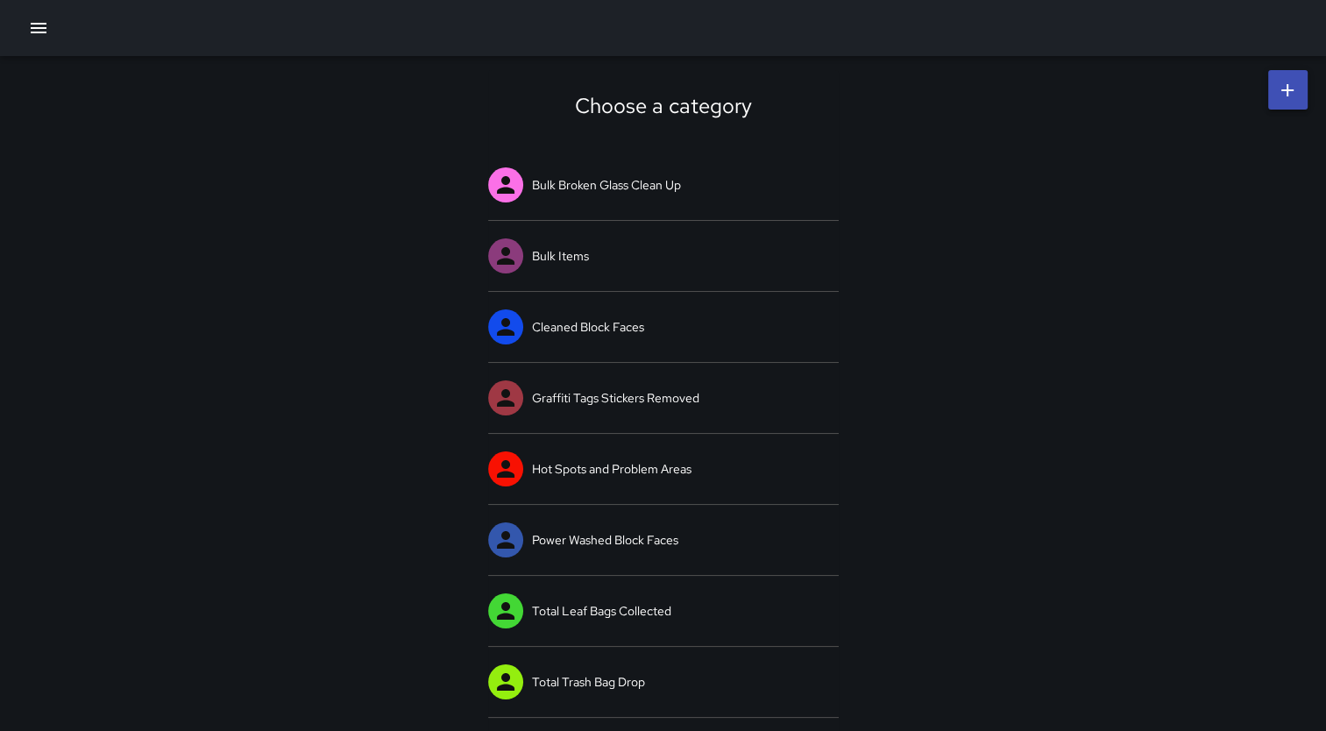
click at [390, 479] on div "Choose a category Bulk Broken Glass Clean Up Bulk Items Cleaned Block Faces Gra…" at bounding box center [663, 465] width 1326 height 818
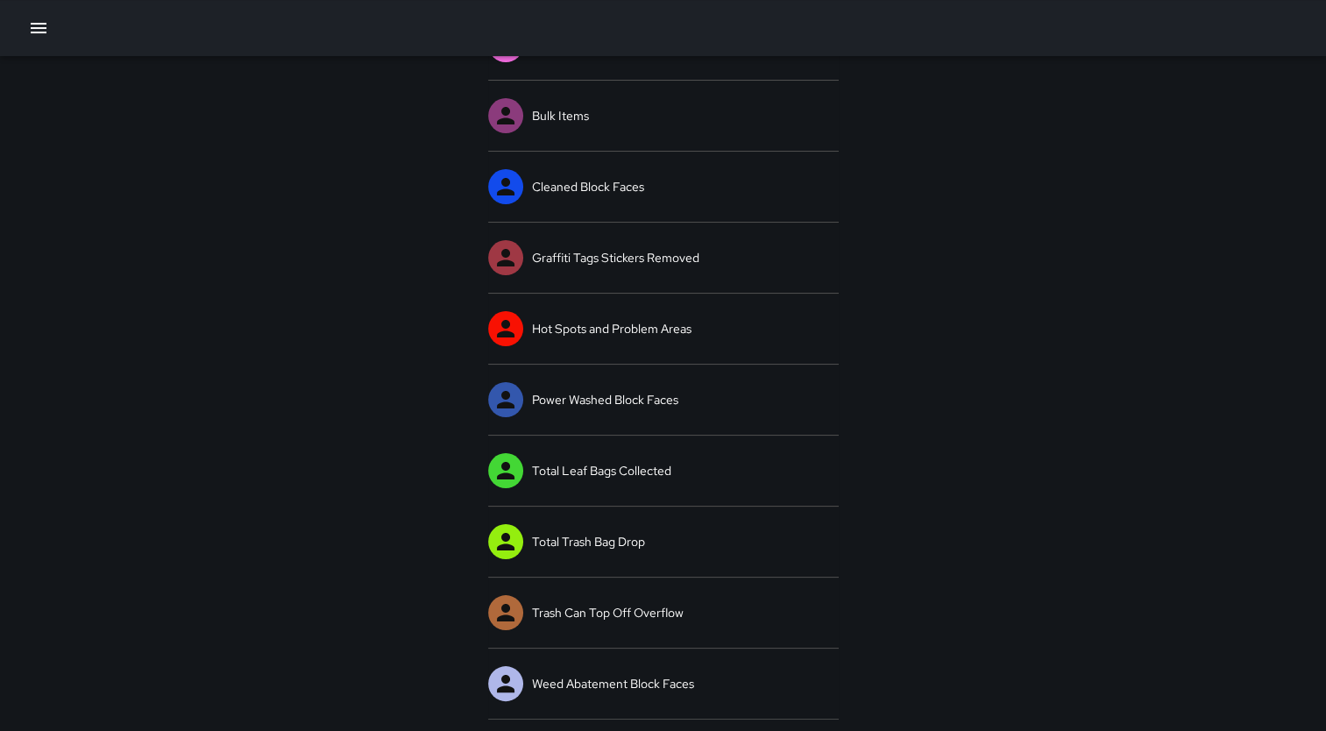
scroll to position [141, 0]
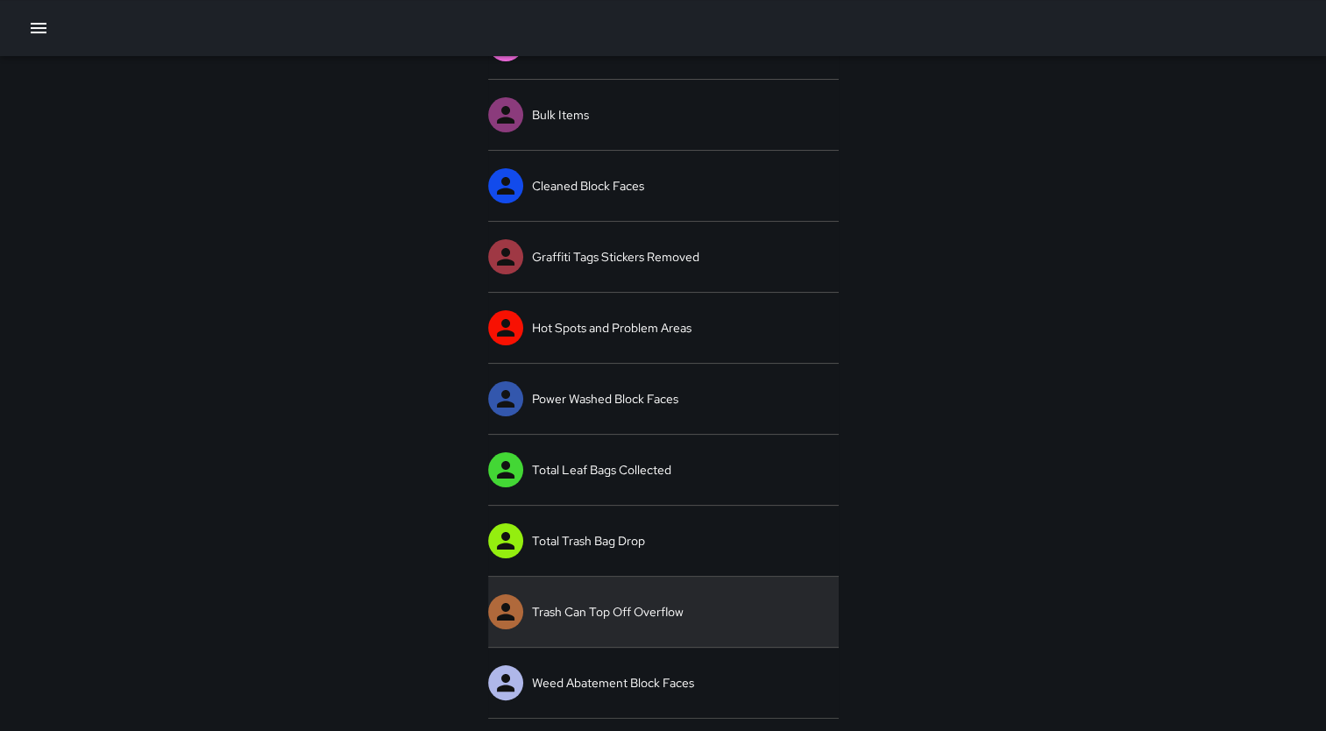
click at [512, 612] on icon at bounding box center [506, 612] width 26 height 26
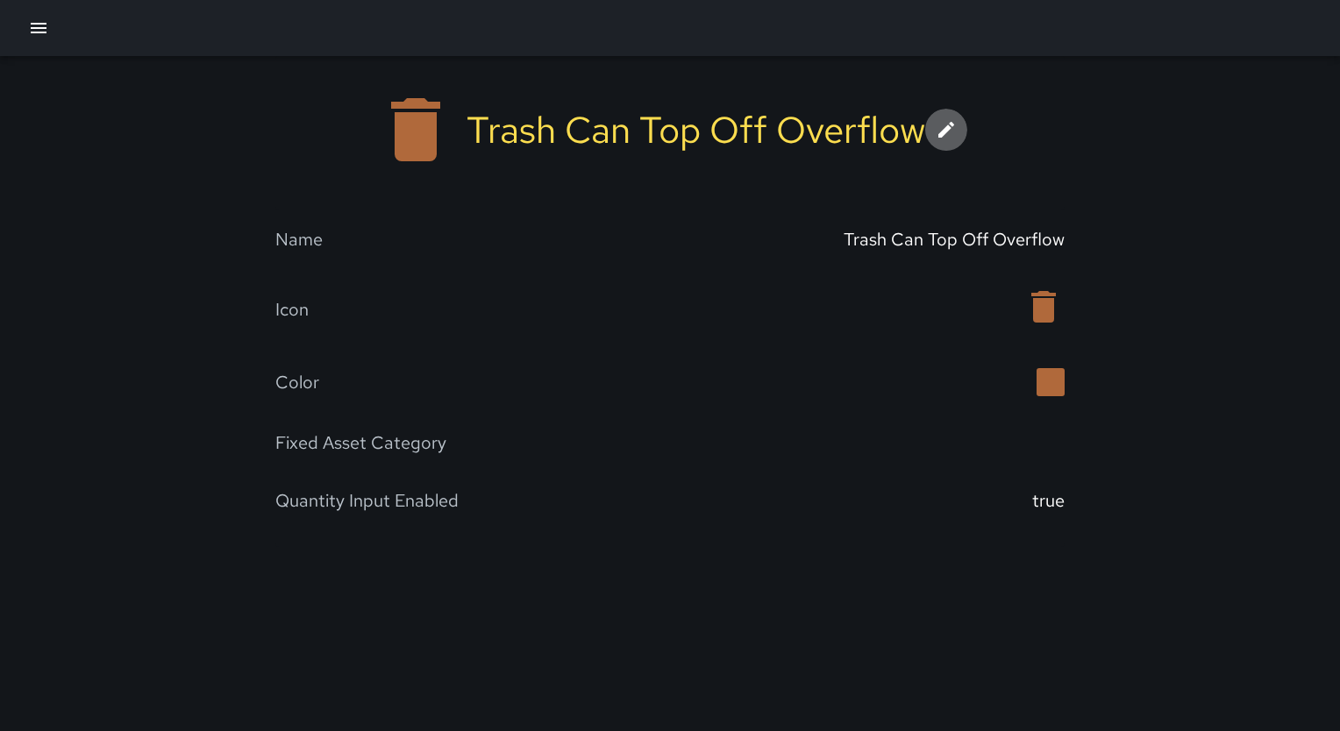
click at [949, 128] on icon at bounding box center [946, 130] width 16 height 16
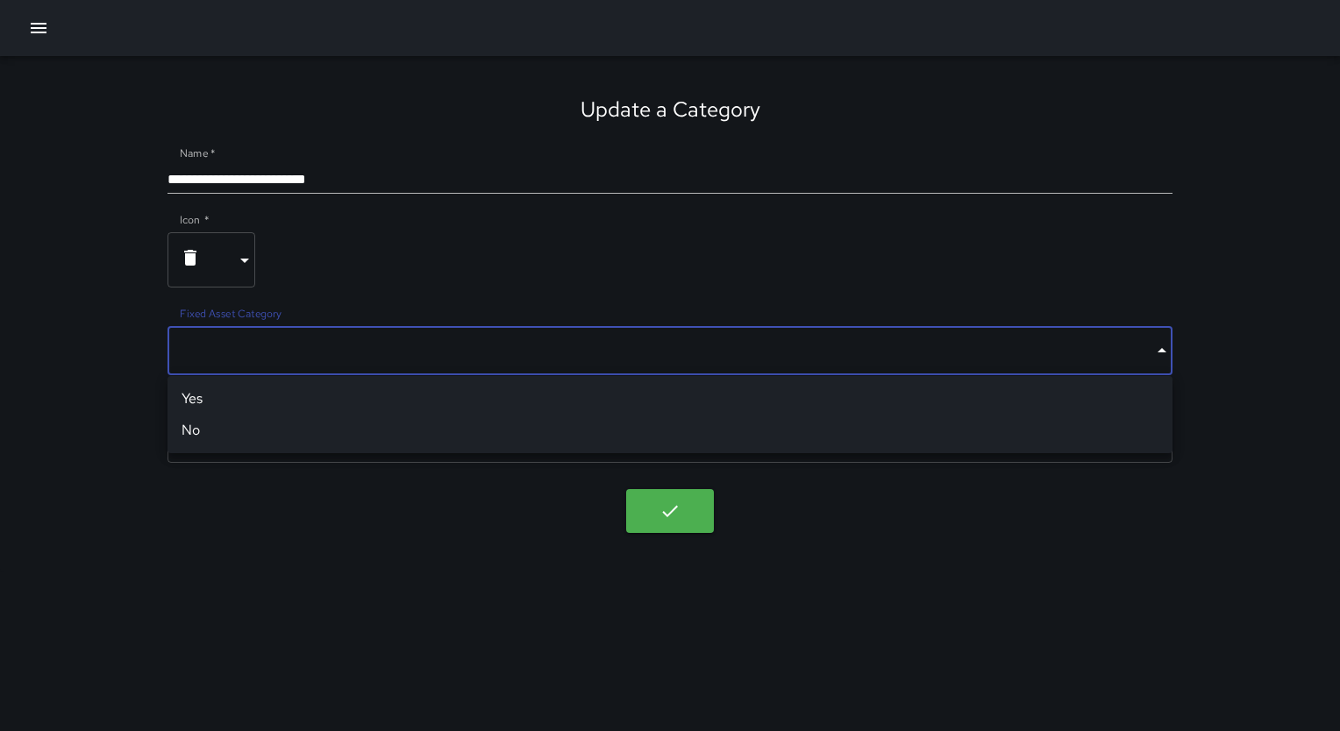
click at [1155, 359] on body "**********" at bounding box center [670, 365] width 1340 height 731
click at [1155, 359] on div at bounding box center [670, 365] width 1340 height 731
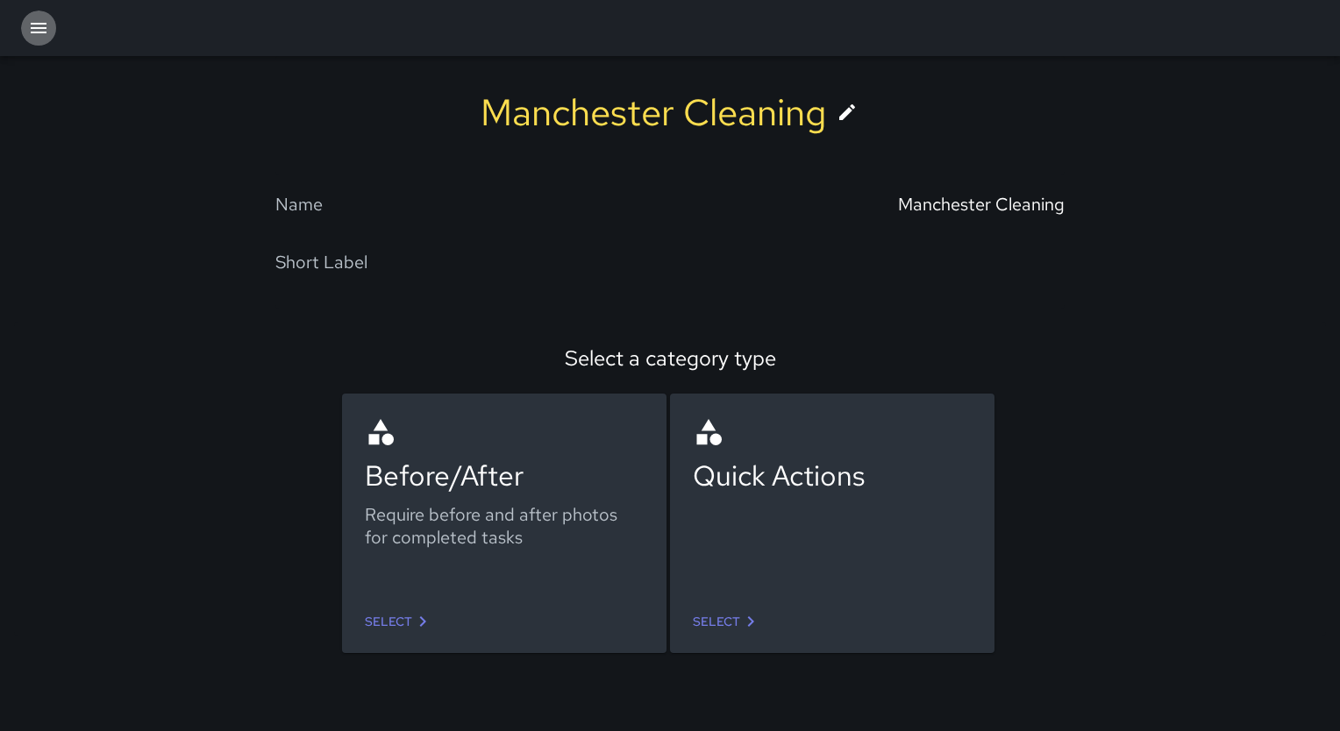
click at [47, 32] on icon "button" at bounding box center [38, 28] width 21 height 21
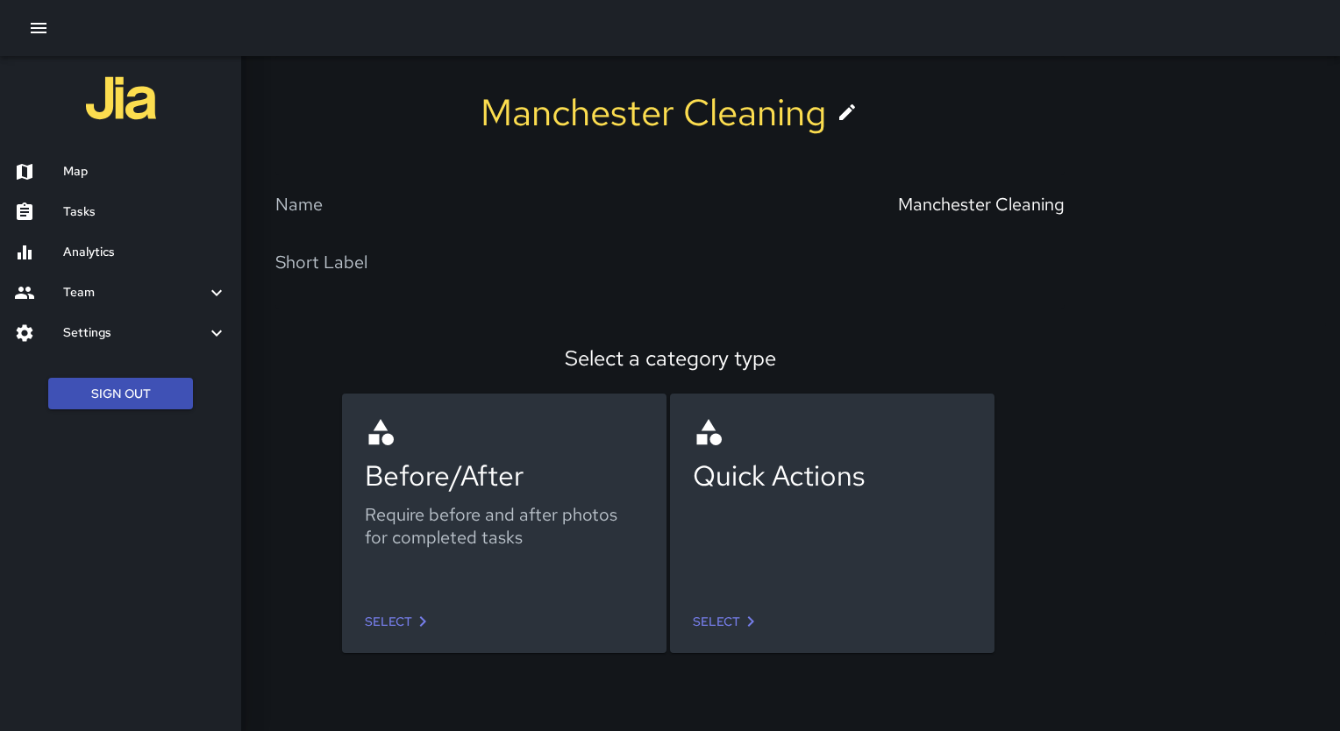
drag, startPoint x: 77, startPoint y: 163, endPoint x: 58, endPoint y: 167, distance: 19.6
click at [58, 167] on div at bounding box center [38, 171] width 49 height 21
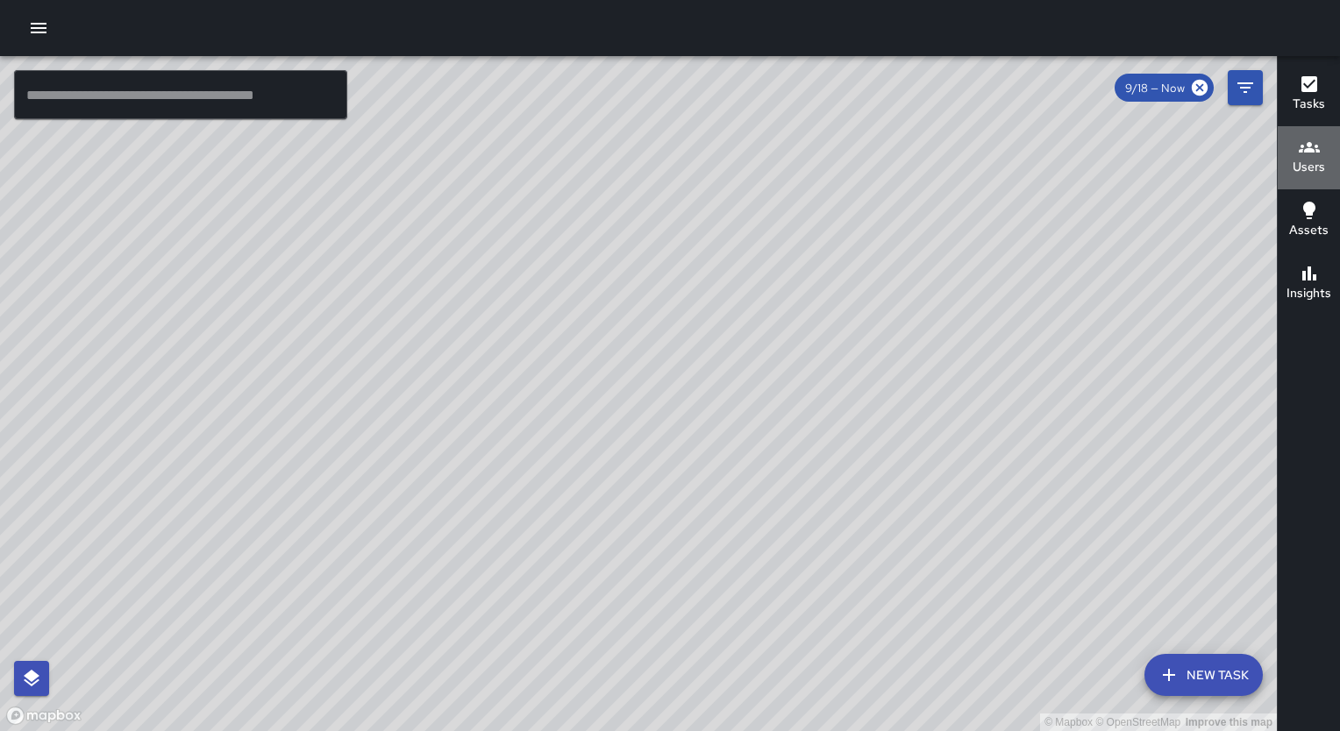
click at [1311, 153] on icon "button" at bounding box center [1308, 147] width 21 height 11
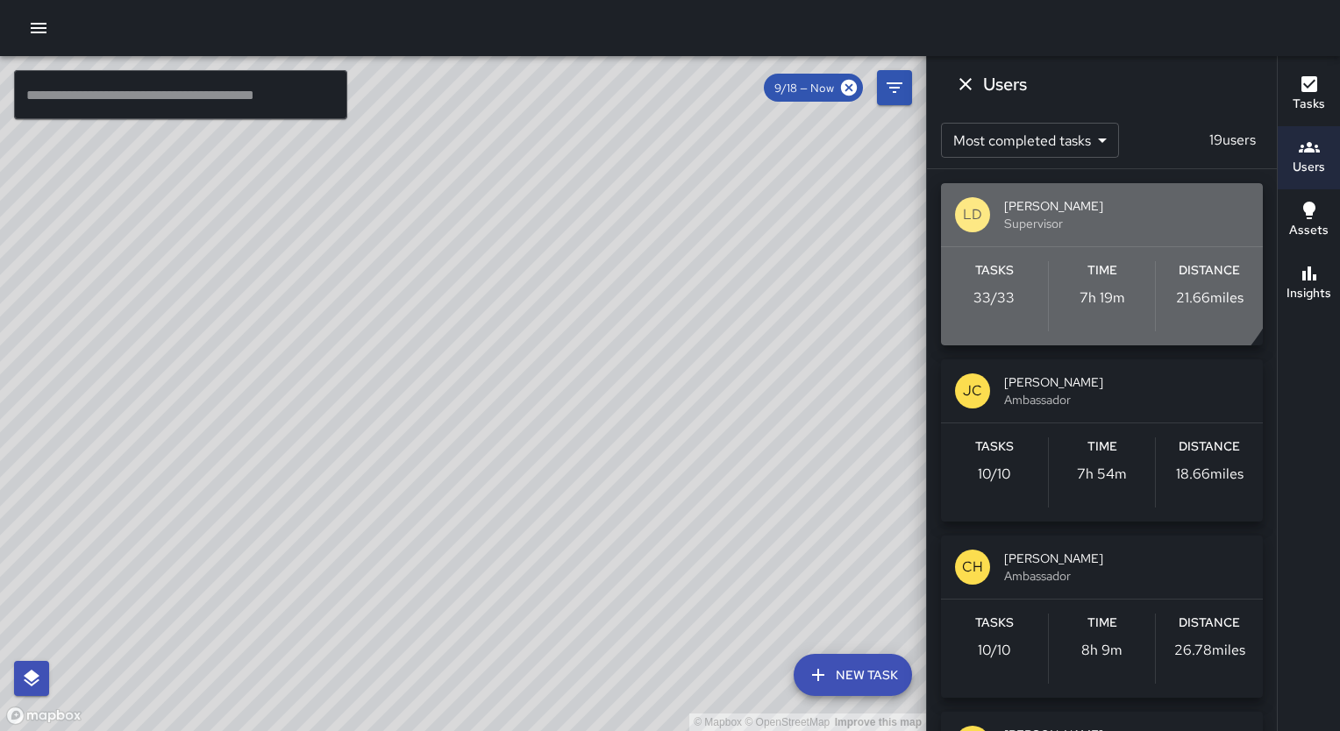
click at [1089, 219] on span "Supervisor" at bounding box center [1126, 224] width 245 height 18
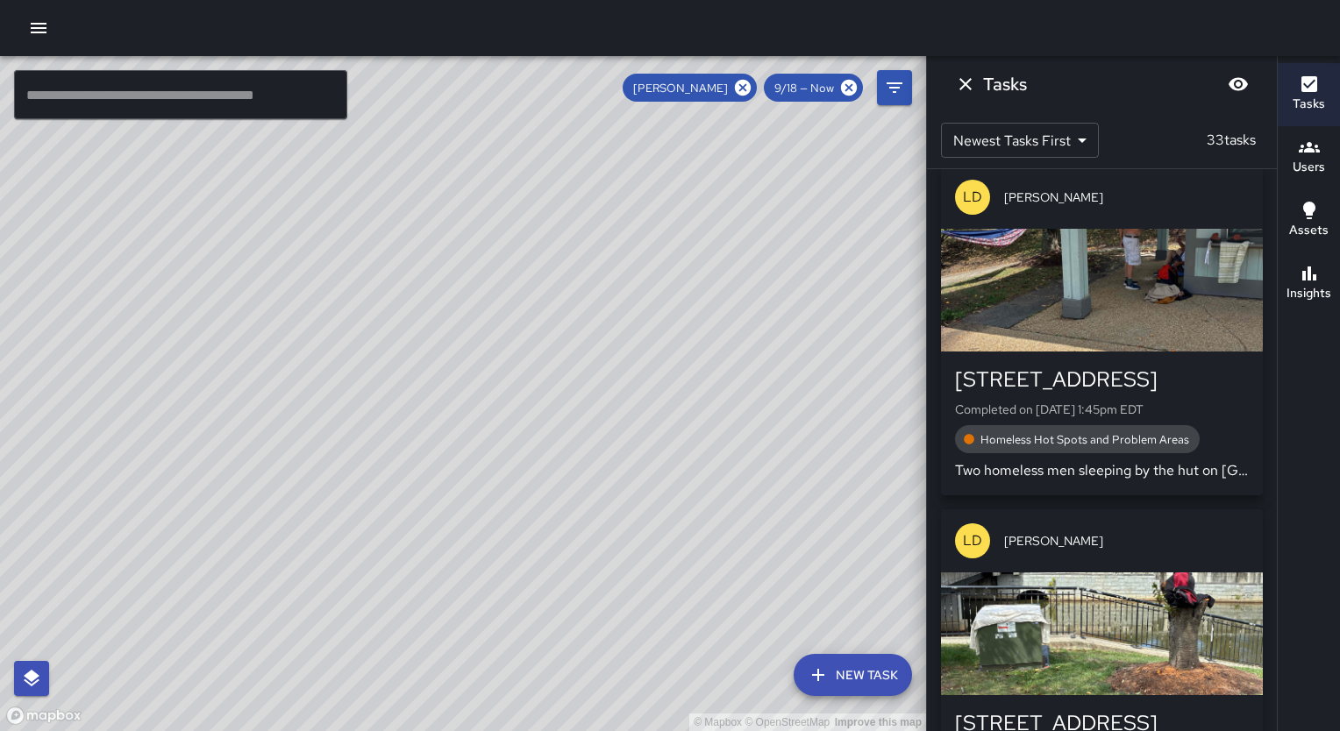
scroll to position [667, 0]
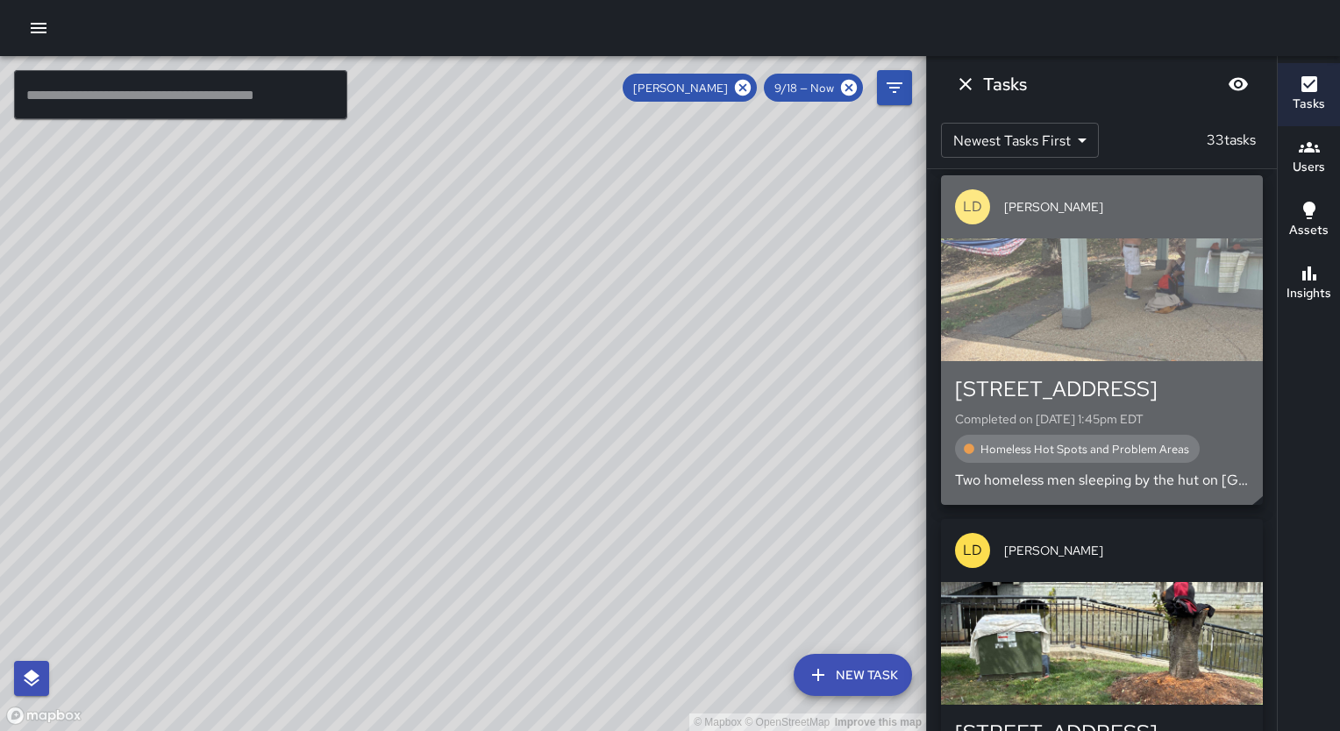
click at [1079, 292] on div "button" at bounding box center [1102, 299] width 322 height 123
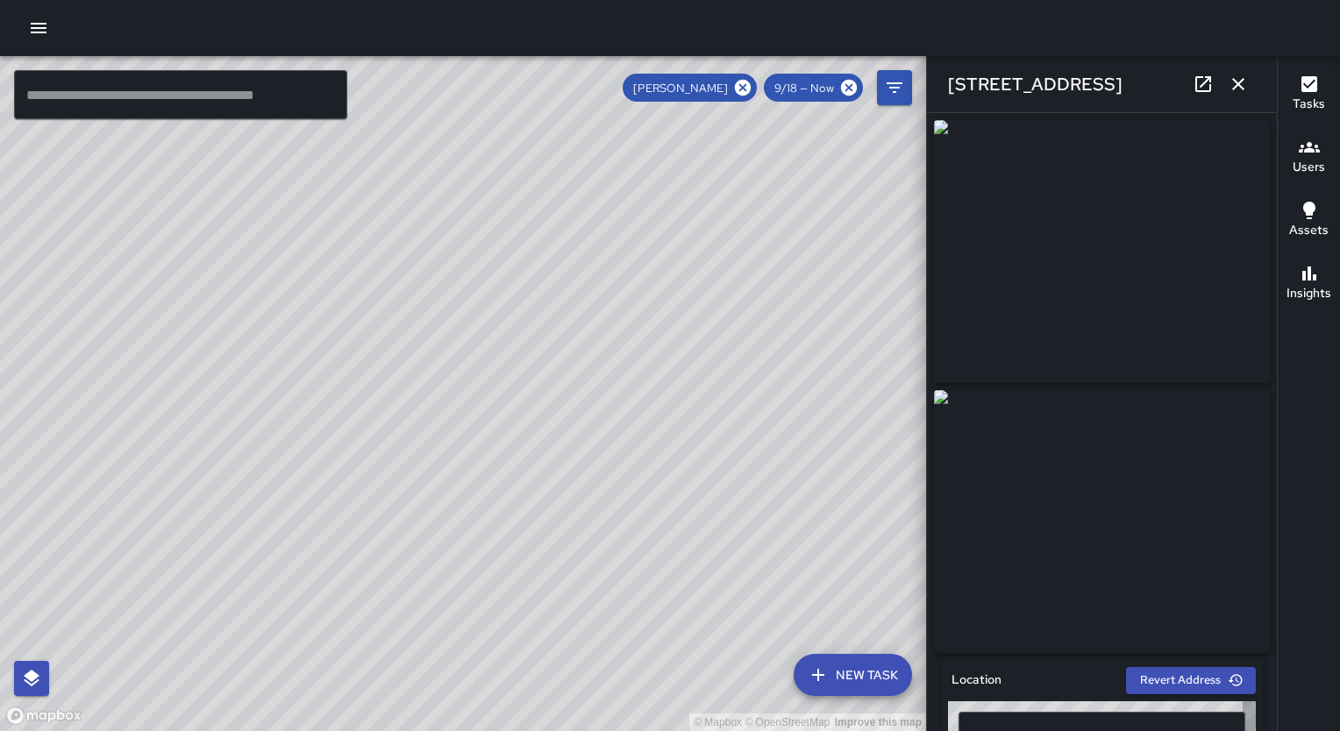
type input "**********"
click at [1240, 74] on icon "button" at bounding box center [1237, 84] width 21 height 21
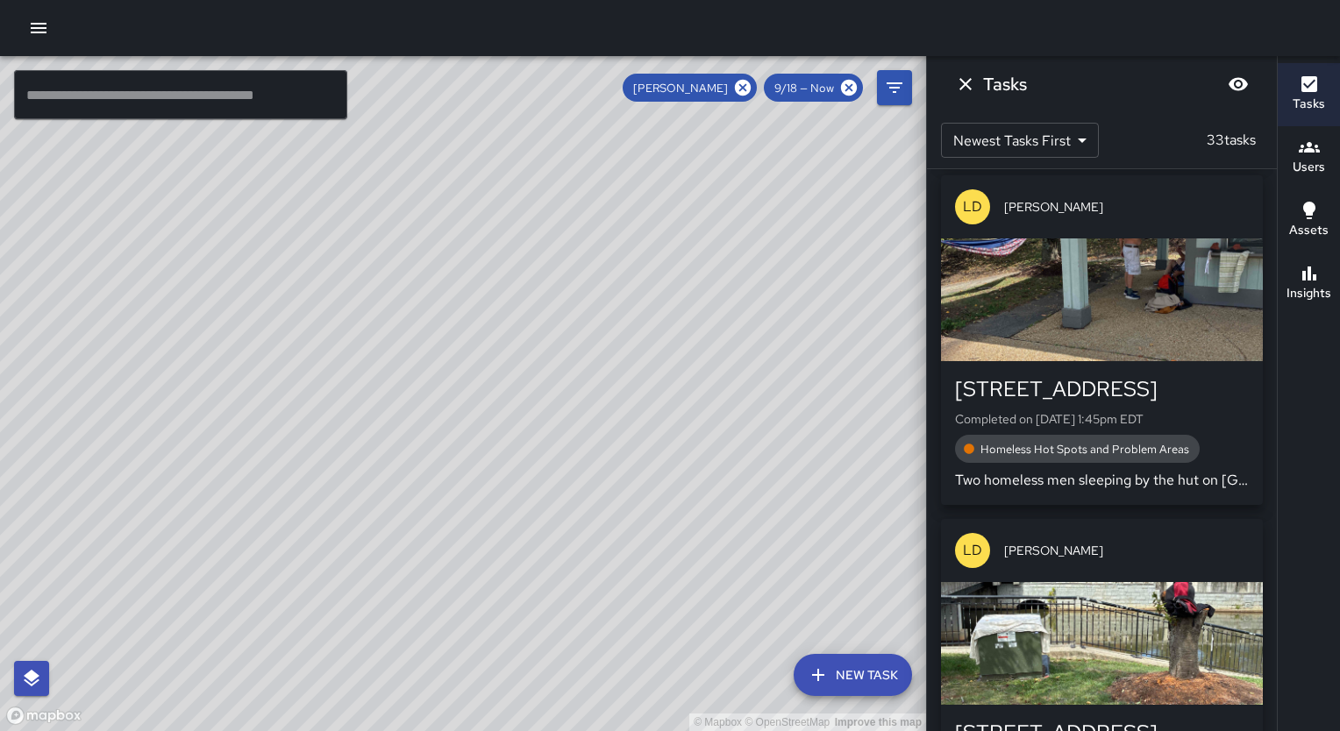
click at [850, 231] on div "© Mapbox © OpenStreetMap Improve this map" at bounding box center [463, 393] width 926 height 675
click at [972, 77] on icon "Dismiss" at bounding box center [965, 84] width 21 height 21
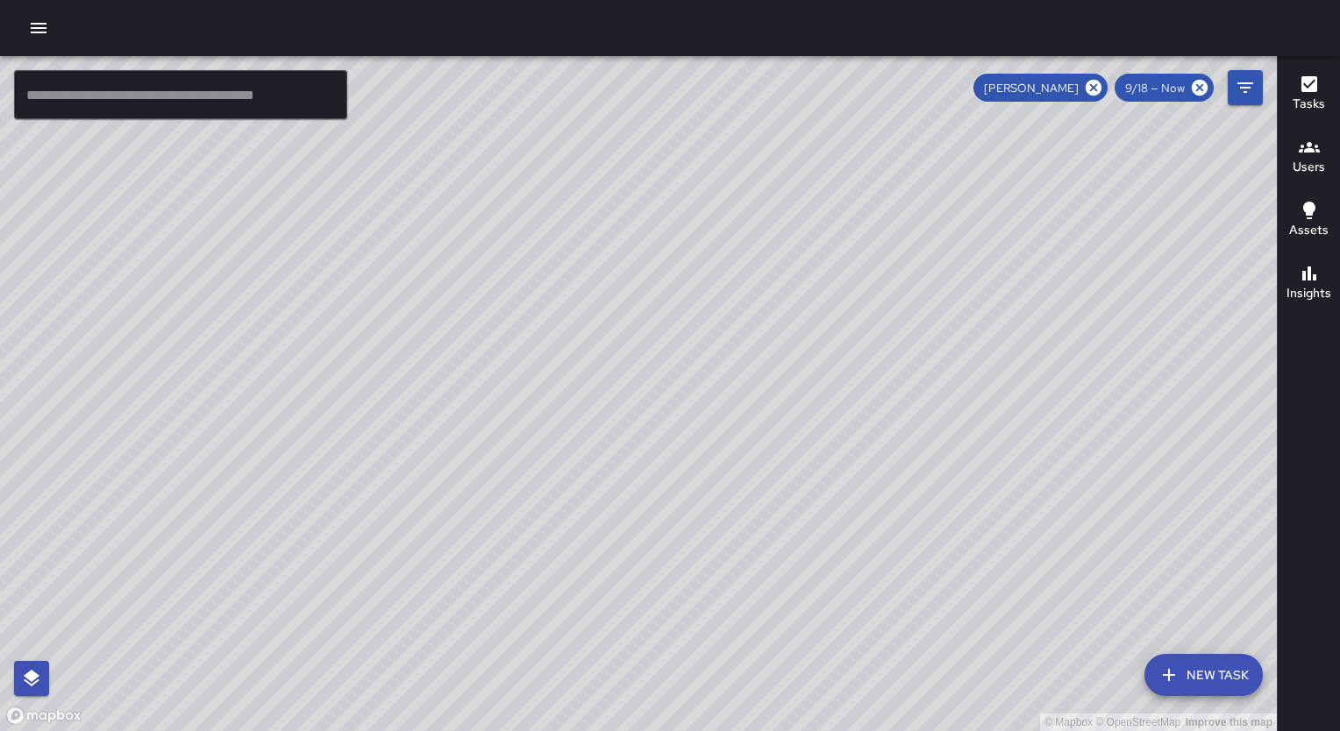
drag, startPoint x: 1085, startPoint y: 444, endPoint x: 744, endPoint y: 348, distance: 354.1
click at [744, 348] on div "© Mapbox © OpenStreetMap Improve this map" at bounding box center [638, 393] width 1276 height 675
drag, startPoint x: 1041, startPoint y: 515, endPoint x: 956, endPoint y: 415, distance: 132.5
click at [956, 415] on div "© Mapbox © OpenStreetMap Improve this map" at bounding box center [638, 393] width 1276 height 675
